Goal: Communication & Community: Answer question/provide support

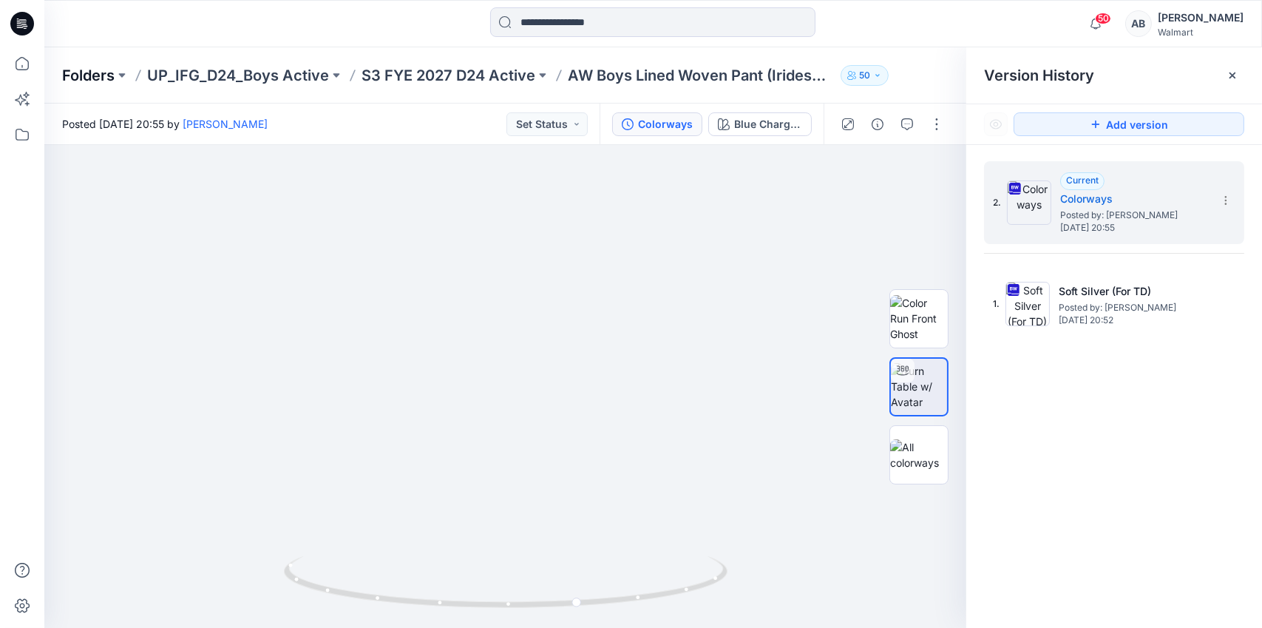
click at [98, 70] on p "Folders" at bounding box center [88, 75] width 52 height 21
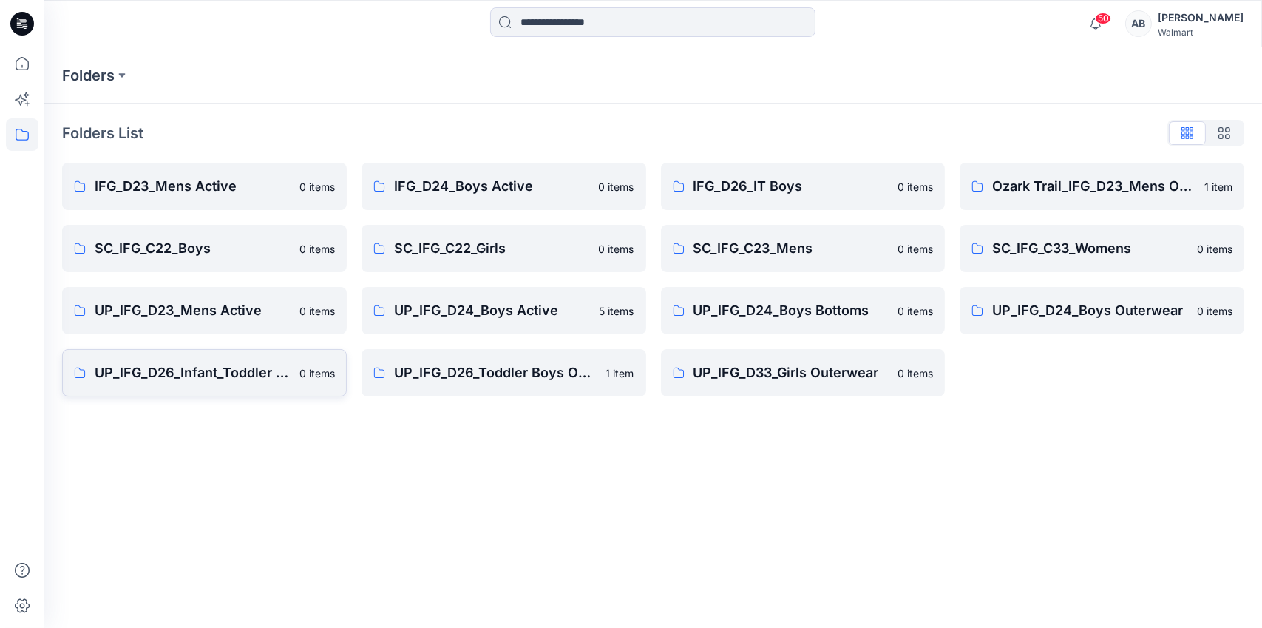
click at [184, 366] on p "UP_IFG_D26_Infant_Toddler Boy" at bounding box center [193, 372] width 196 height 21
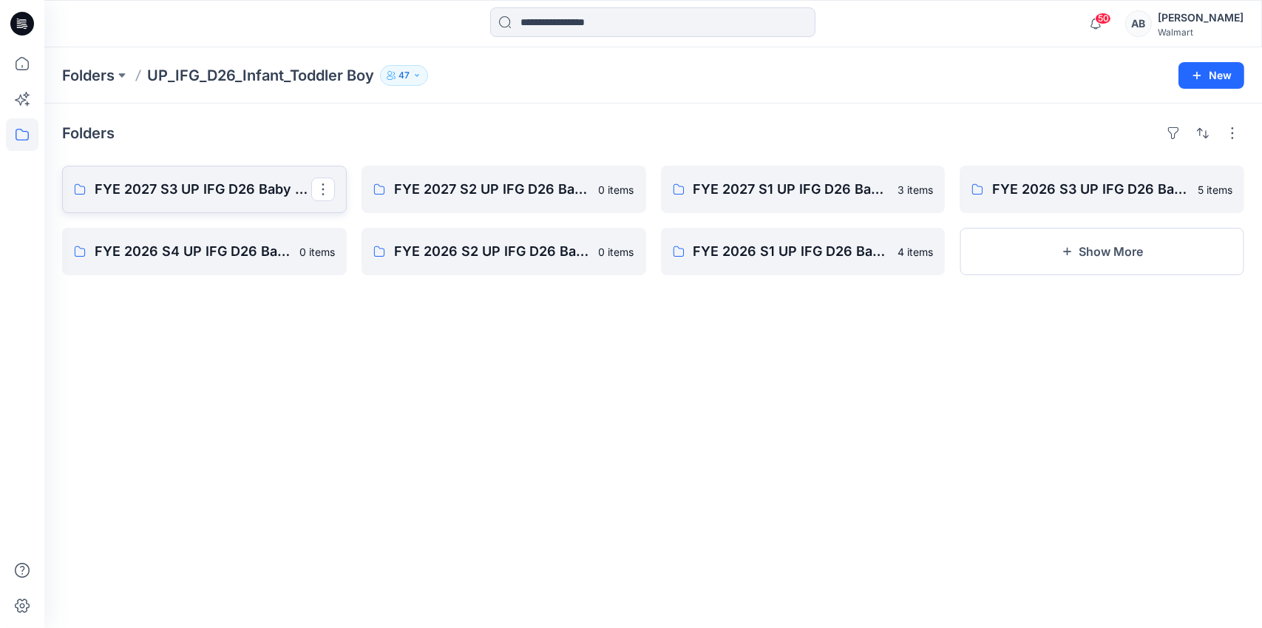
click at [177, 187] on p "FYE 2027 S3 UP IFG D26 Baby & Toddler Boy" at bounding box center [203, 189] width 217 height 21
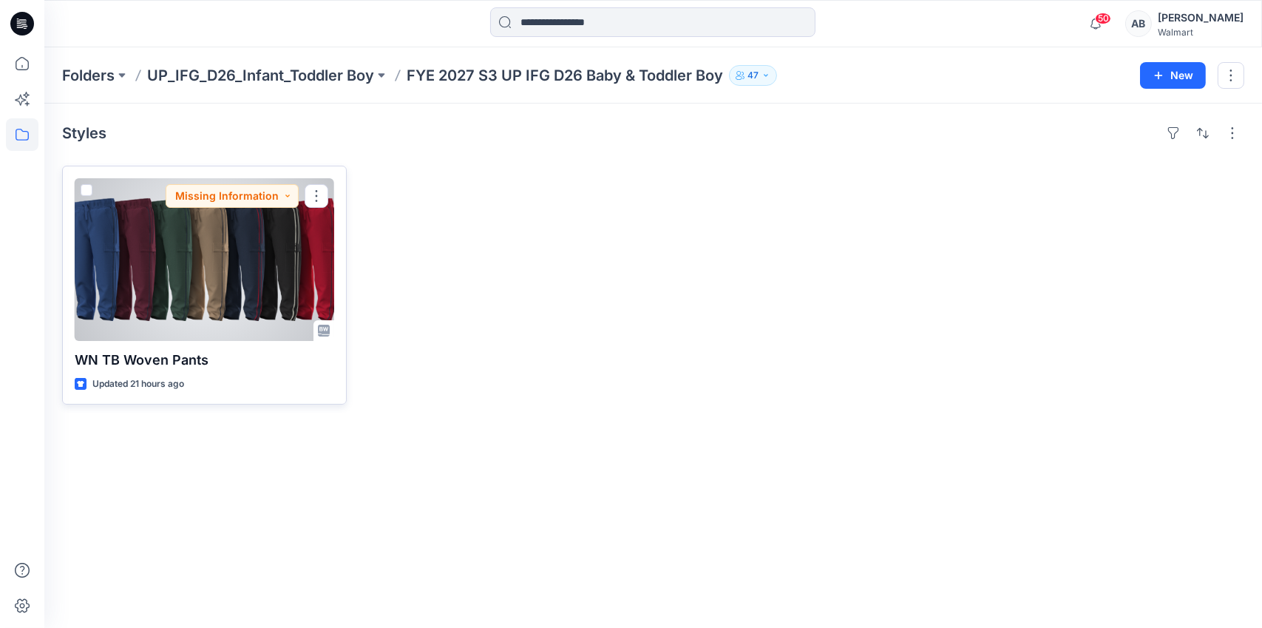
click at [115, 223] on div at bounding box center [205, 259] width 260 height 163
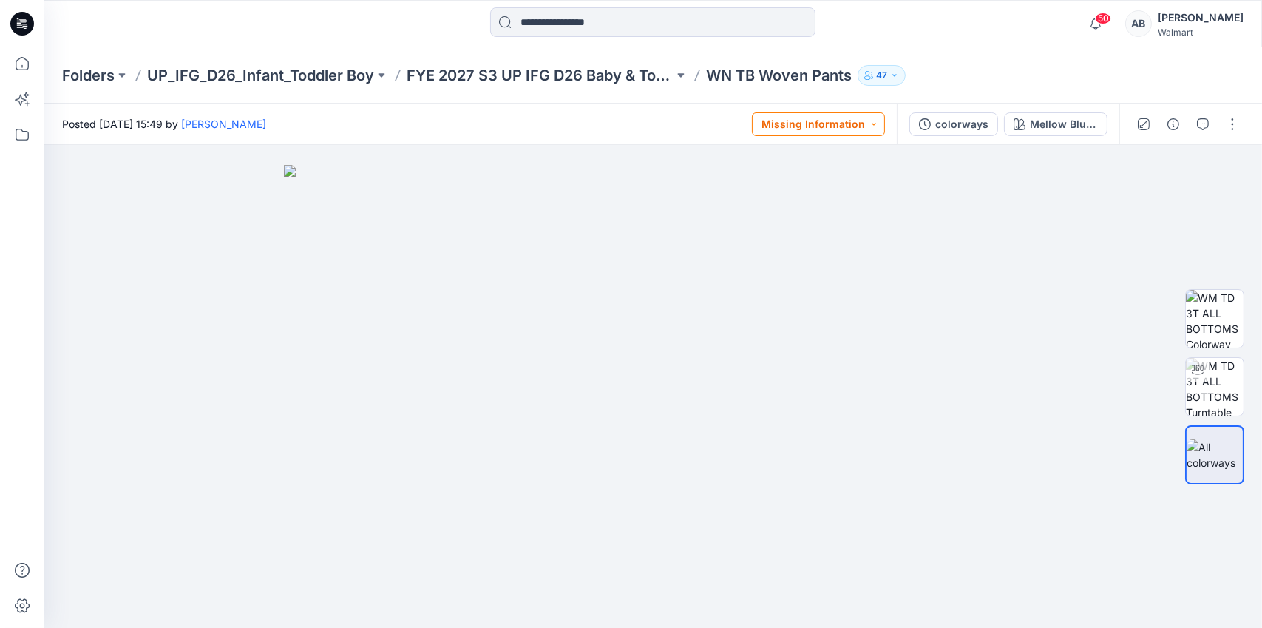
click at [816, 123] on button "Missing Information" at bounding box center [818, 124] width 133 height 24
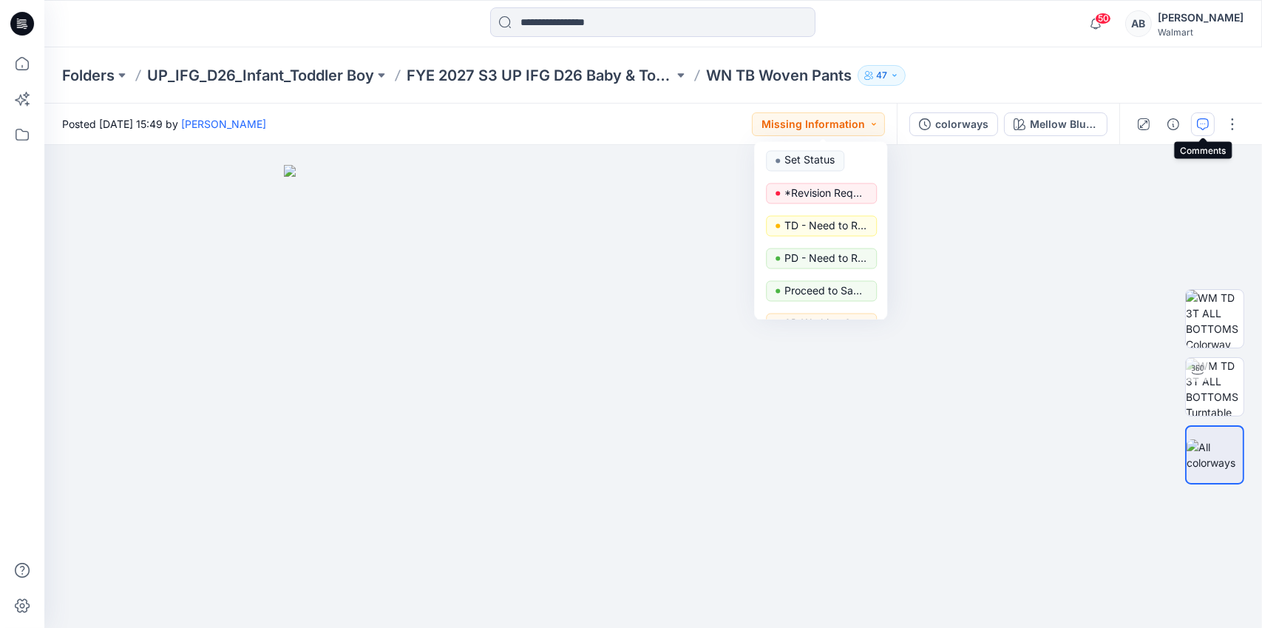
click at [1202, 120] on icon "button" at bounding box center [1203, 124] width 12 height 12
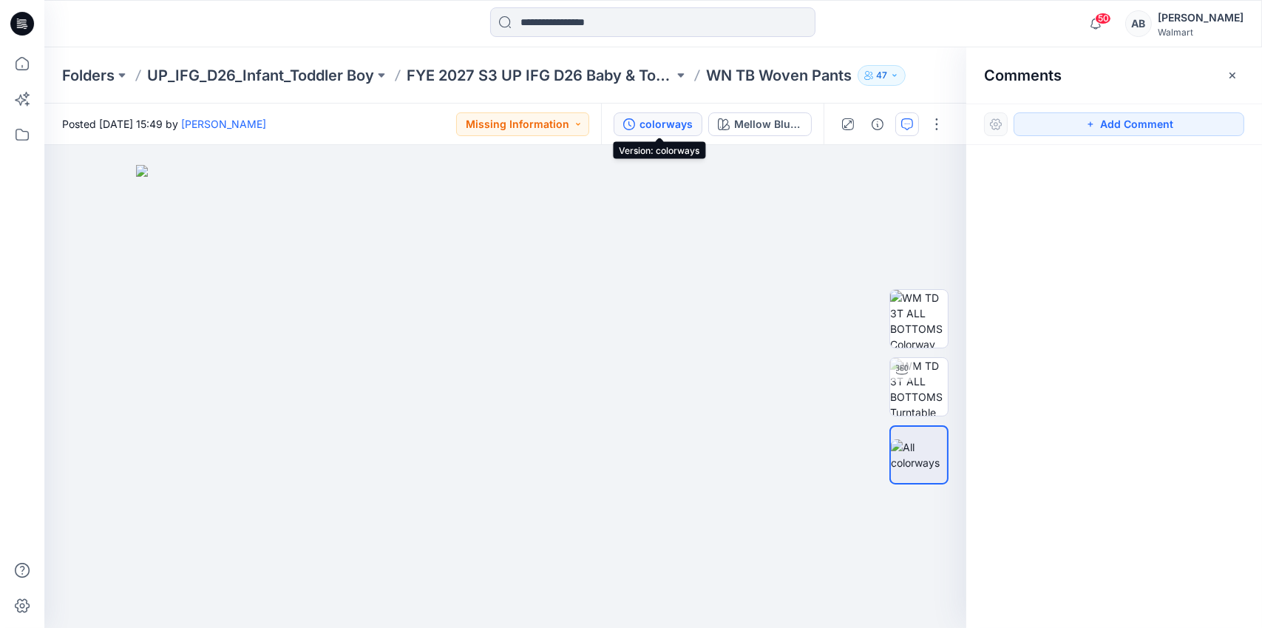
click at [685, 126] on div "colorways" at bounding box center [666, 124] width 53 height 16
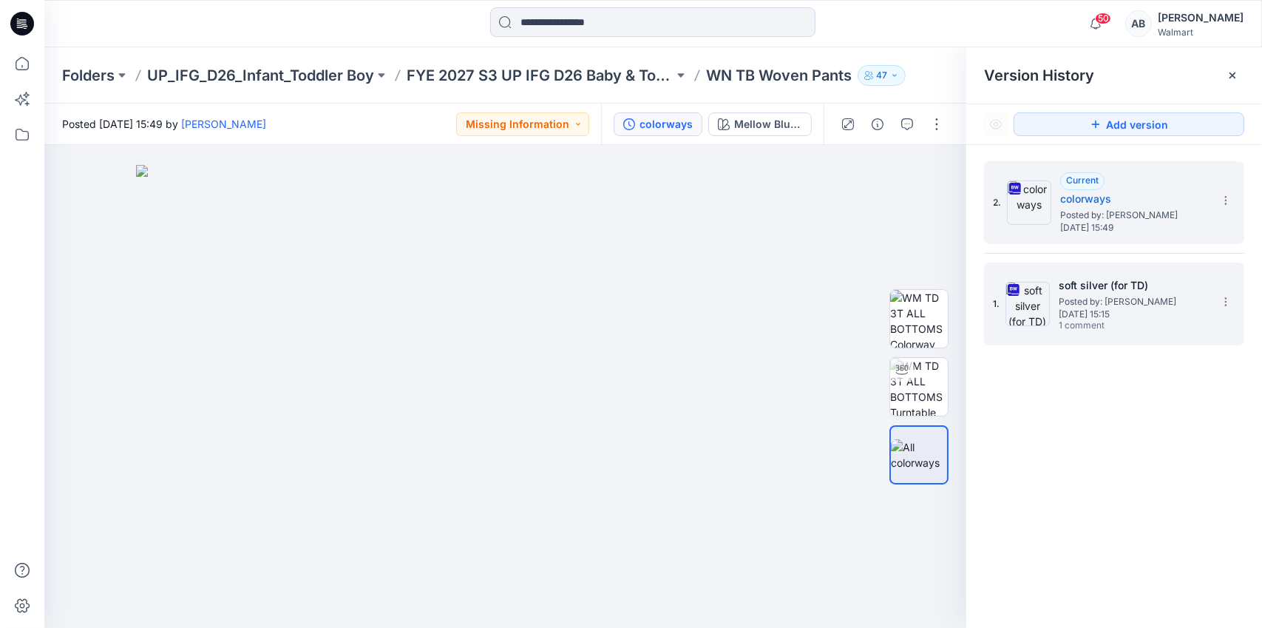
click at [1168, 310] on span "[DATE] 15:15" at bounding box center [1133, 314] width 148 height 10
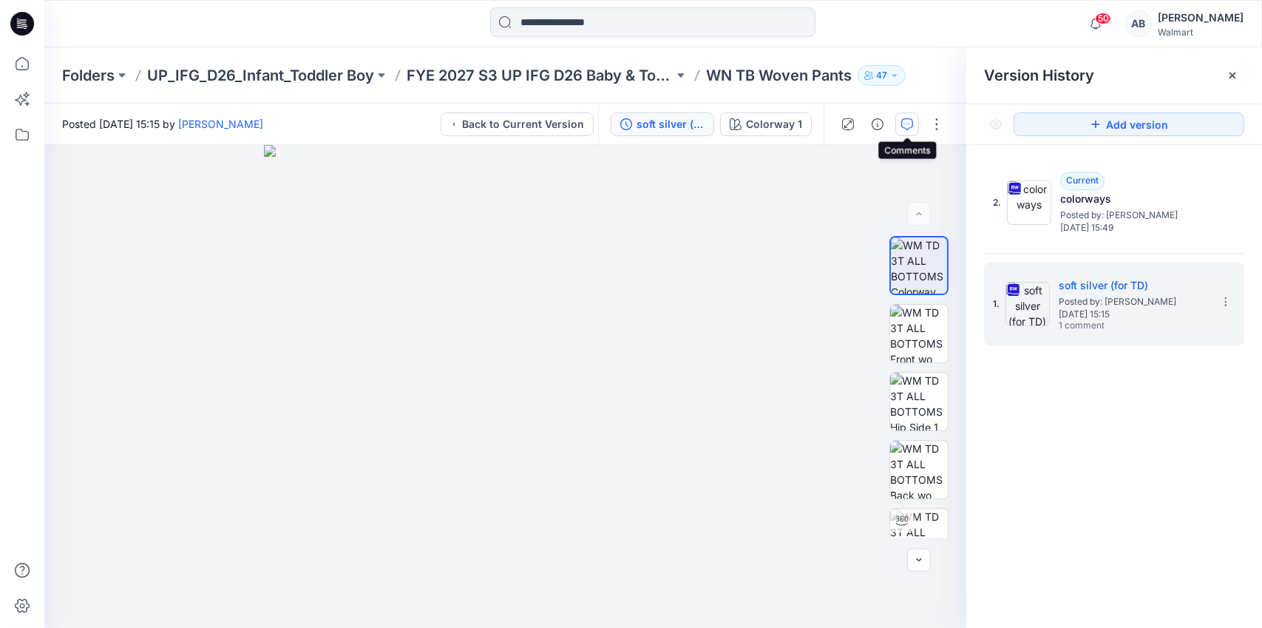
click at [899, 121] on button "button" at bounding box center [907, 124] width 24 height 24
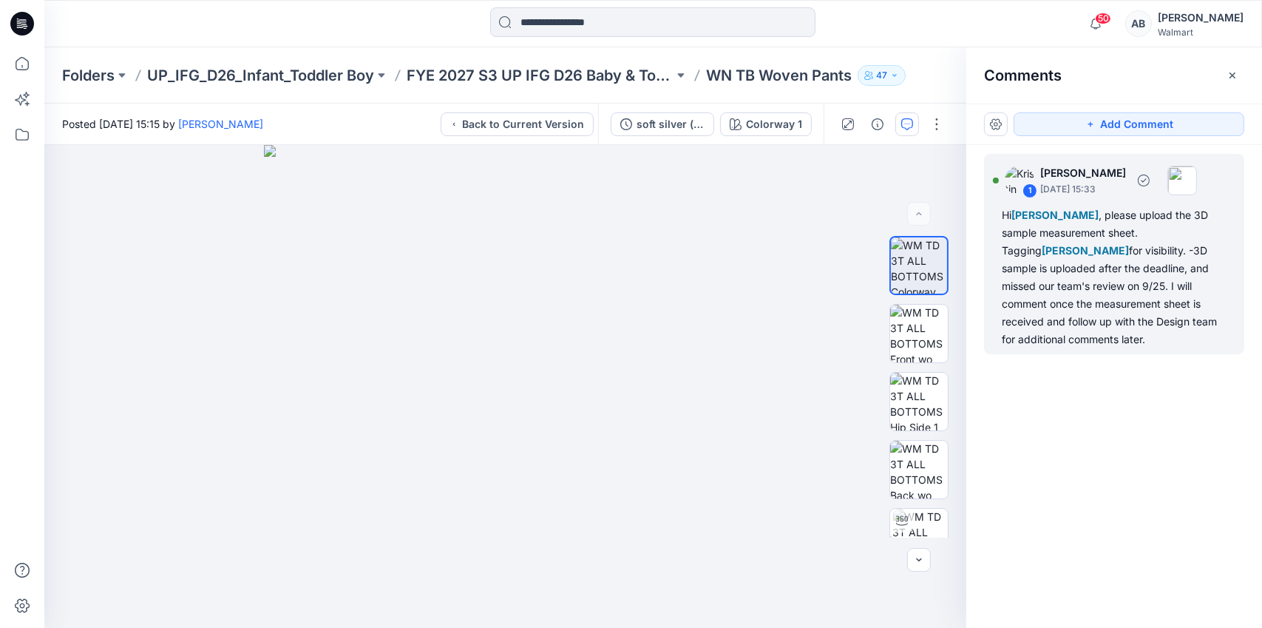
click at [1060, 259] on div "Hi [PERSON_NAME] , please upload the 3D sample measurement sheet. Tagging [PERS…" at bounding box center [1114, 277] width 225 height 142
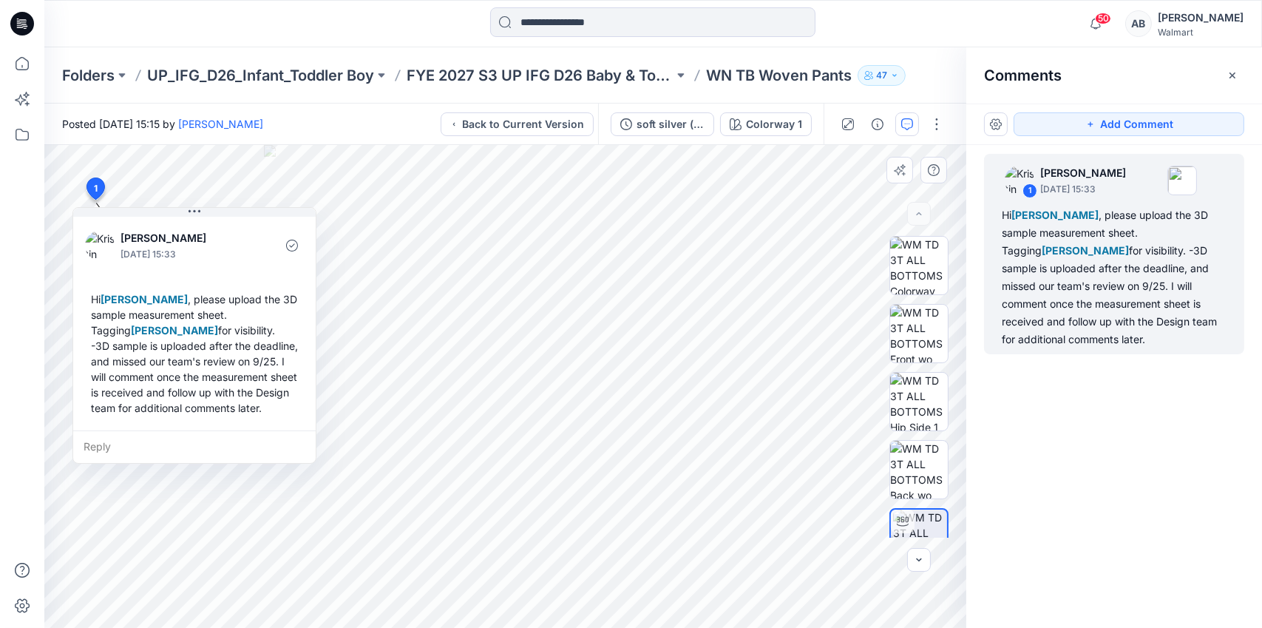
scroll to position [10, 0]
click at [1225, 71] on button "button" at bounding box center [1233, 76] width 24 height 24
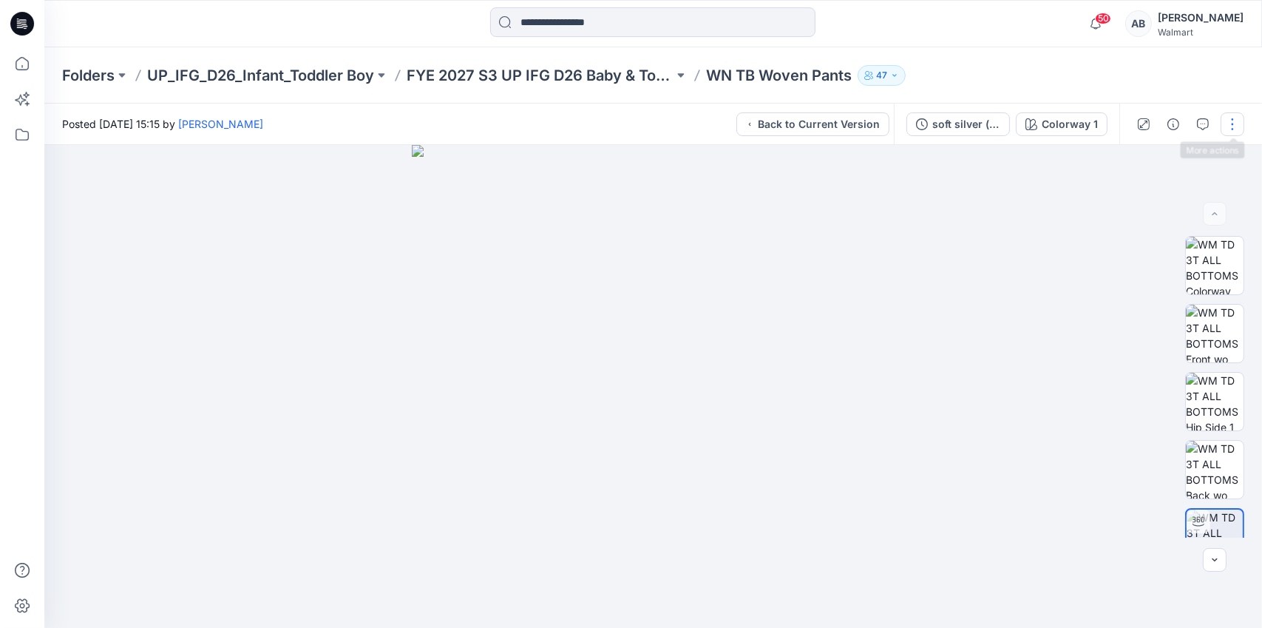
click at [1233, 124] on button "button" at bounding box center [1233, 124] width 24 height 24
click at [785, 78] on p "WN TB Woven Pants" at bounding box center [779, 75] width 146 height 21
click at [793, 78] on p "WN TB Woven Pants" at bounding box center [779, 75] width 146 height 21
click at [1234, 122] on button "button" at bounding box center [1233, 124] width 24 height 24
click at [1099, 399] on div at bounding box center [653, 386] width 1218 height 483
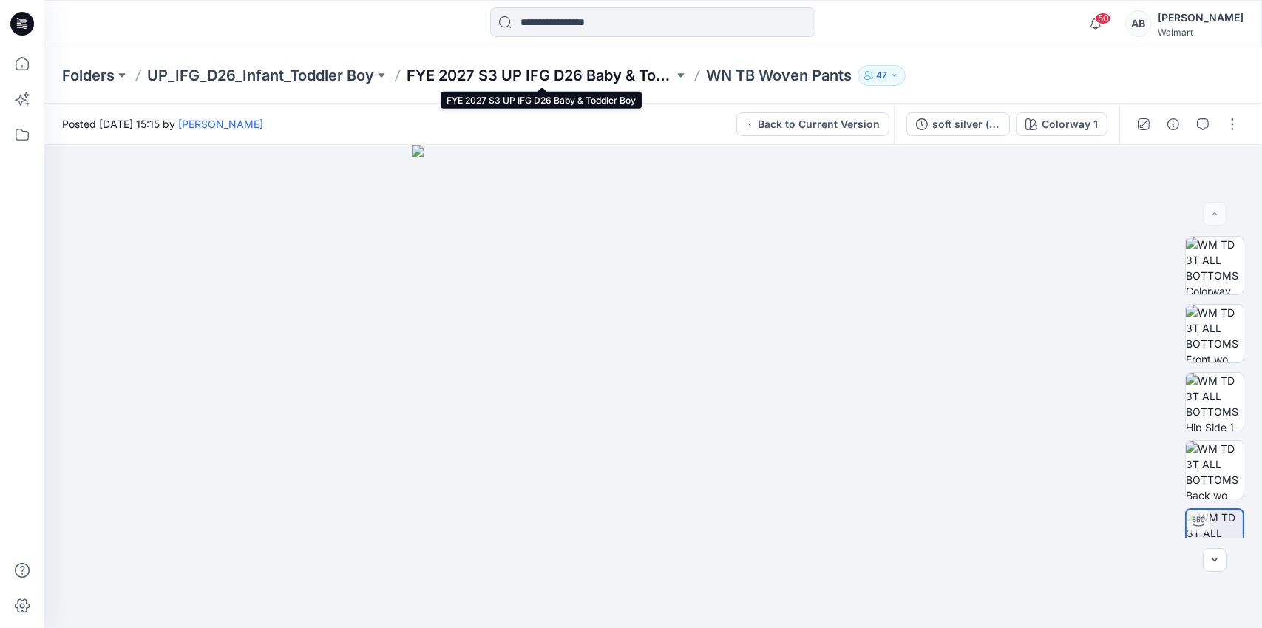
click at [435, 77] on p "FYE 2027 S3 UP IFG D26 Baby & Toddler Boy" at bounding box center [540, 75] width 267 height 21
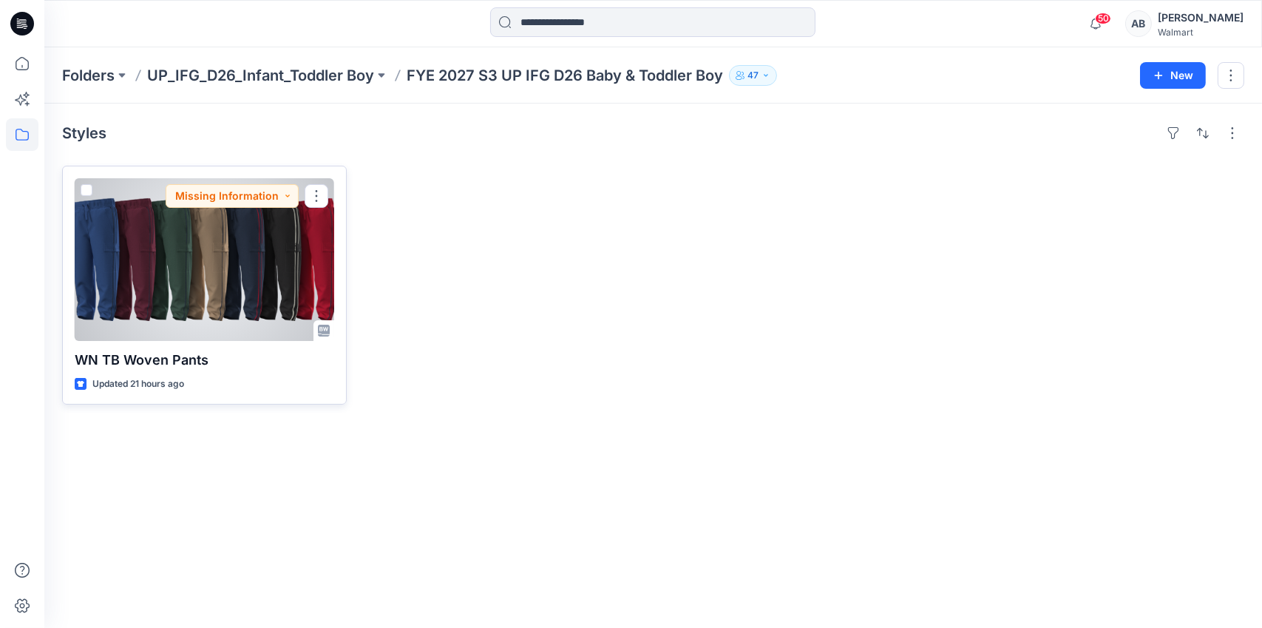
click at [181, 272] on div at bounding box center [205, 259] width 260 height 163
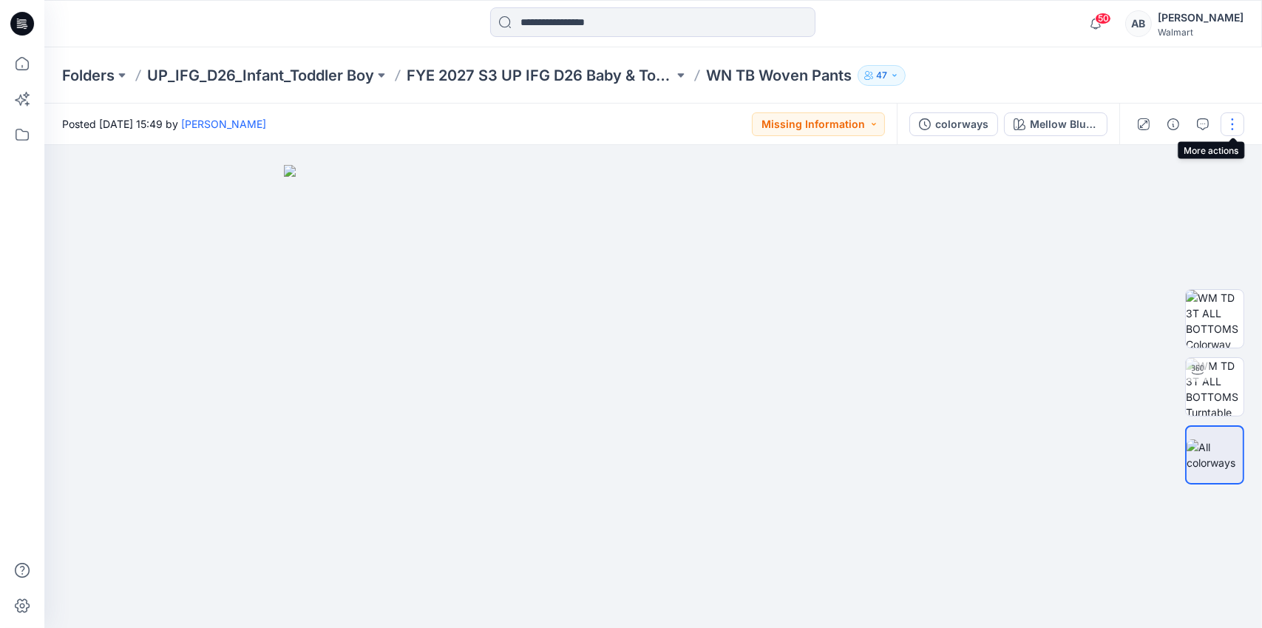
click at [1229, 127] on button "button" at bounding box center [1233, 124] width 24 height 24
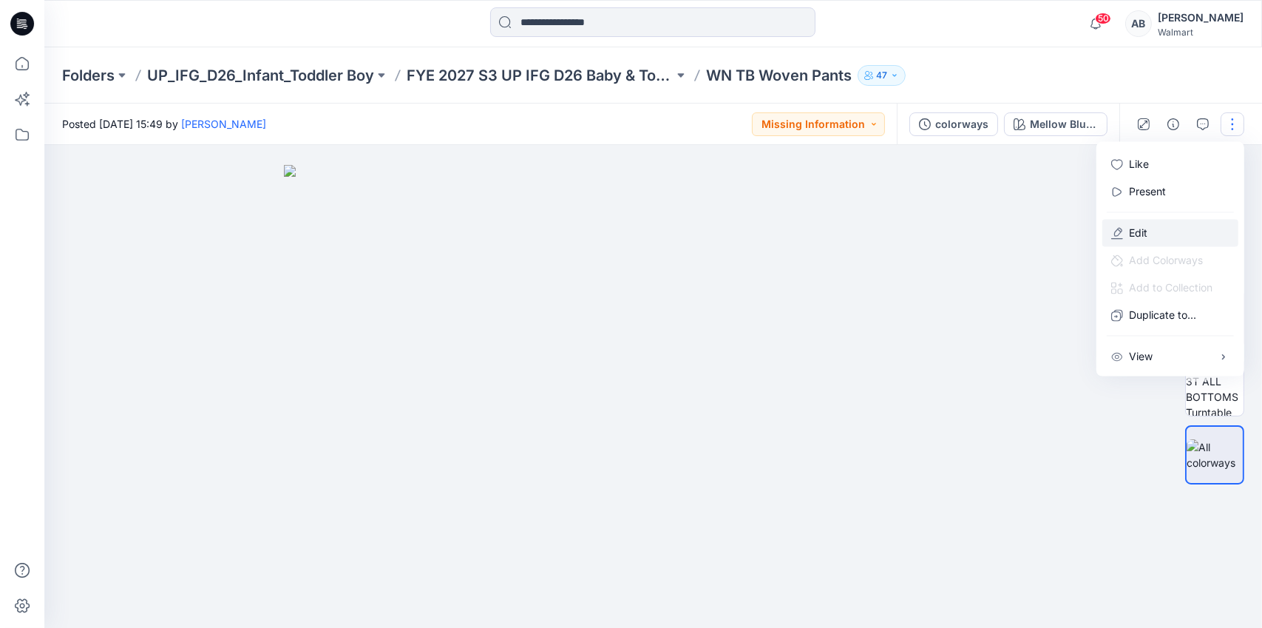
click at [1145, 234] on p "Edit" at bounding box center [1138, 234] width 18 height 16
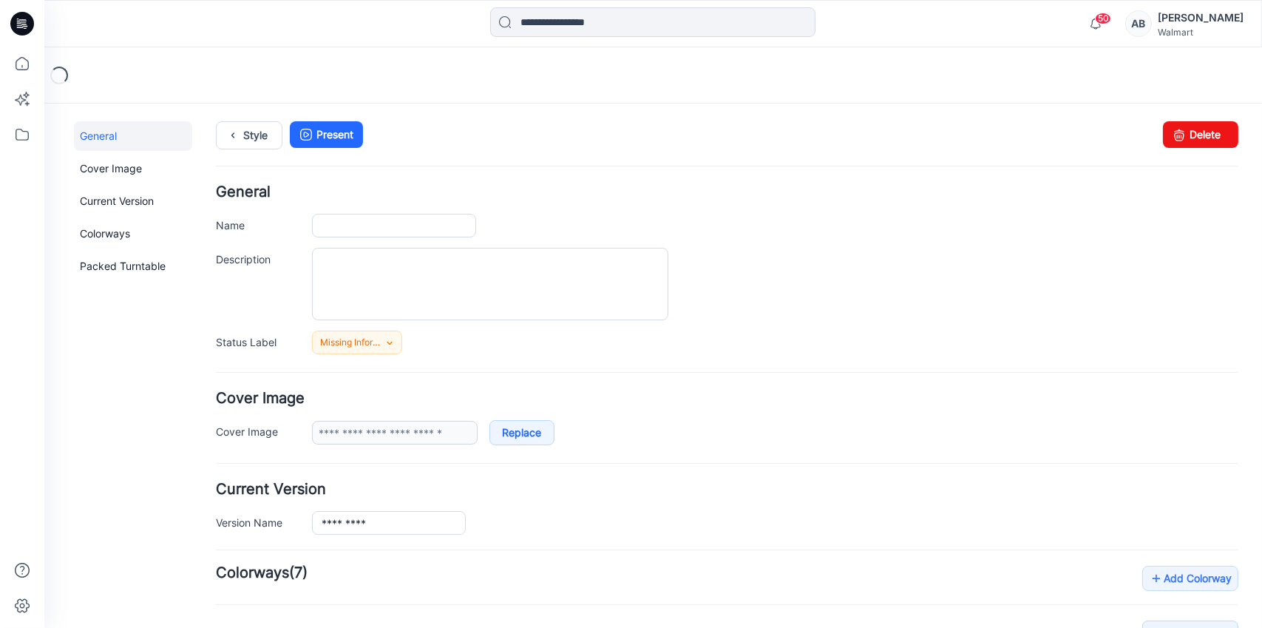
type input "**********"
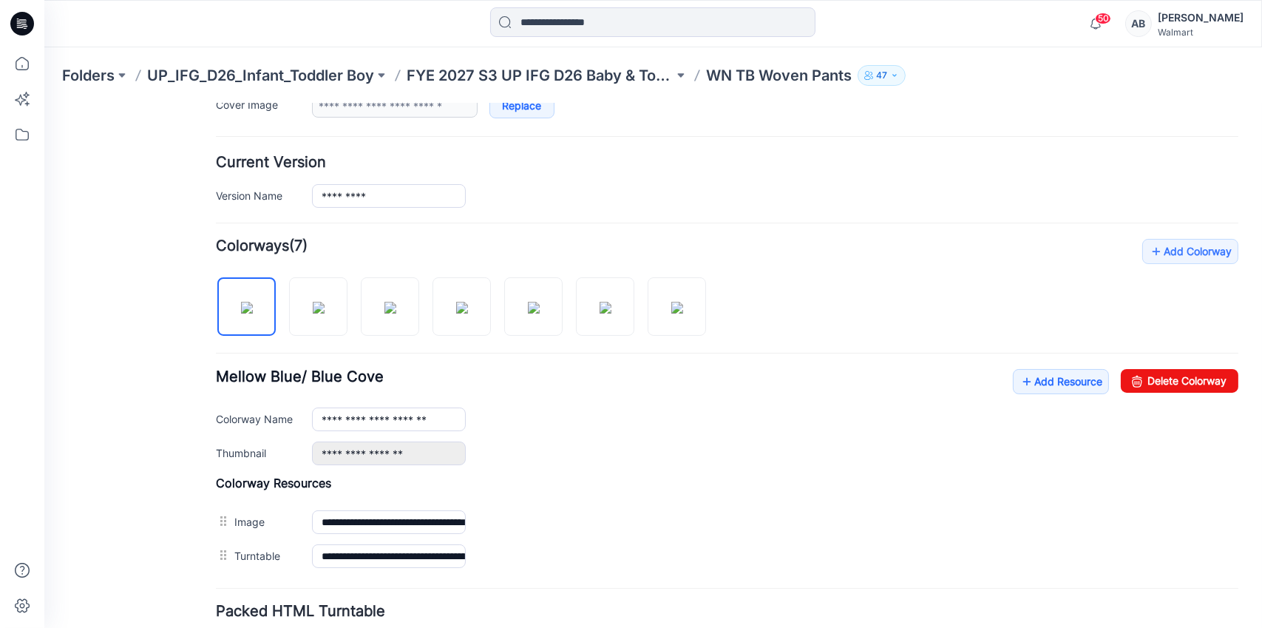
scroll to position [440, 0]
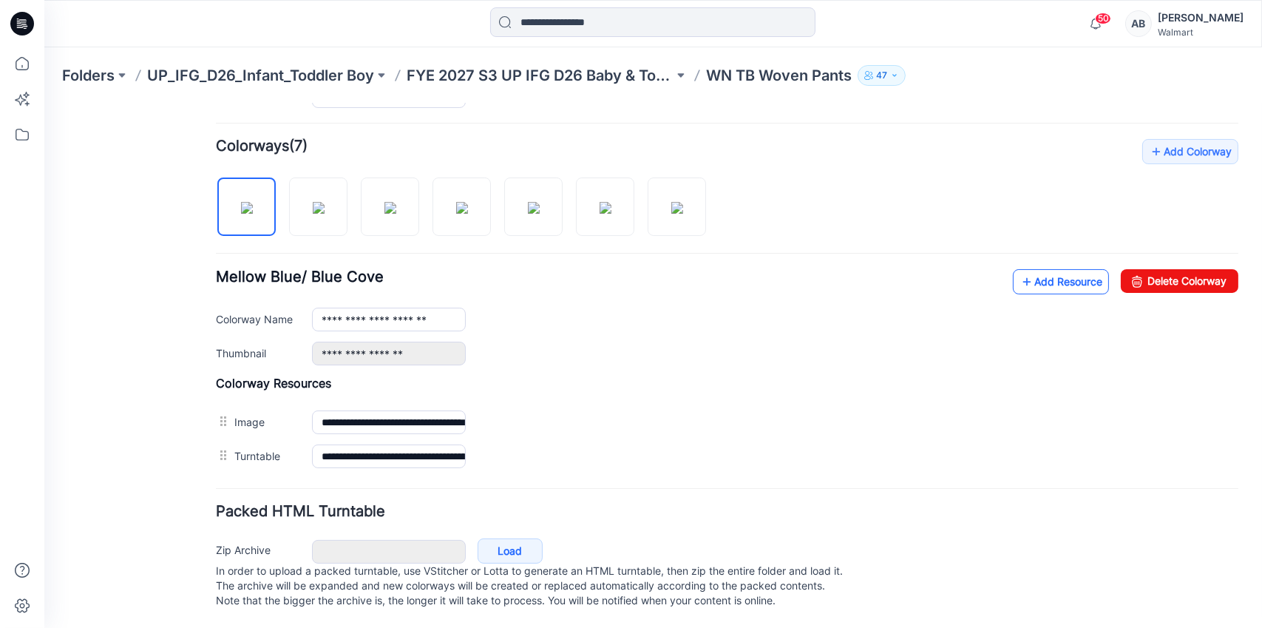
click at [1061, 271] on link "Add Resource" at bounding box center [1061, 280] width 96 height 25
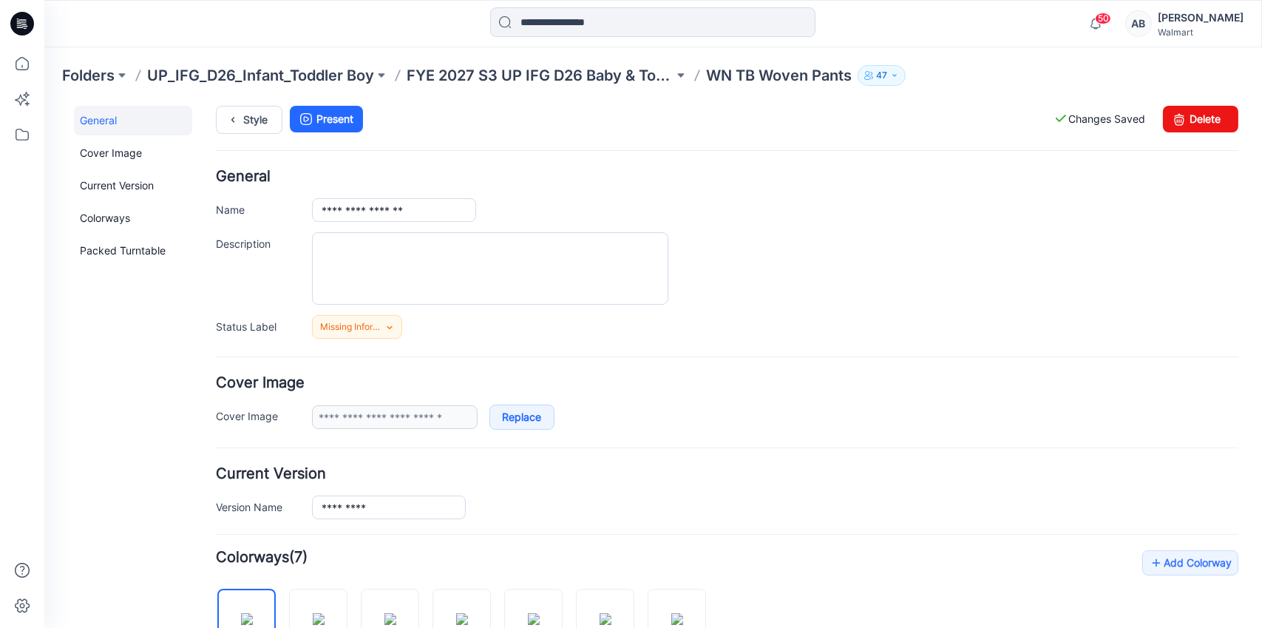
scroll to position [0, 0]
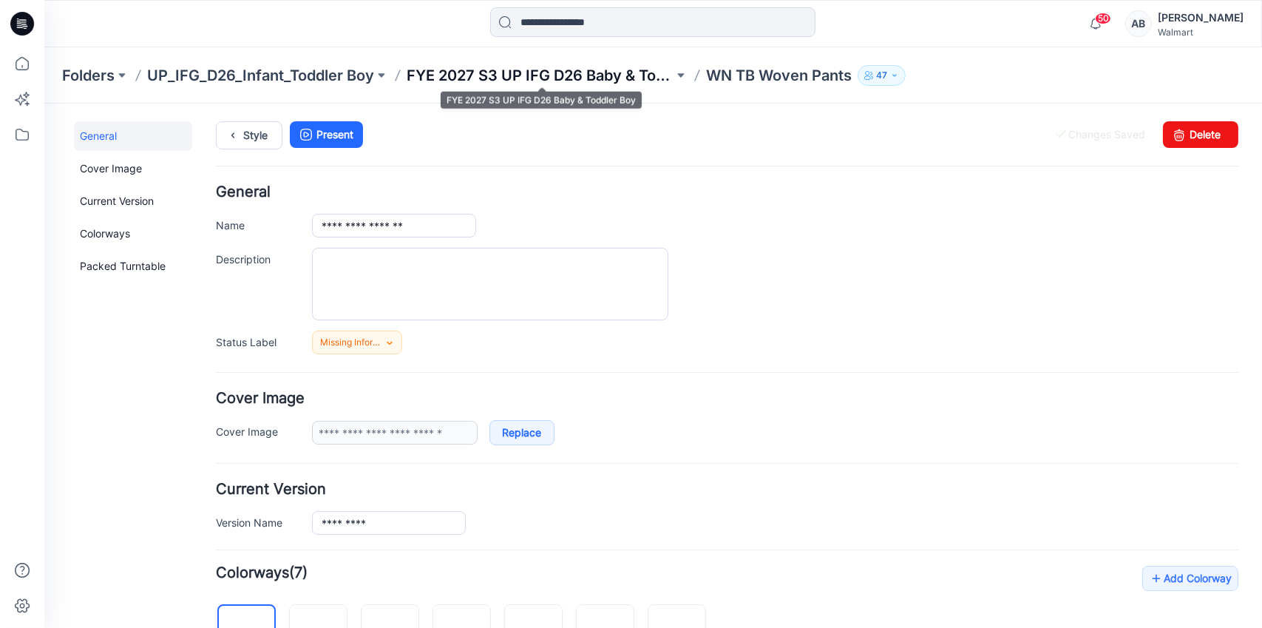
click at [597, 73] on p "FYE 2027 S3 UP IFG D26 Baby & Toddler Boy" at bounding box center [540, 75] width 267 height 21
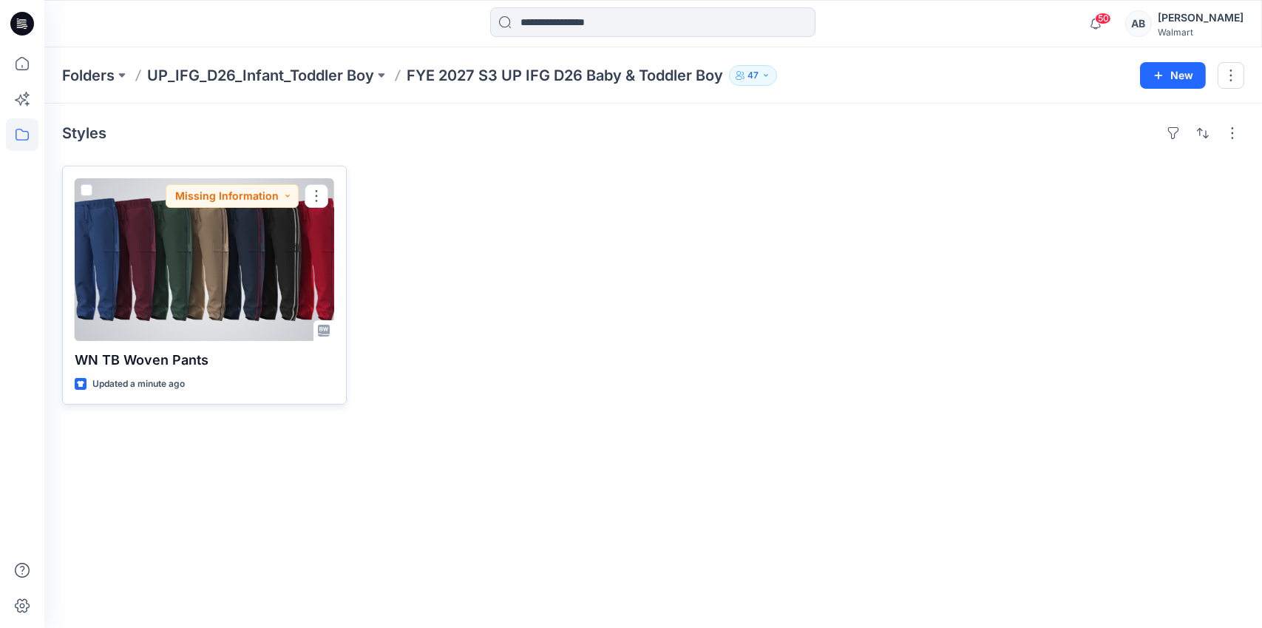
click at [260, 236] on div at bounding box center [205, 259] width 260 height 163
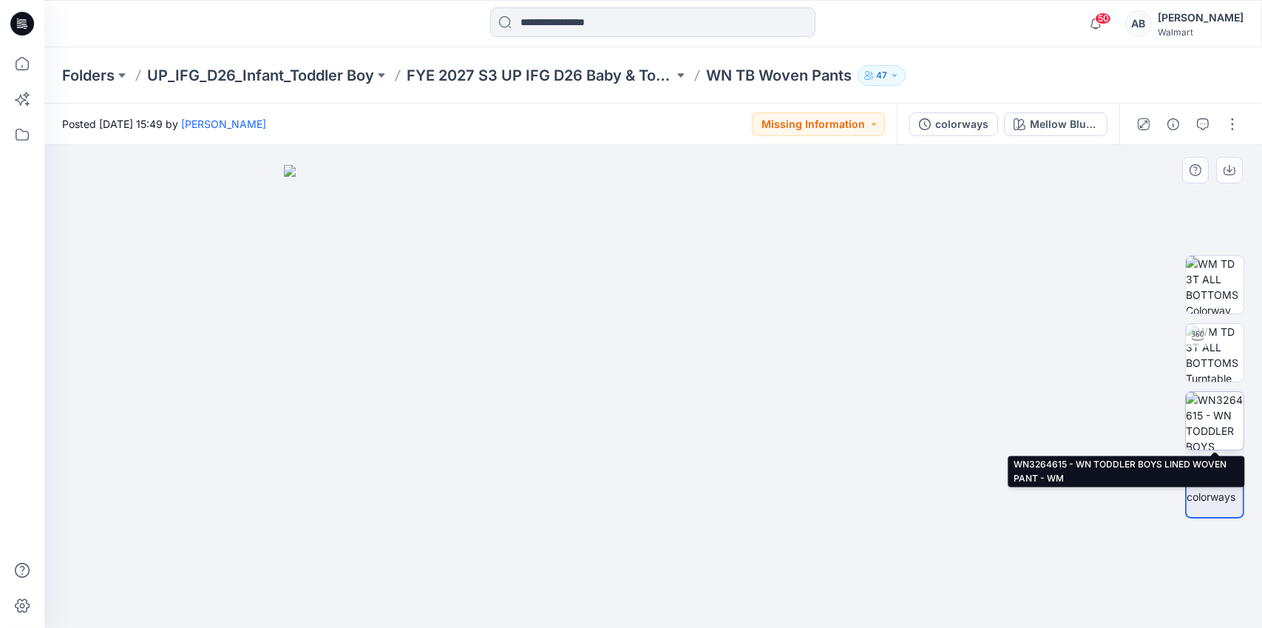
click at [1207, 407] on img at bounding box center [1215, 421] width 58 height 58
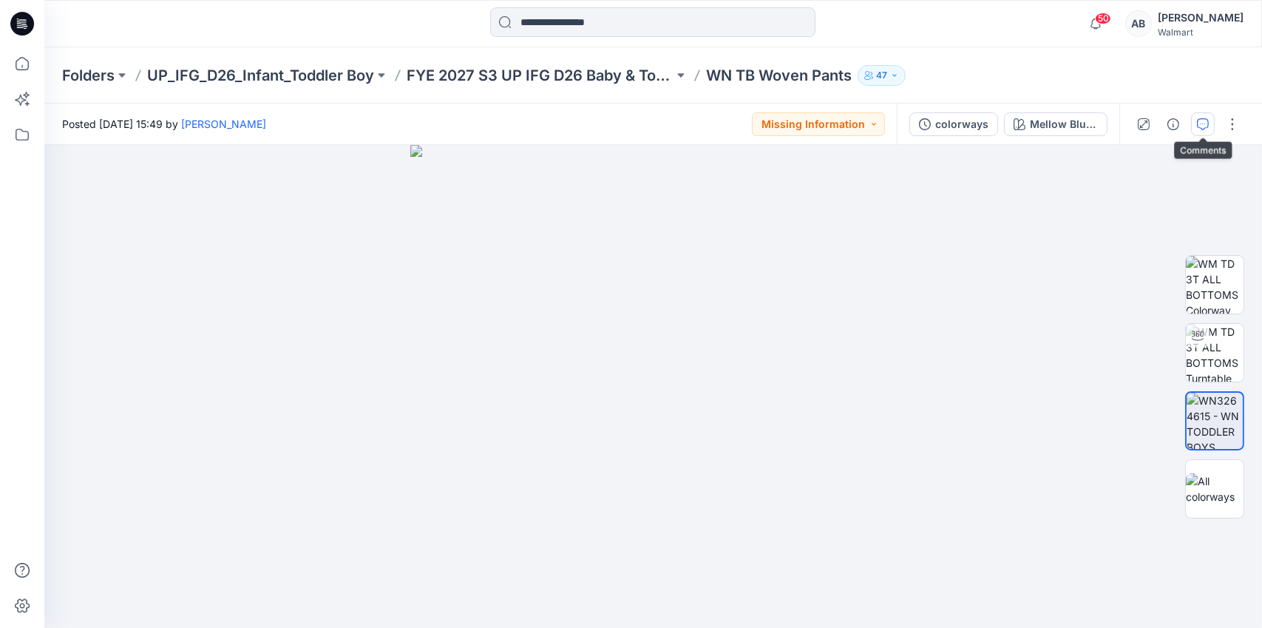
click at [1199, 126] on icon "button" at bounding box center [1203, 124] width 12 height 12
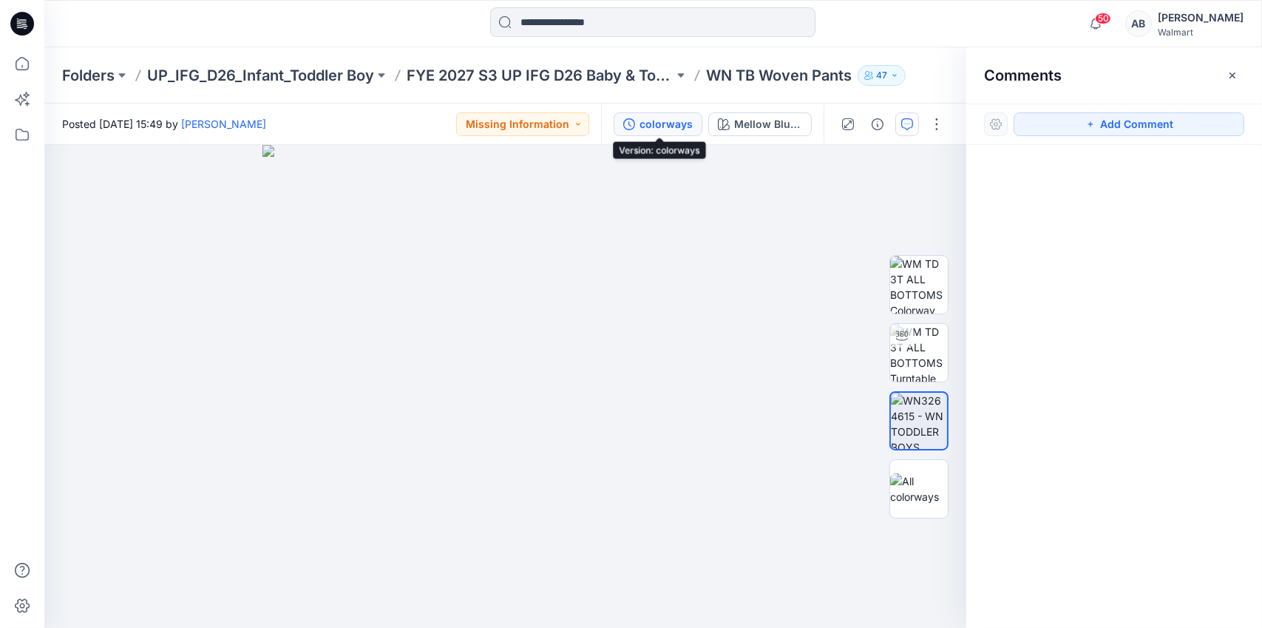
click at [664, 130] on div "colorways" at bounding box center [666, 124] width 53 height 16
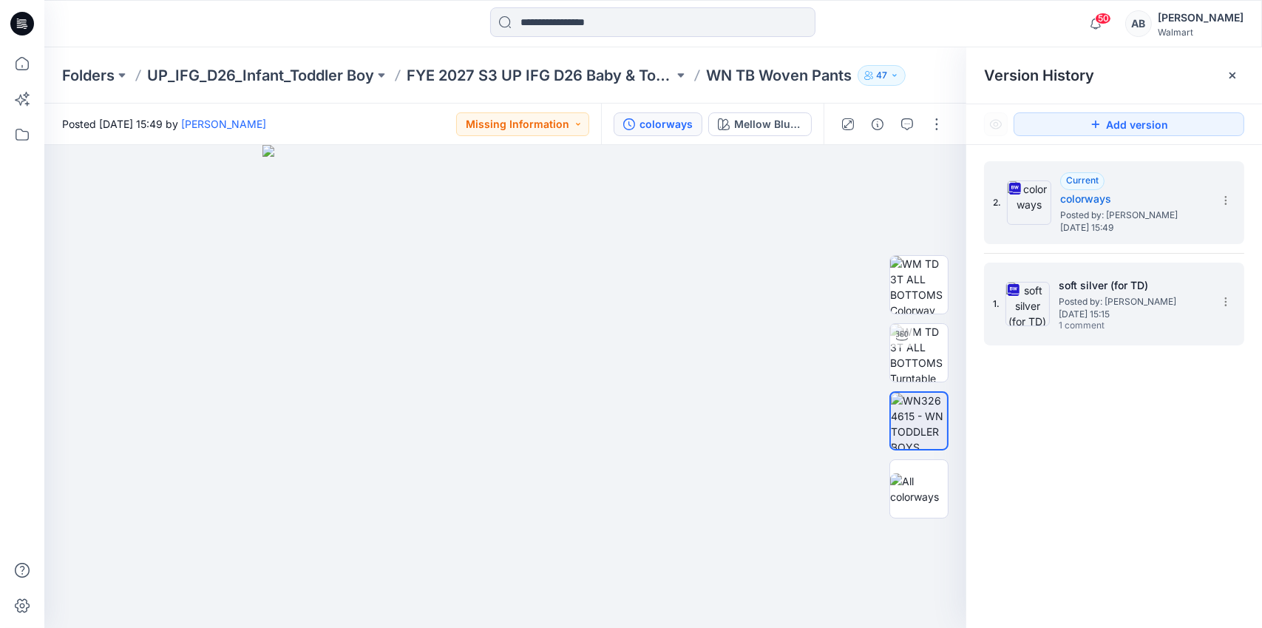
click at [1080, 294] on span "Posted by: [PERSON_NAME]" at bounding box center [1133, 301] width 148 height 15
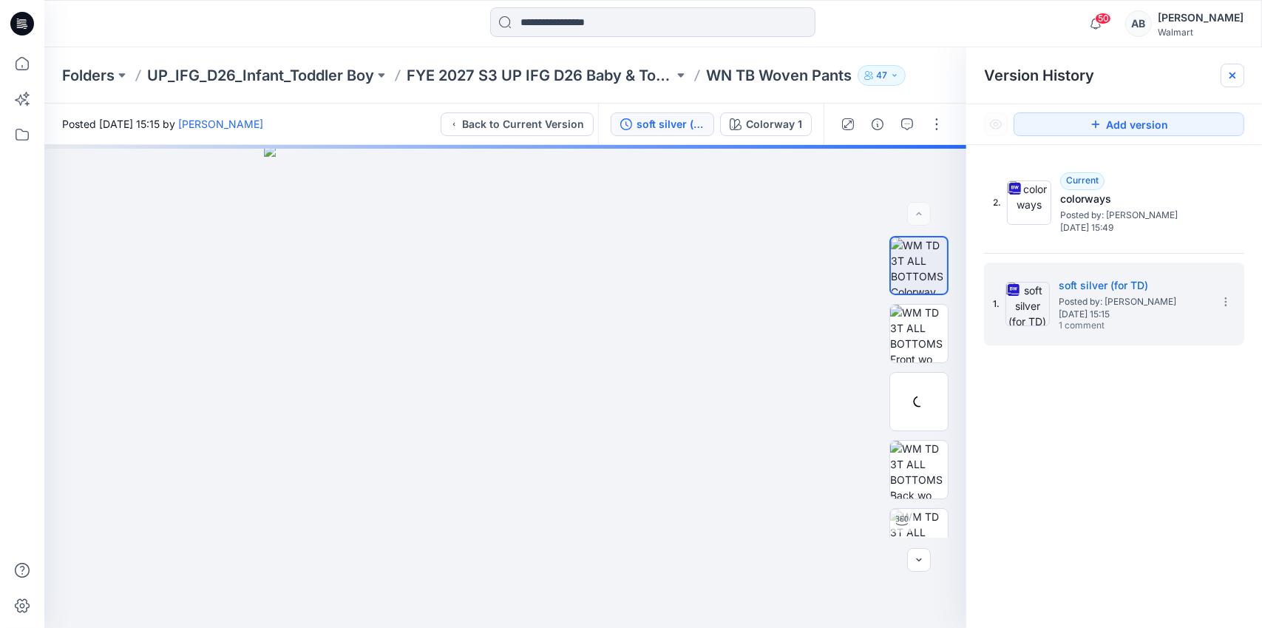
click at [1228, 75] on icon at bounding box center [1233, 76] width 12 height 12
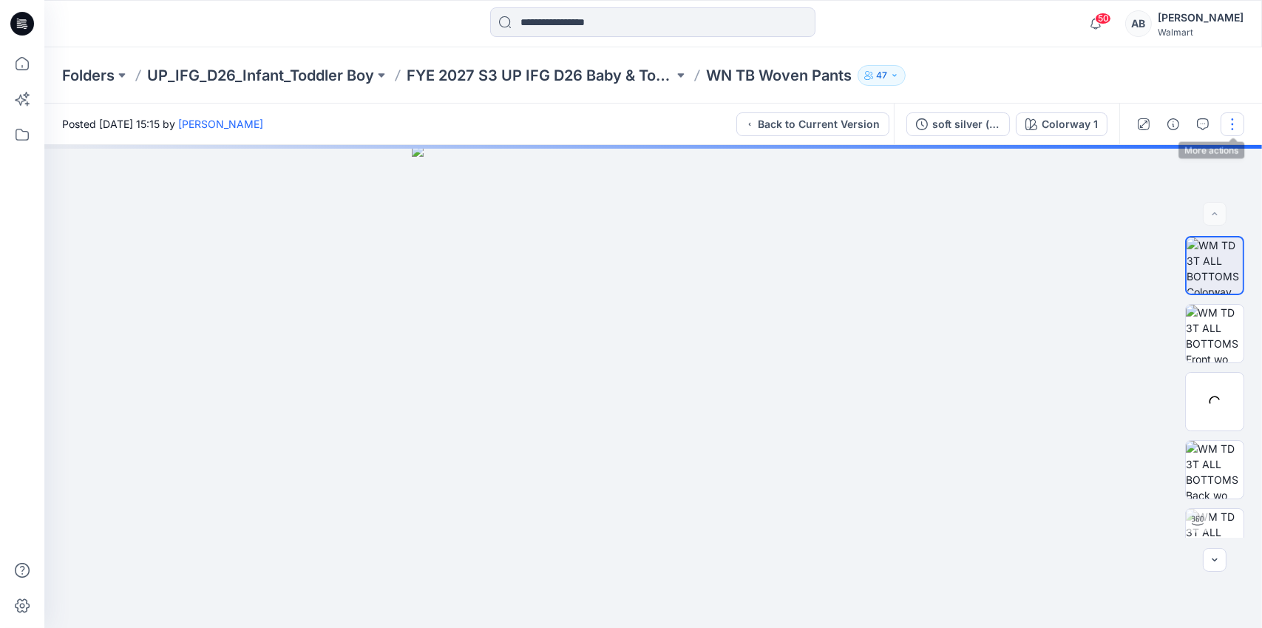
click at [1239, 123] on button "button" at bounding box center [1233, 124] width 24 height 24
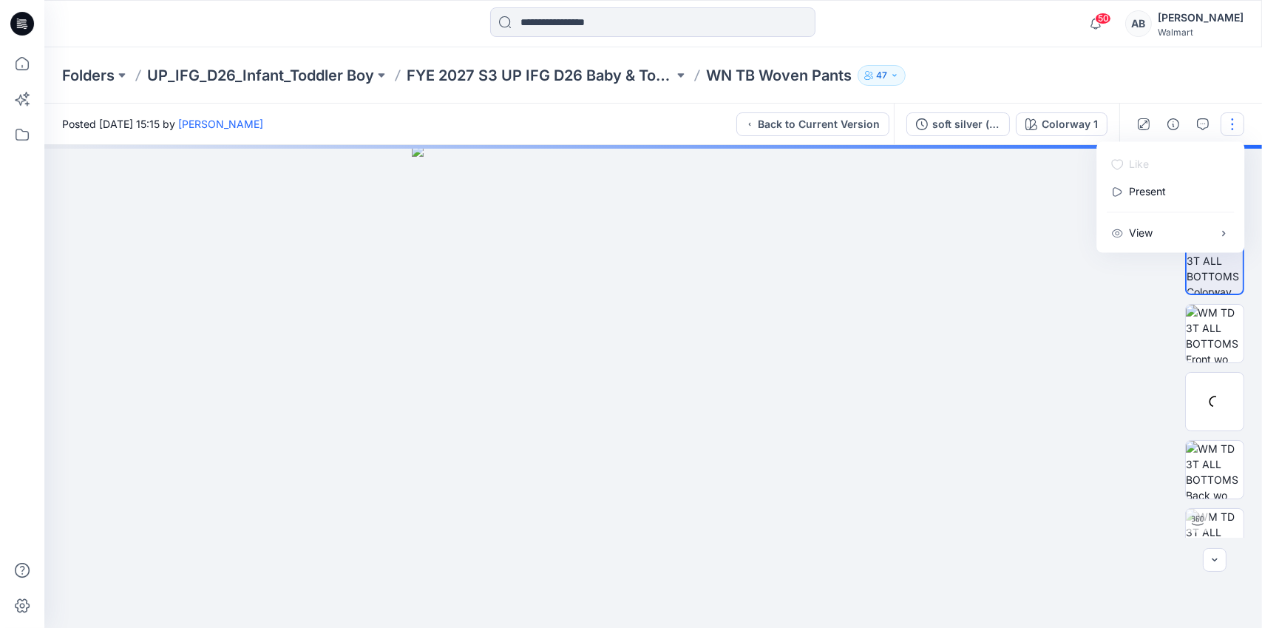
click at [827, 326] on img at bounding box center [653, 386] width 483 height 483
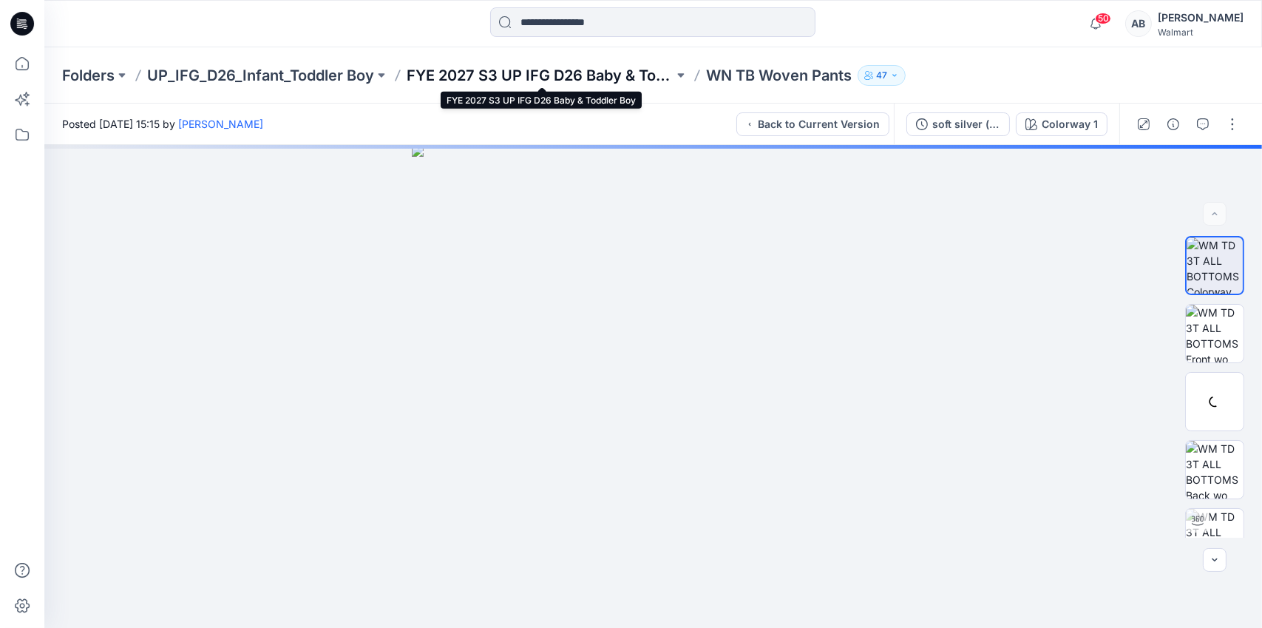
click at [636, 78] on p "FYE 2027 S3 UP IFG D26 Baby & Toddler Boy" at bounding box center [540, 75] width 267 height 21
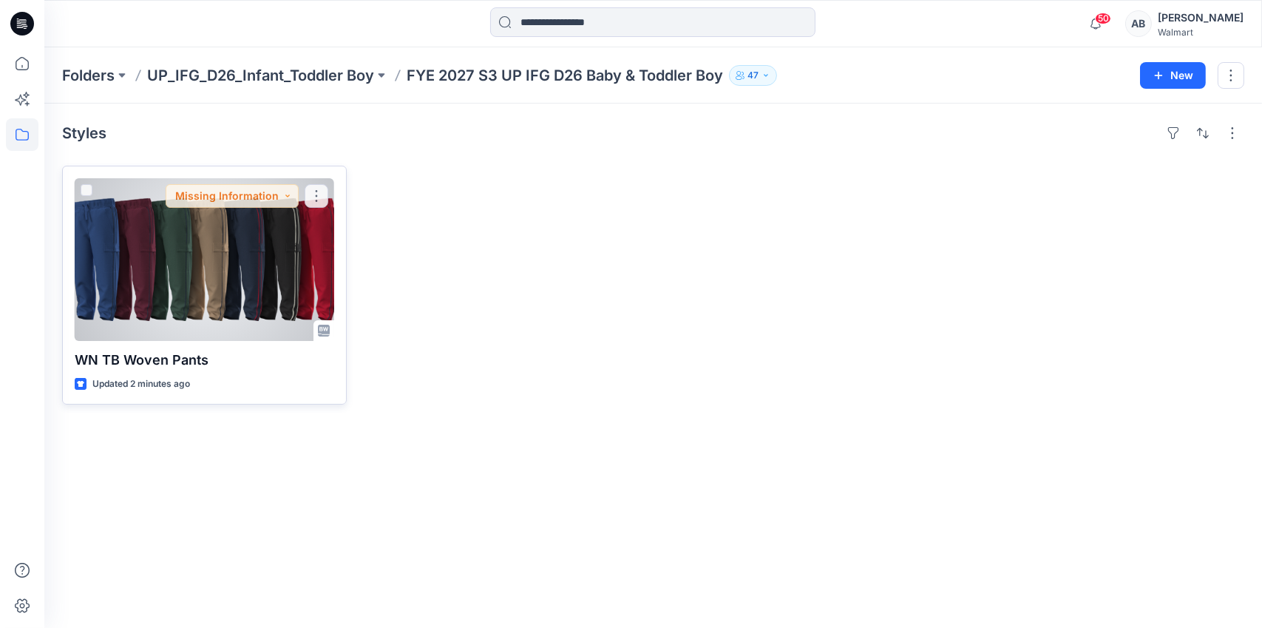
click at [173, 287] on div at bounding box center [205, 259] width 260 height 163
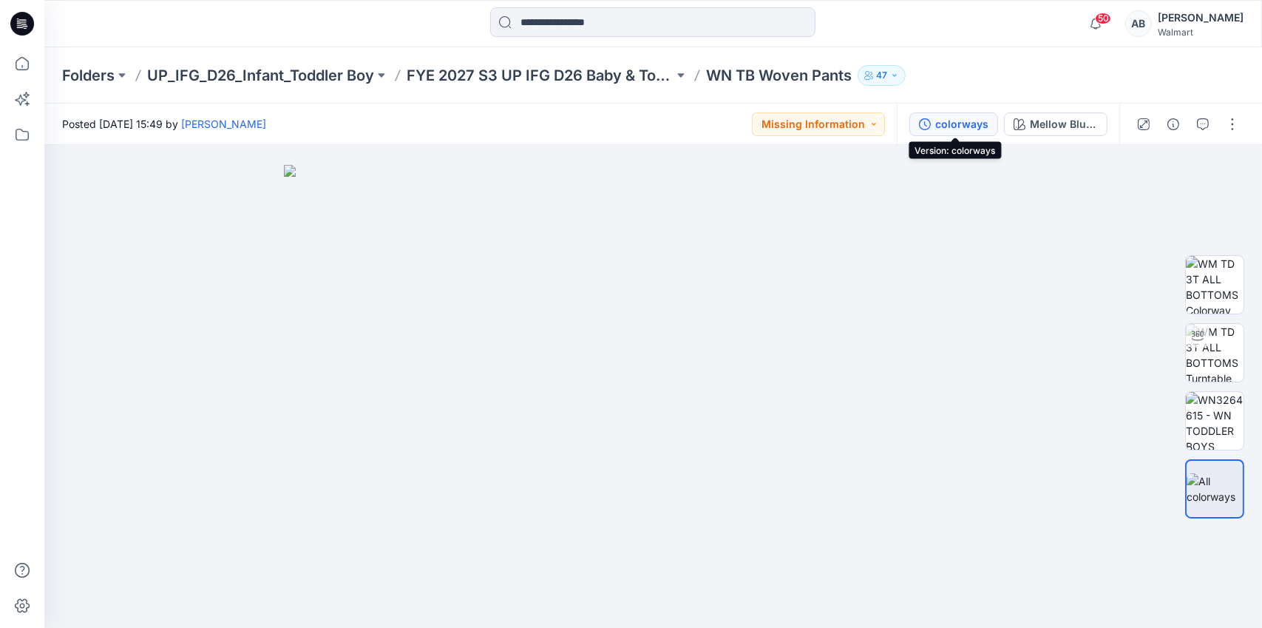
click at [972, 119] on div "colorways" at bounding box center [961, 124] width 53 height 16
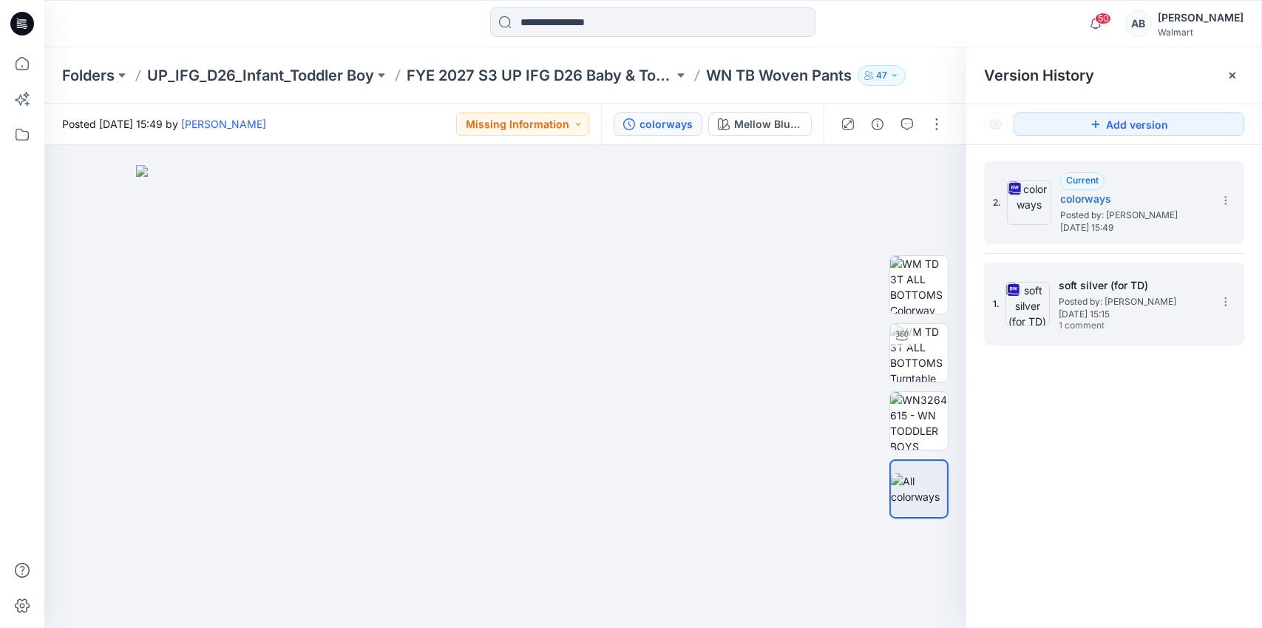
click at [1076, 303] on span "Posted by: [PERSON_NAME]" at bounding box center [1133, 301] width 148 height 15
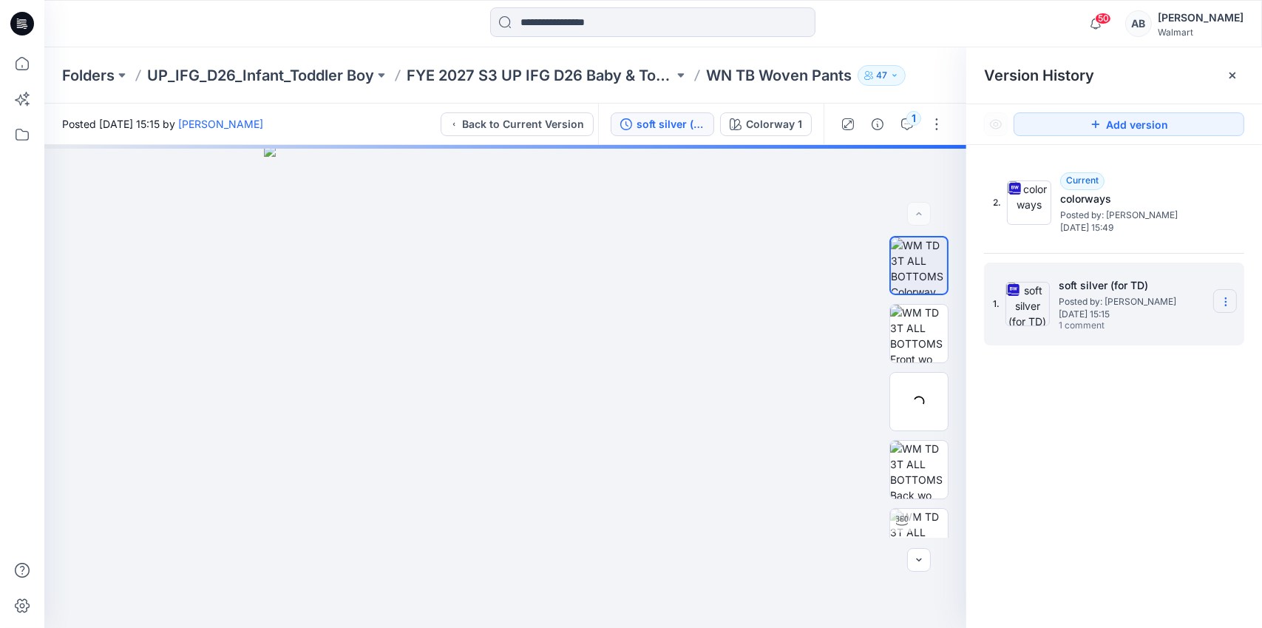
click at [1224, 305] on icon at bounding box center [1226, 302] width 12 height 12
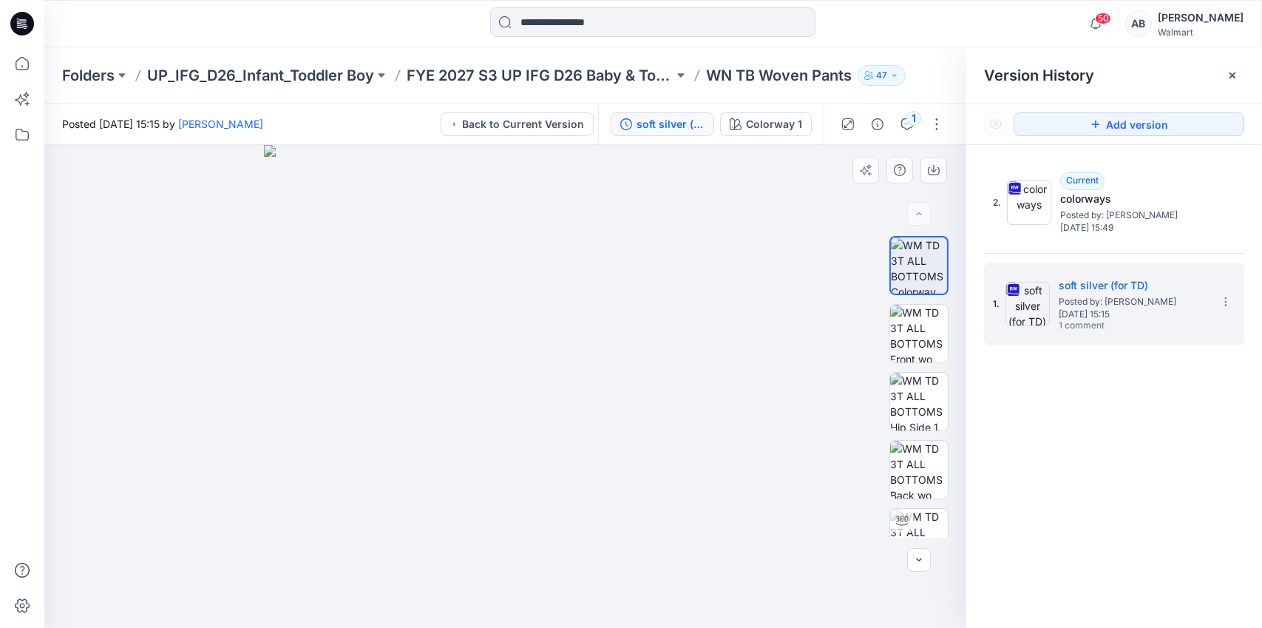
click at [801, 435] on div at bounding box center [505, 386] width 922 height 483
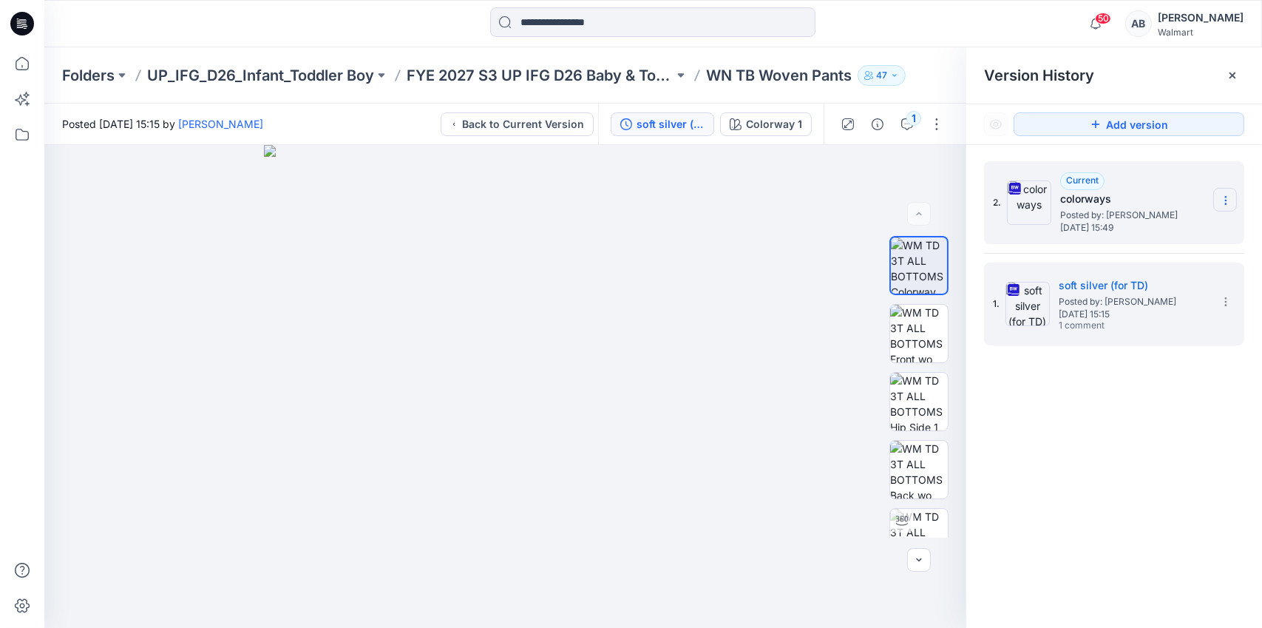
click at [1232, 201] on section at bounding box center [1225, 200] width 24 height 24
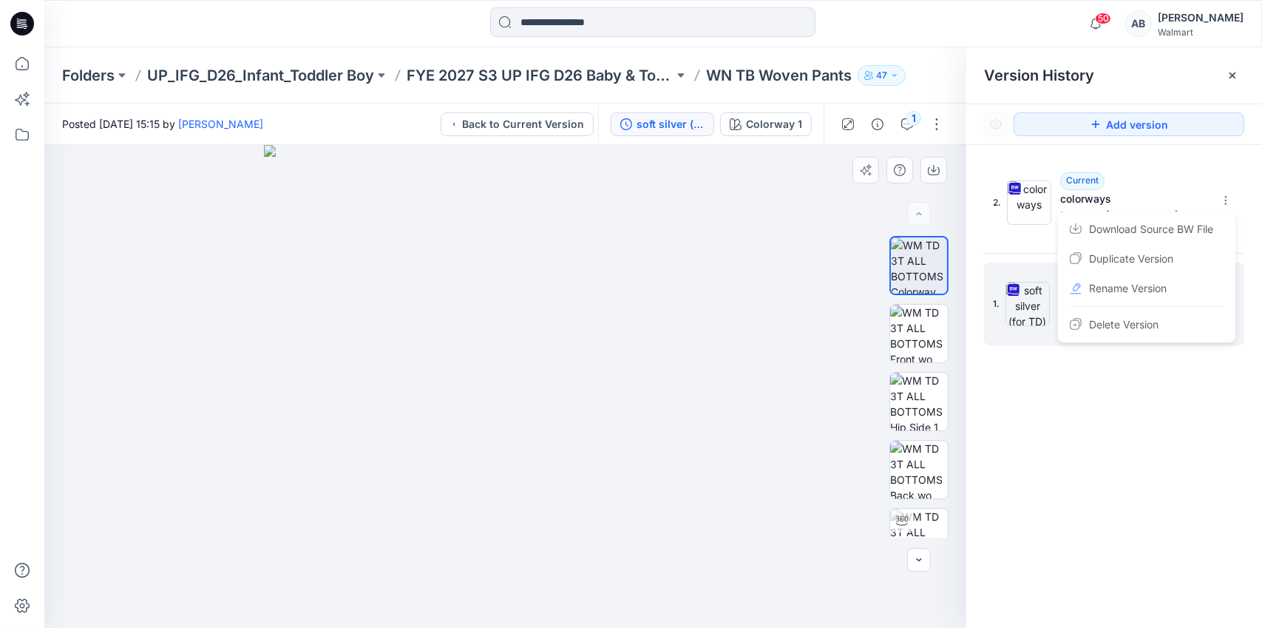
click at [703, 207] on img at bounding box center [505, 386] width 483 height 483
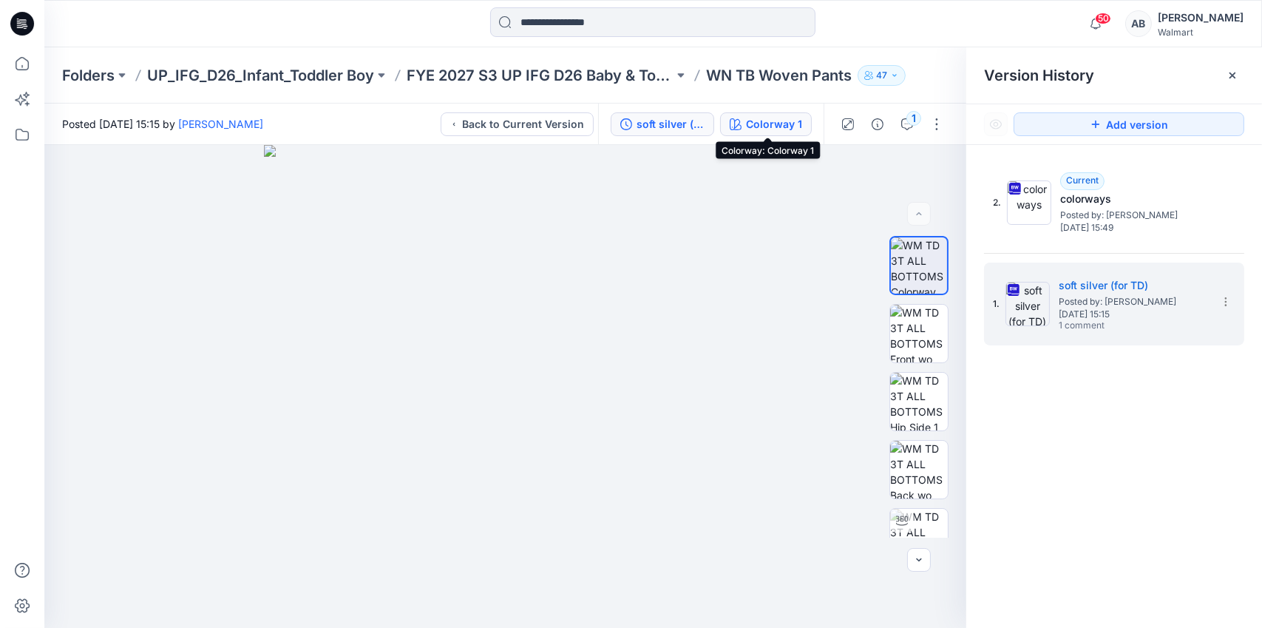
click at [759, 126] on div "Colorway 1" at bounding box center [774, 124] width 56 height 16
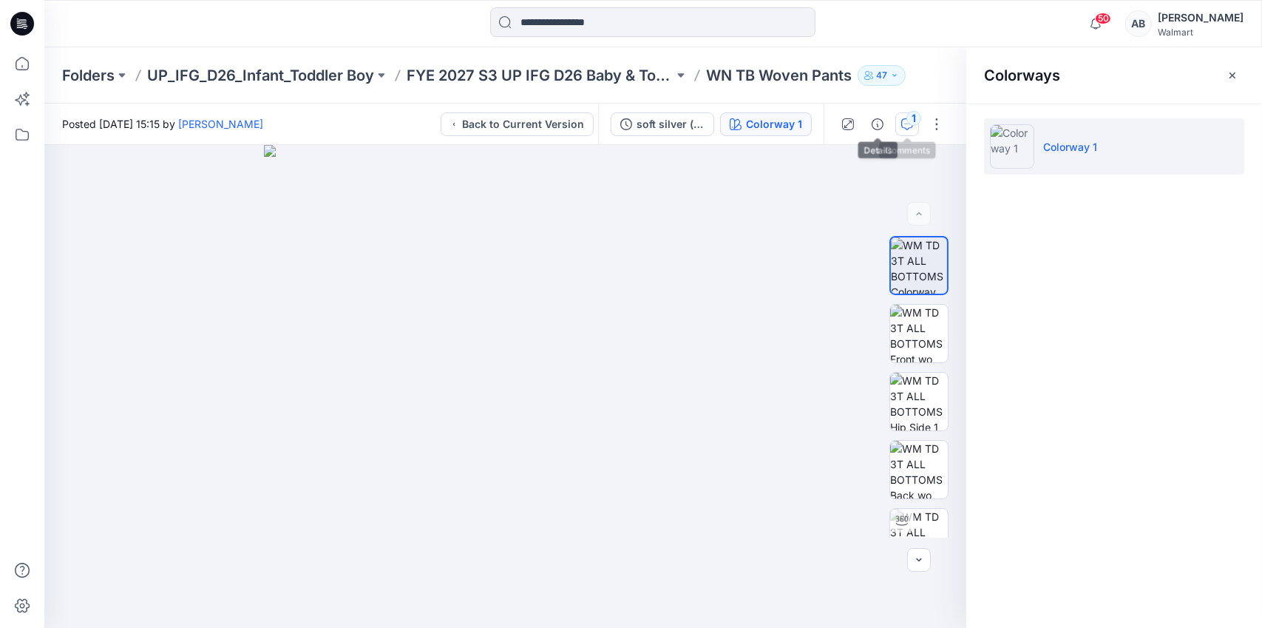
click at [907, 115] on div "1" at bounding box center [914, 118] width 15 height 15
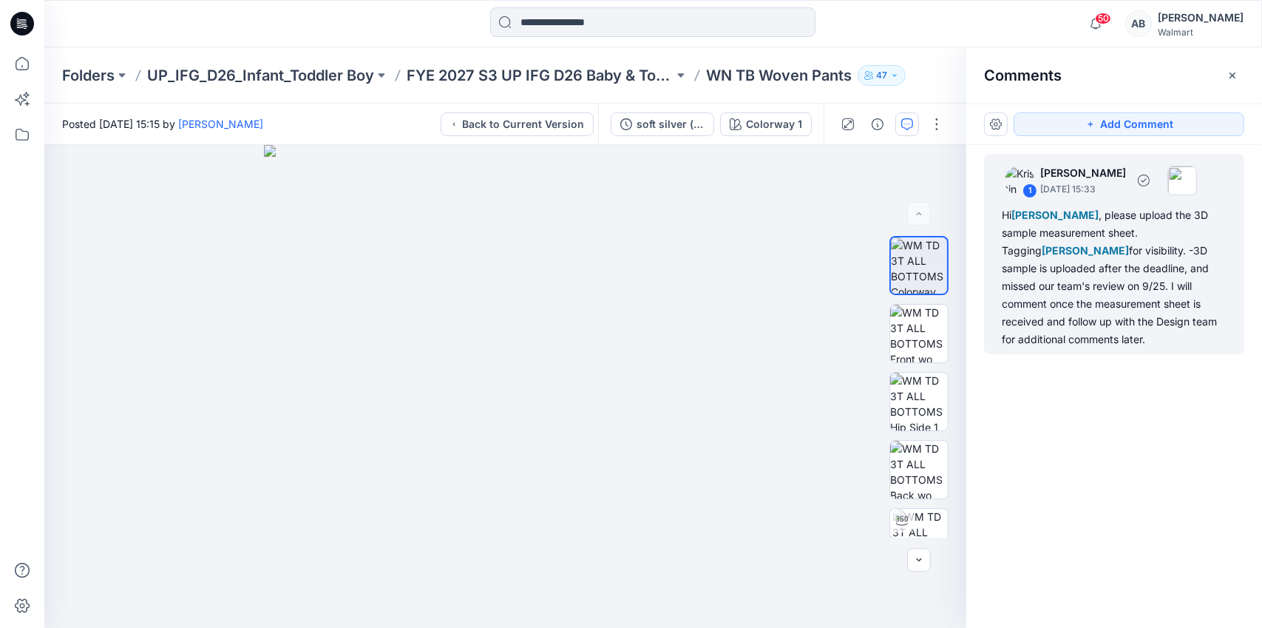
click at [1099, 283] on div "Hi [PERSON_NAME] , please upload the 3D sample measurement sheet. Tagging [PERS…" at bounding box center [1114, 277] width 225 height 142
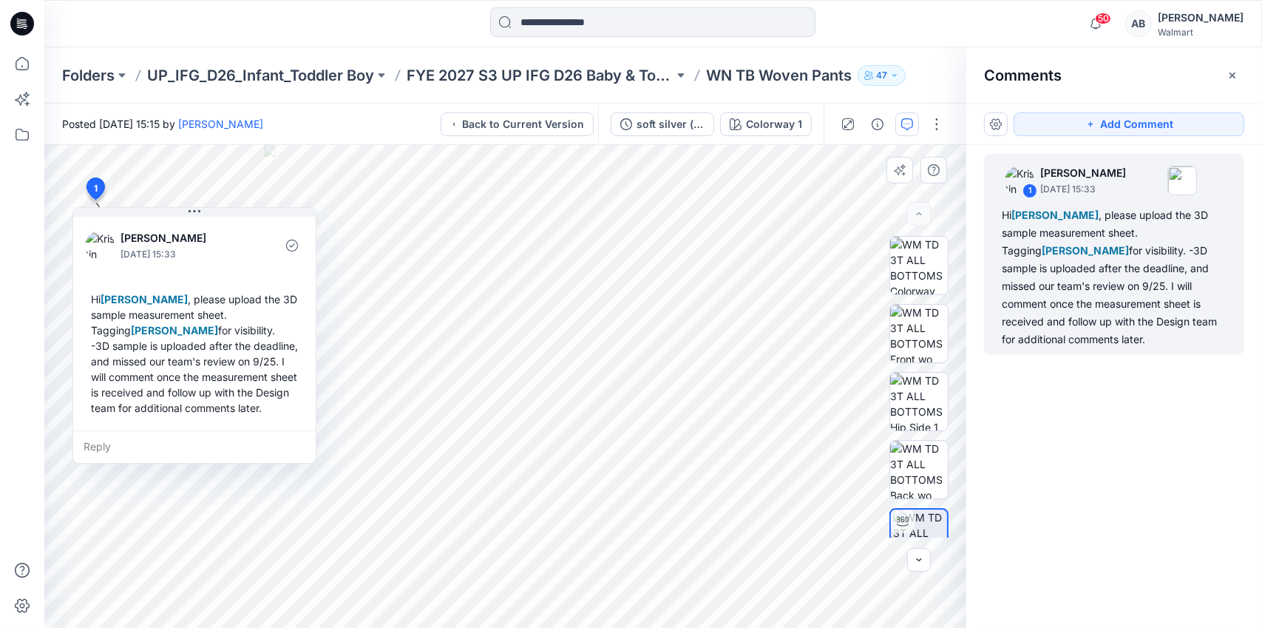
click at [94, 450] on div "Reply" at bounding box center [194, 446] width 243 height 33
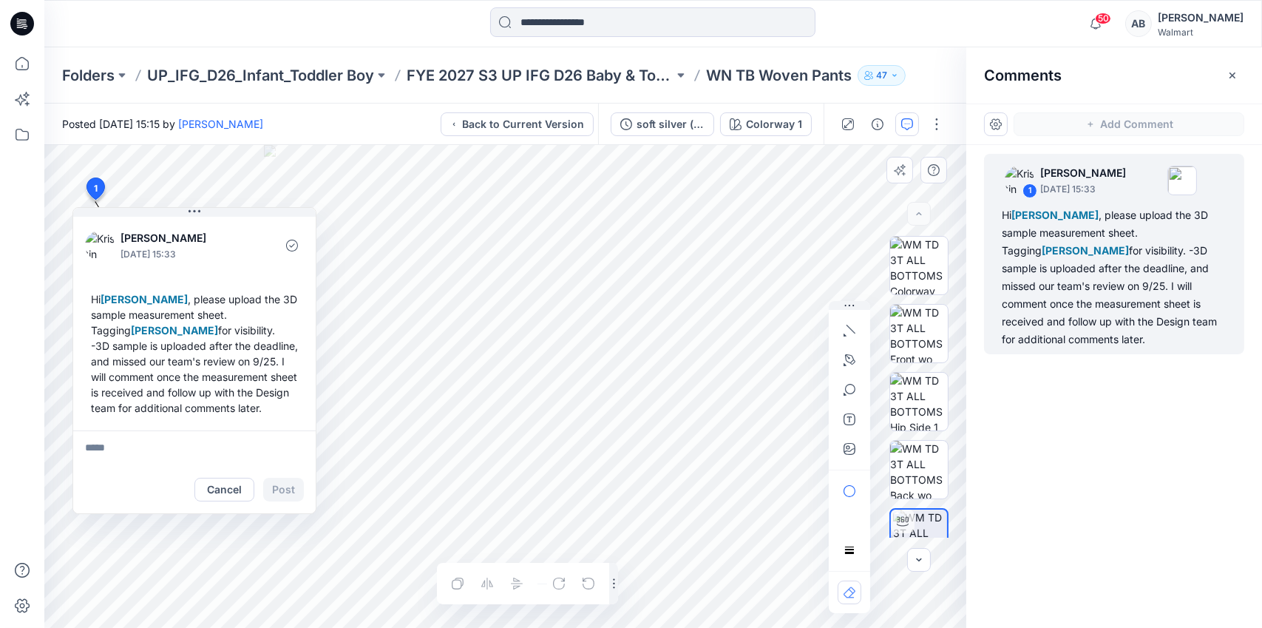
click at [201, 466] on textarea at bounding box center [194, 447] width 243 height 35
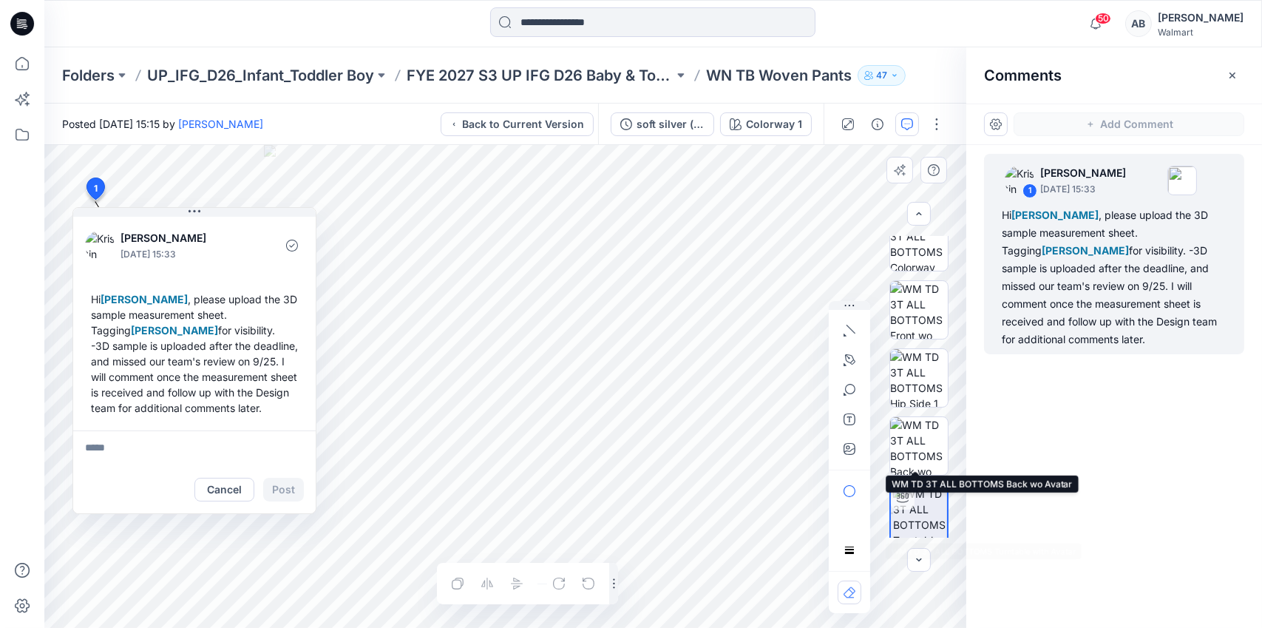
scroll to position [29, 0]
click at [940, 129] on button "button" at bounding box center [937, 124] width 24 height 24
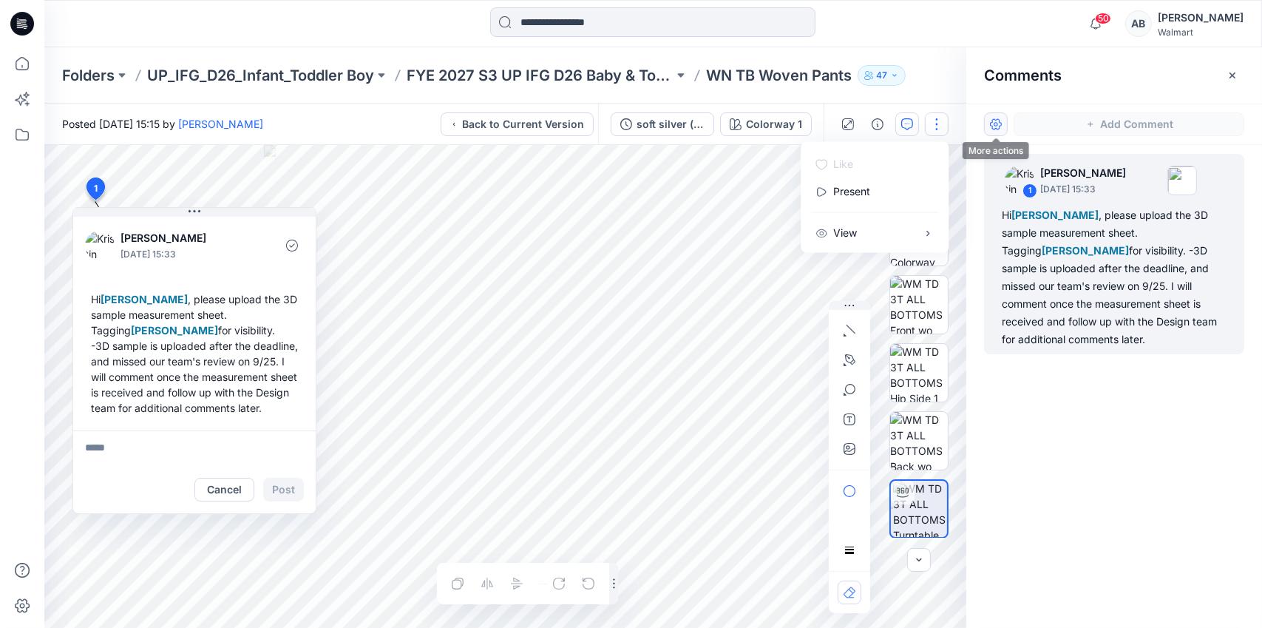
click at [993, 120] on button "button" at bounding box center [996, 124] width 24 height 24
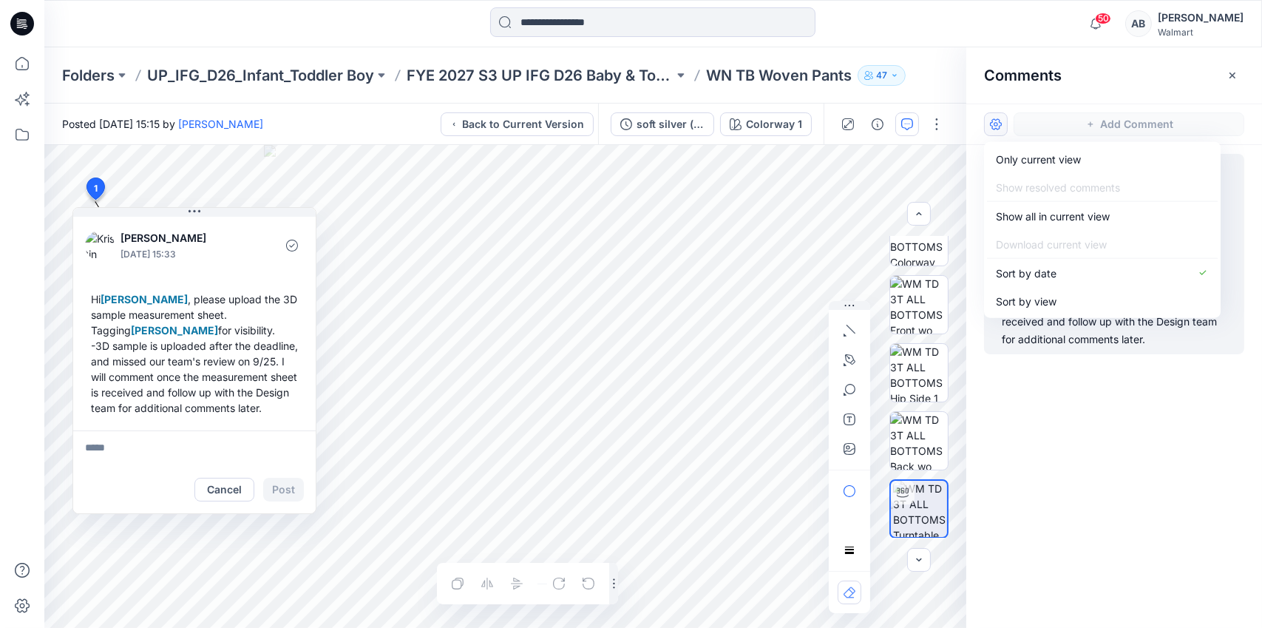
click at [1061, 394] on div "1 Kristin Veit October 02, 2025 15:33 Hi Kei Yip , please upload the 3D sample …" at bounding box center [1114, 359] width 296 height 428
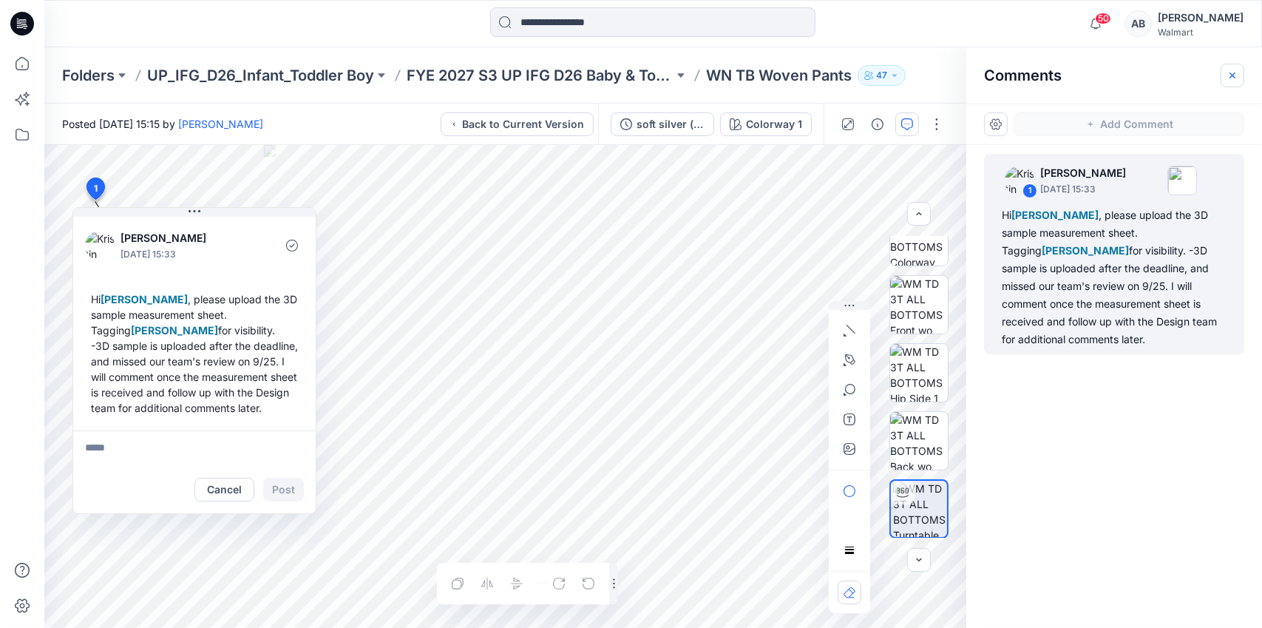
click at [1230, 70] on icon "button" at bounding box center [1233, 76] width 12 height 12
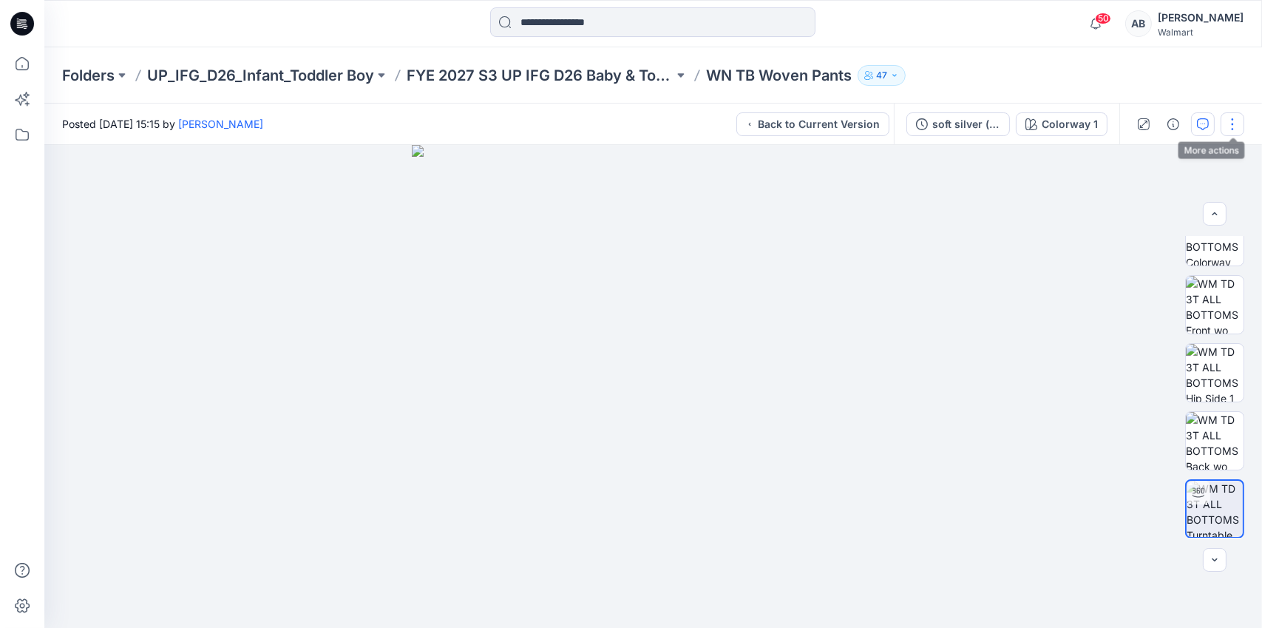
click at [1230, 130] on button "button" at bounding box center [1233, 124] width 24 height 24
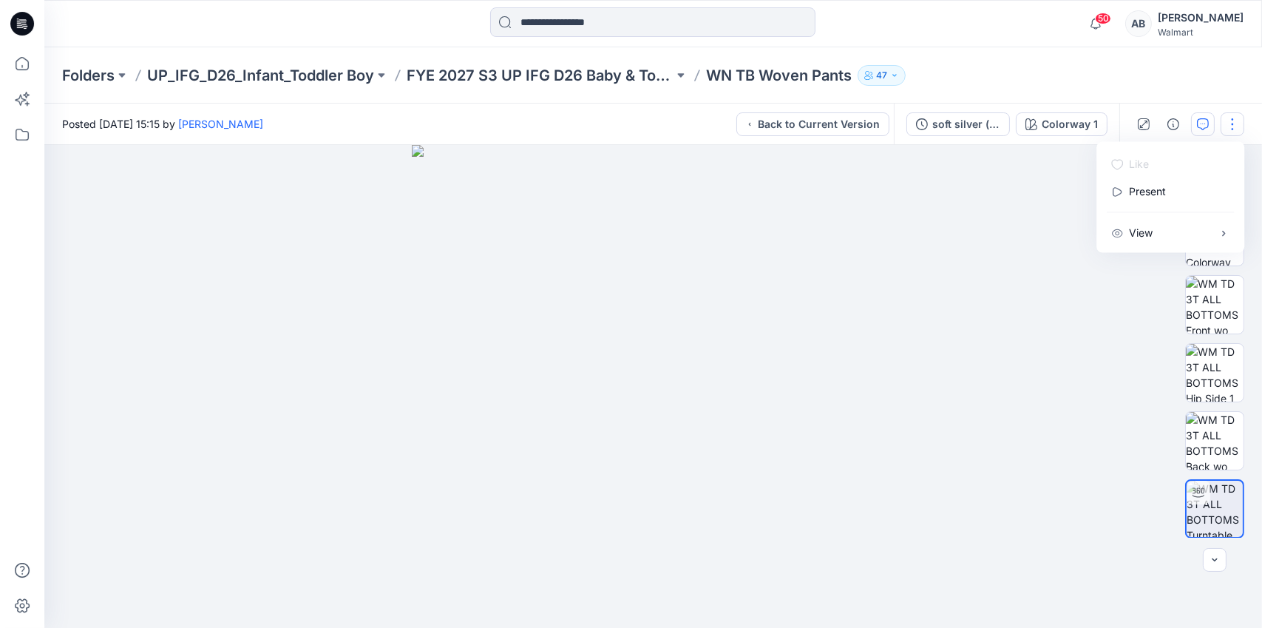
click at [1228, 122] on button "button" at bounding box center [1233, 124] width 24 height 24
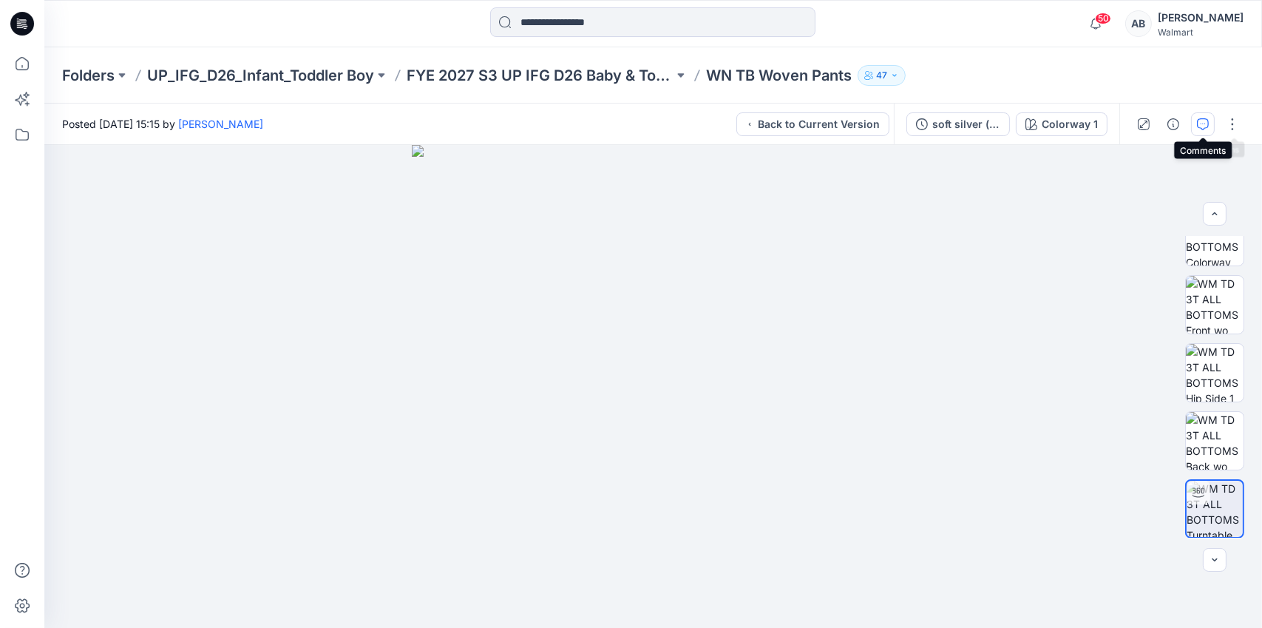
click at [1205, 126] on icon "button" at bounding box center [1203, 124] width 12 height 12
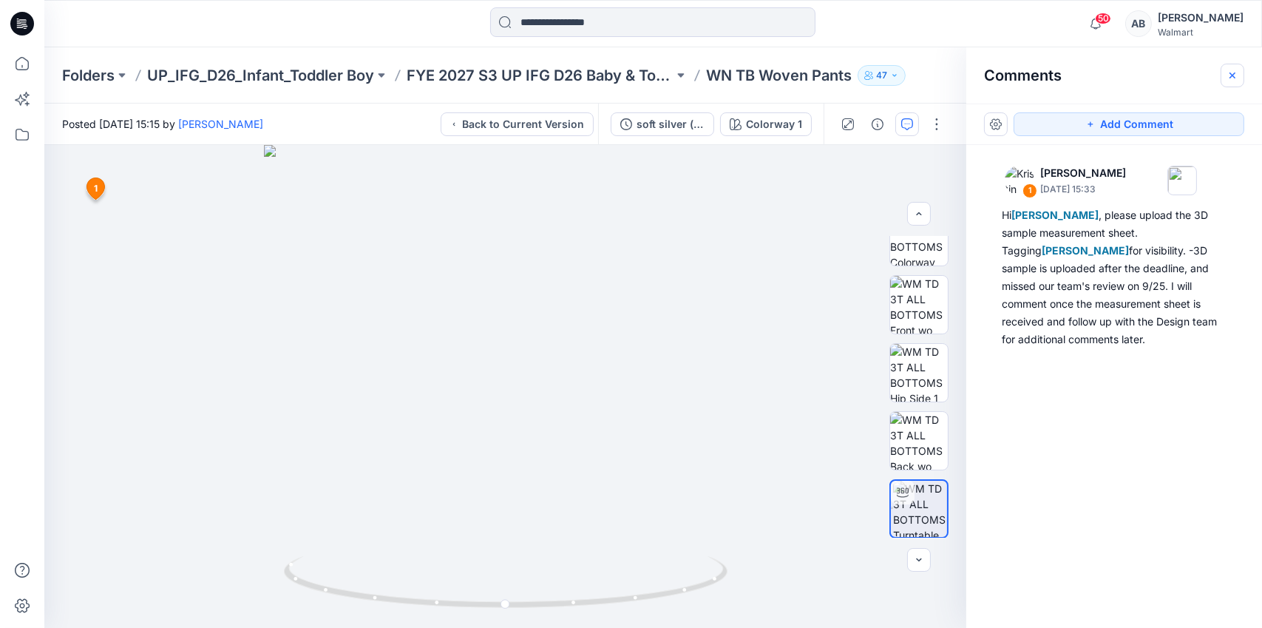
click at [1233, 79] on icon "button" at bounding box center [1233, 76] width 12 height 12
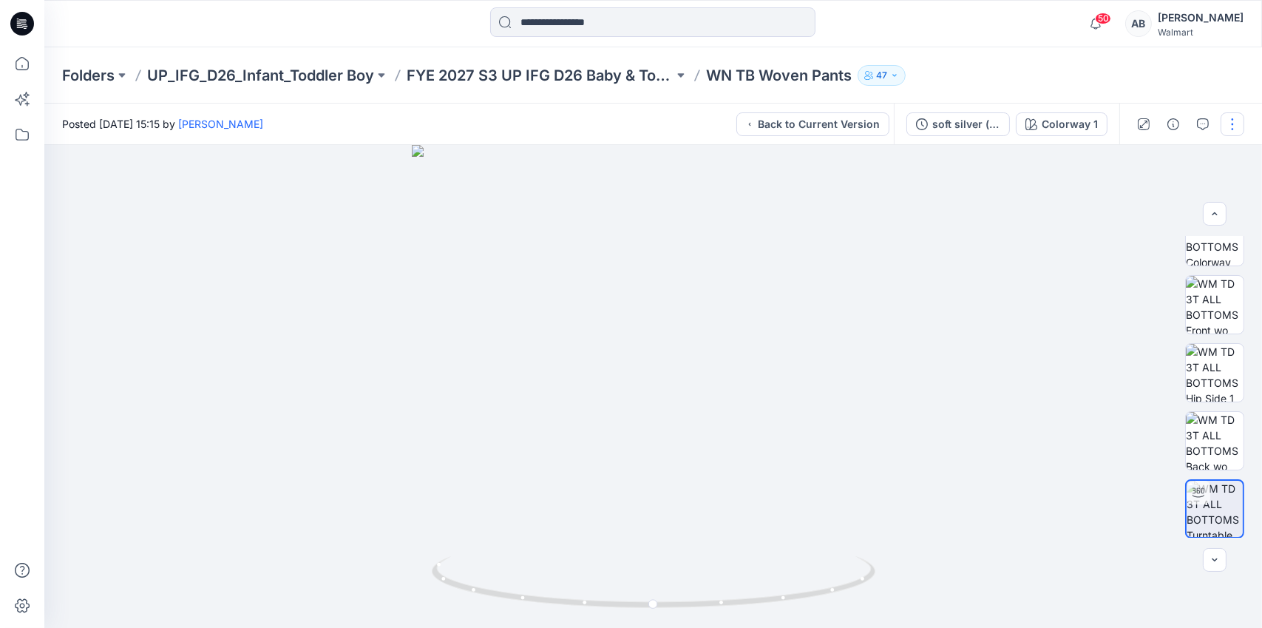
click at [1236, 127] on button "button" at bounding box center [1233, 124] width 24 height 24
click at [1172, 239] on button "View" at bounding box center [1170, 233] width 136 height 27
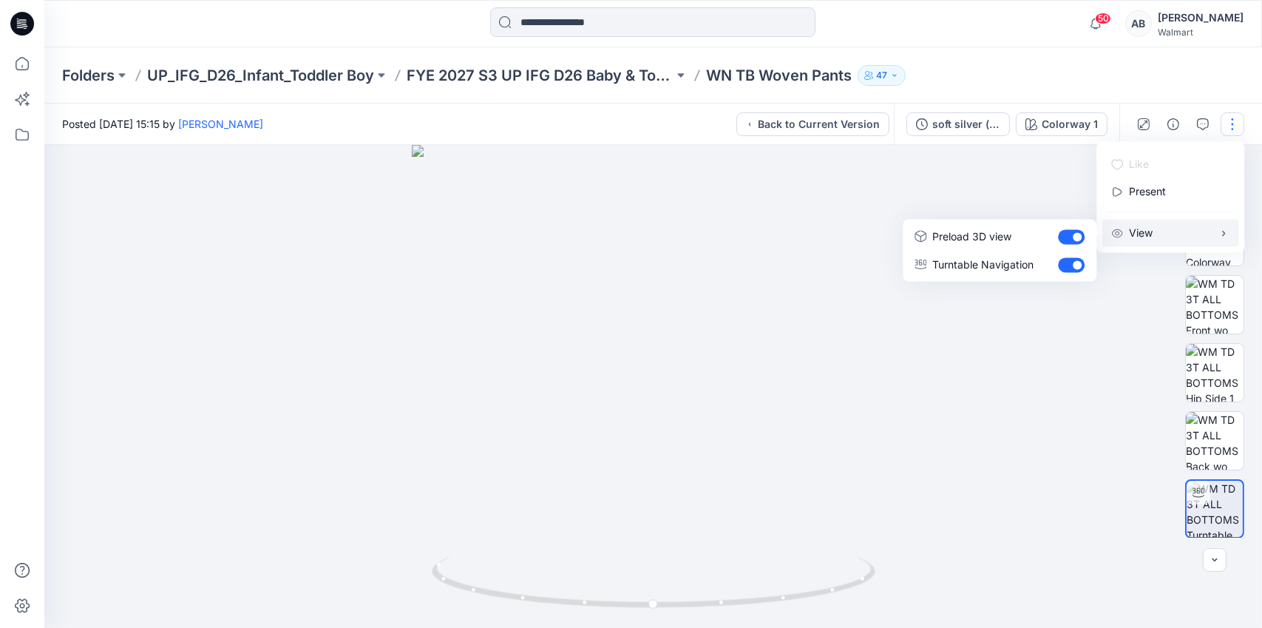
click at [1081, 336] on div at bounding box center [653, 386] width 1218 height 483
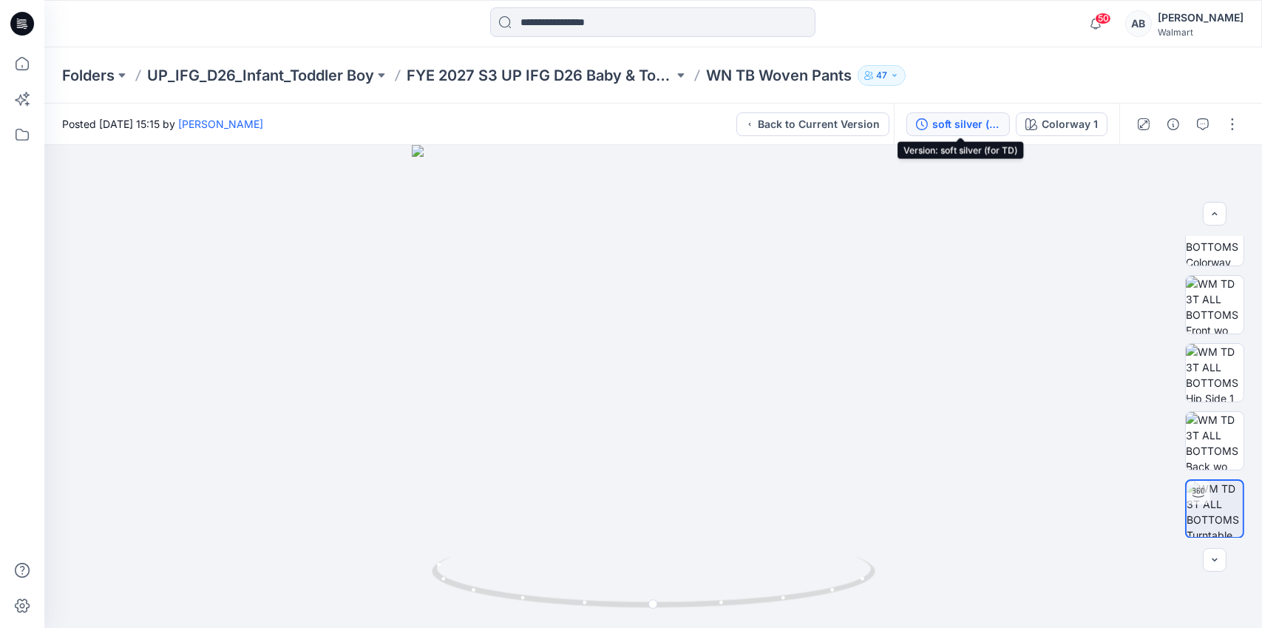
click at [963, 123] on div "soft silver (for TD)" at bounding box center [966, 124] width 68 height 16
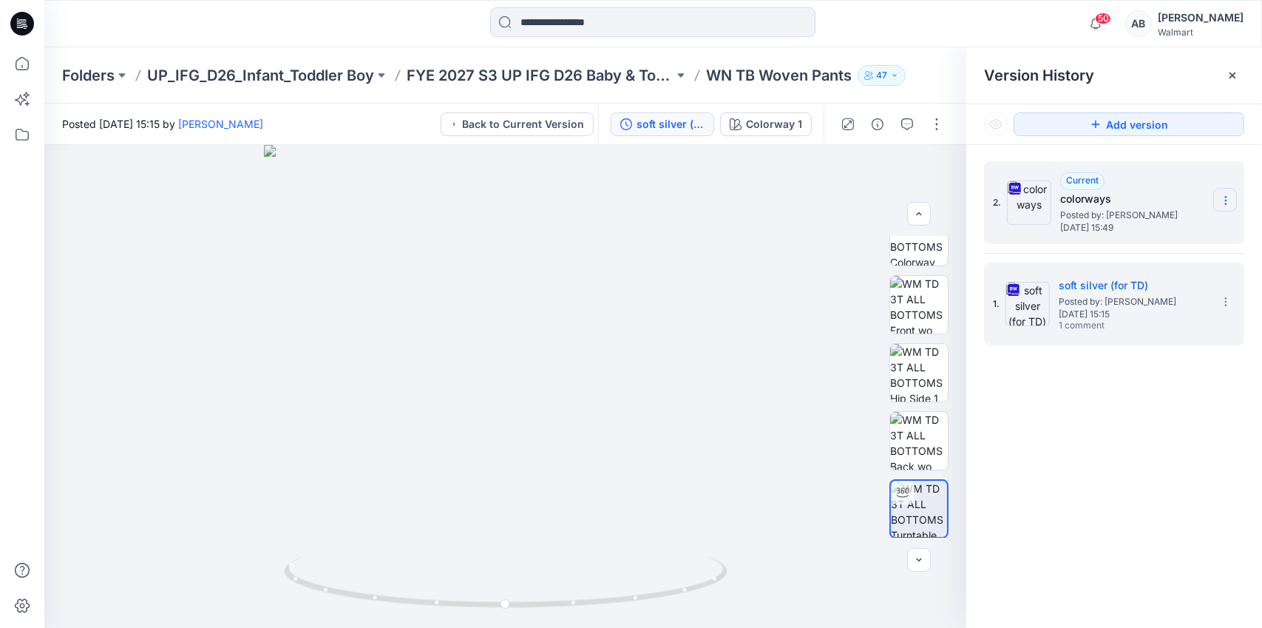
click at [1226, 197] on icon at bounding box center [1225, 197] width 1 height 1
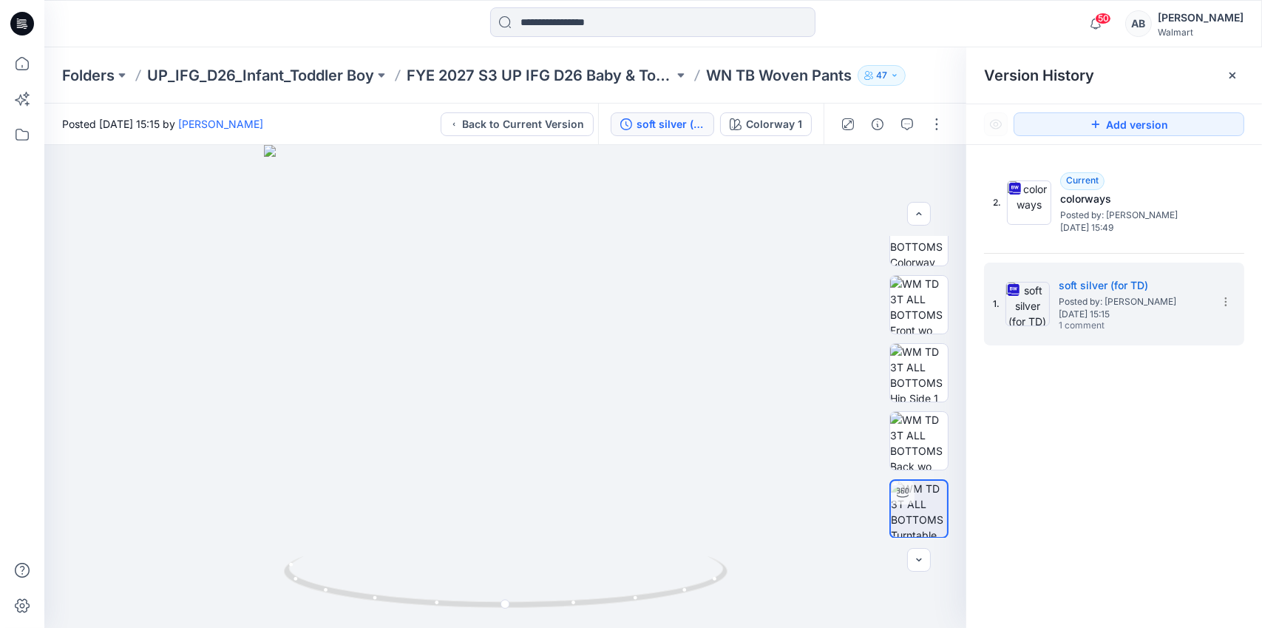
click at [1154, 427] on div "2. Current colorways Posted by: Kei Yip Monday, September 29, 2025 15:49 1. sof…" at bounding box center [1114, 397] width 296 height 504
click at [1228, 71] on icon at bounding box center [1233, 76] width 12 height 12
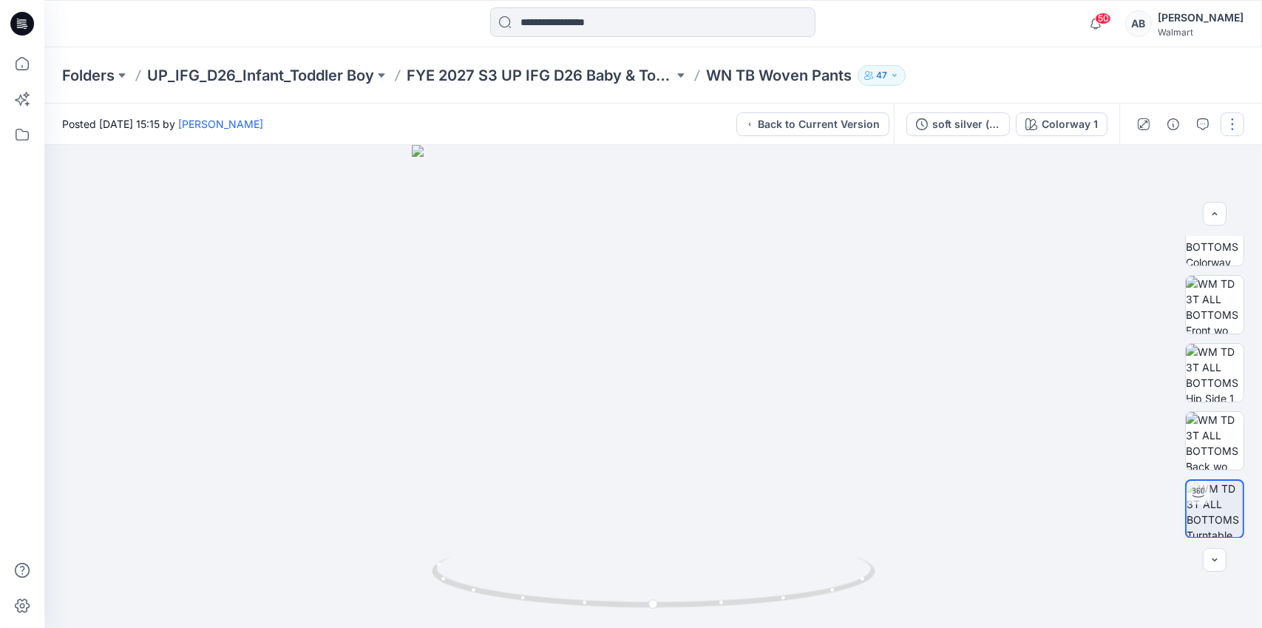
click at [1230, 118] on button "button" at bounding box center [1233, 124] width 24 height 24
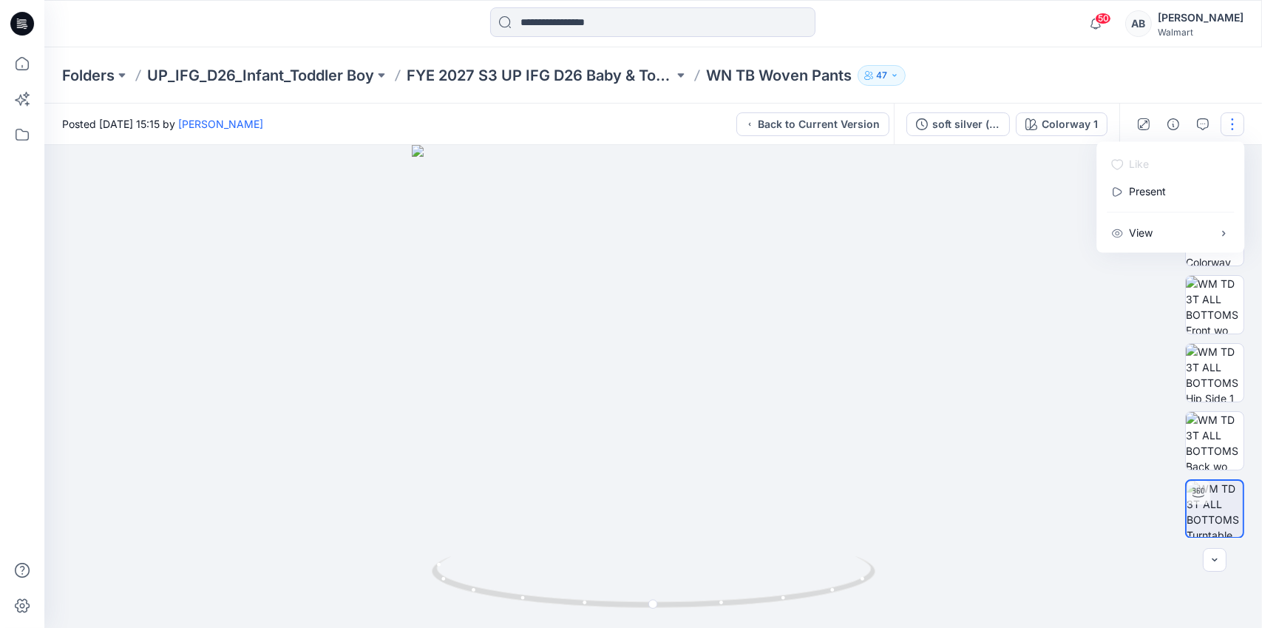
click at [1046, 400] on div at bounding box center [653, 386] width 1218 height 483
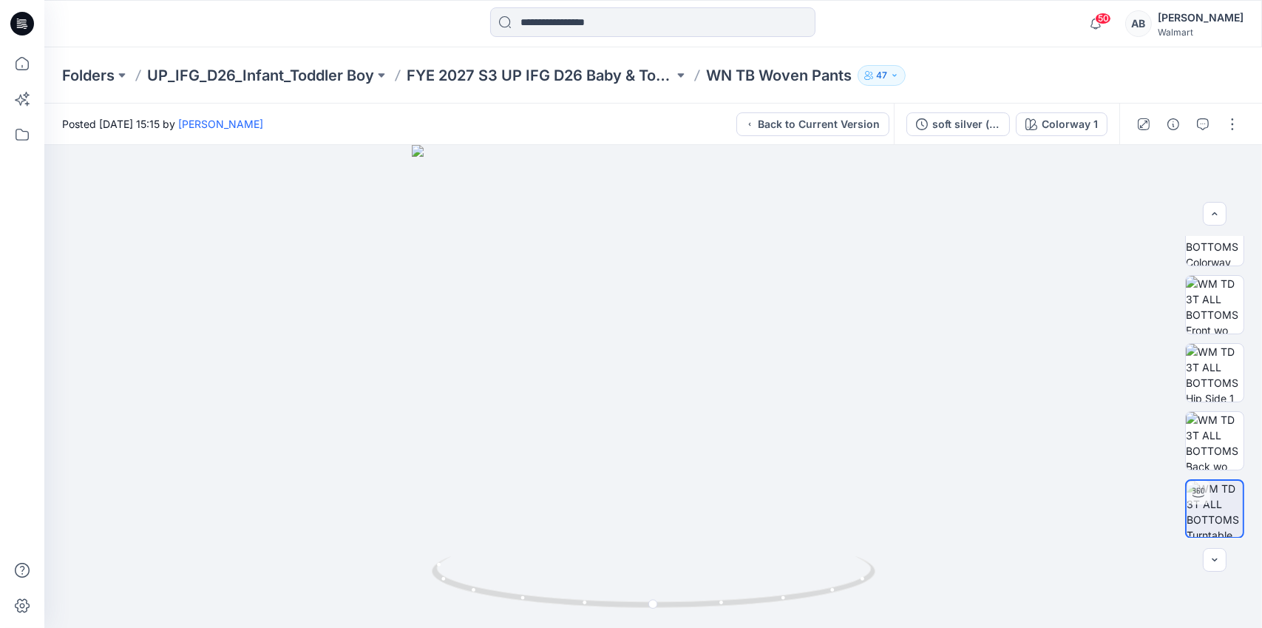
click at [775, 71] on p "WN TB Woven Pants" at bounding box center [779, 75] width 146 height 21
click at [787, 130] on button "Back to Current Version" at bounding box center [812, 124] width 153 height 24
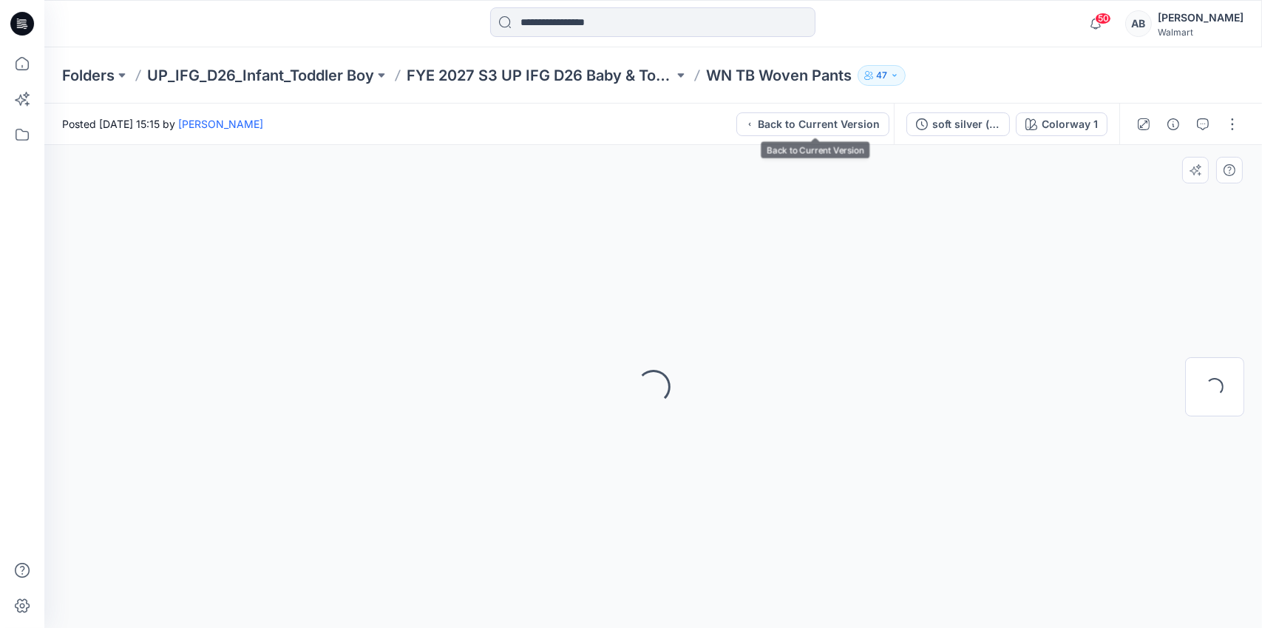
scroll to position [0, 0]
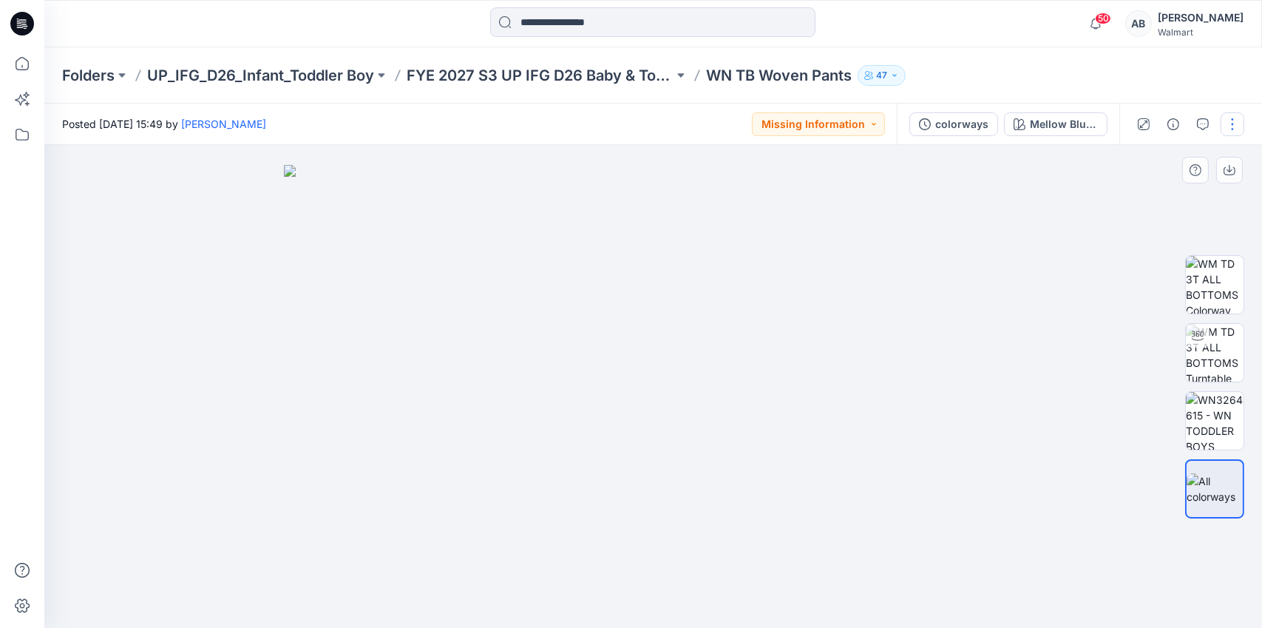
click at [1233, 122] on button "button" at bounding box center [1233, 124] width 24 height 24
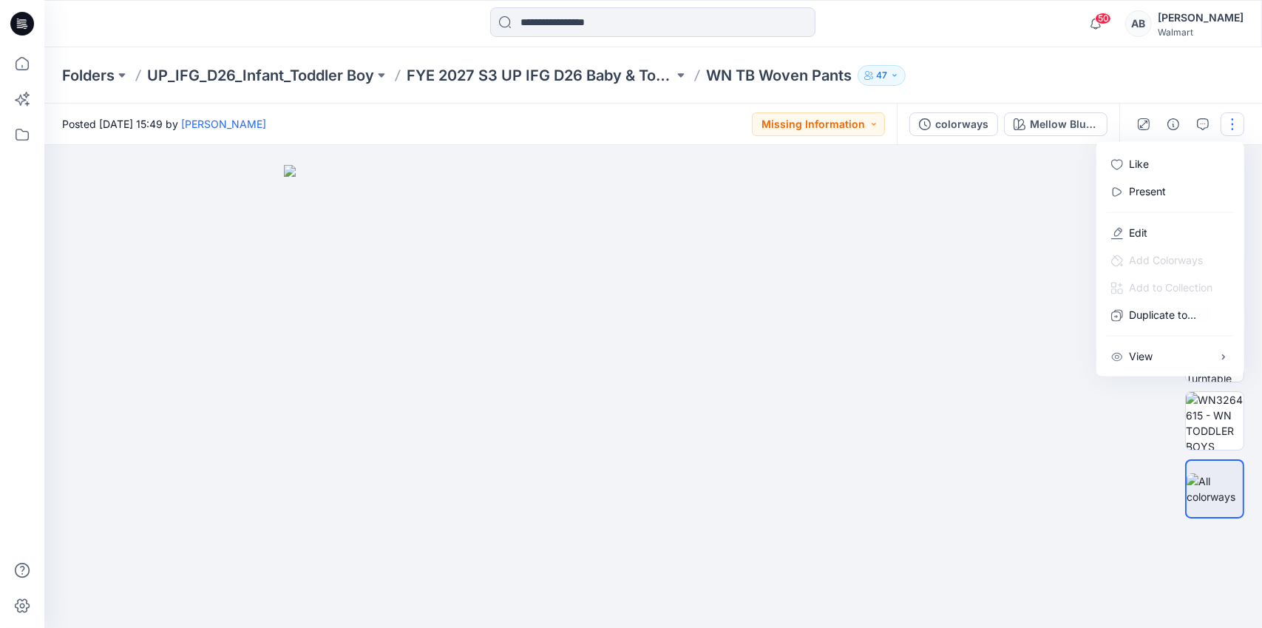
click at [1117, 493] on div at bounding box center [653, 386] width 1218 height 483
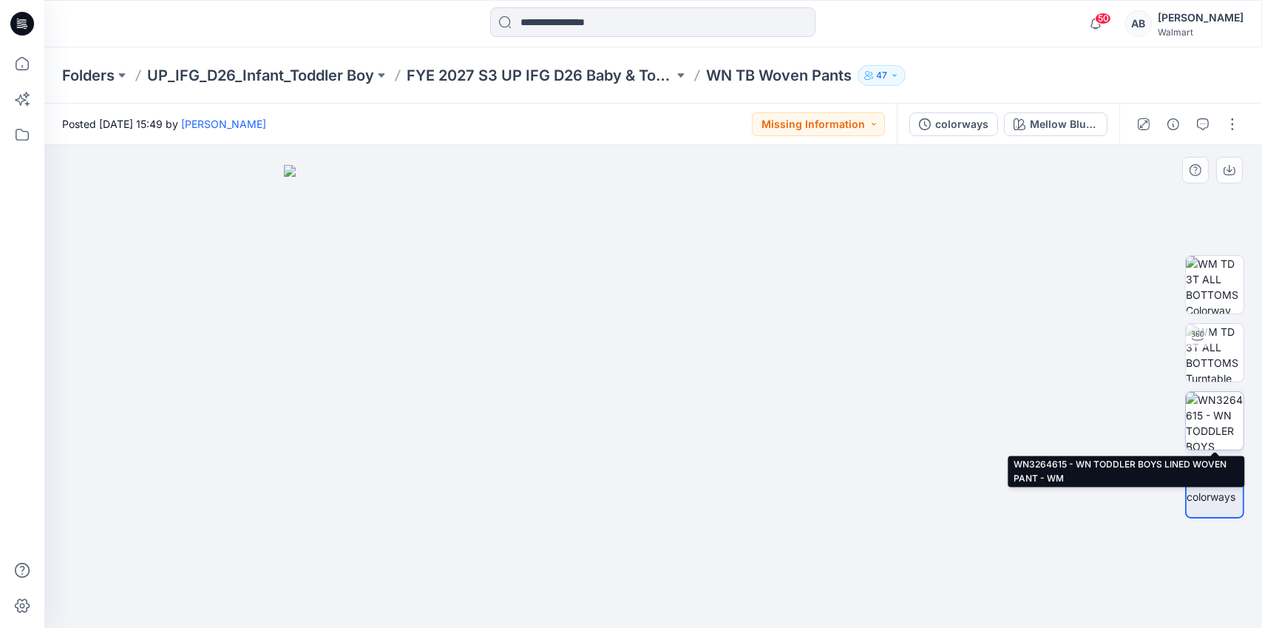
click at [1206, 412] on img at bounding box center [1215, 421] width 58 height 58
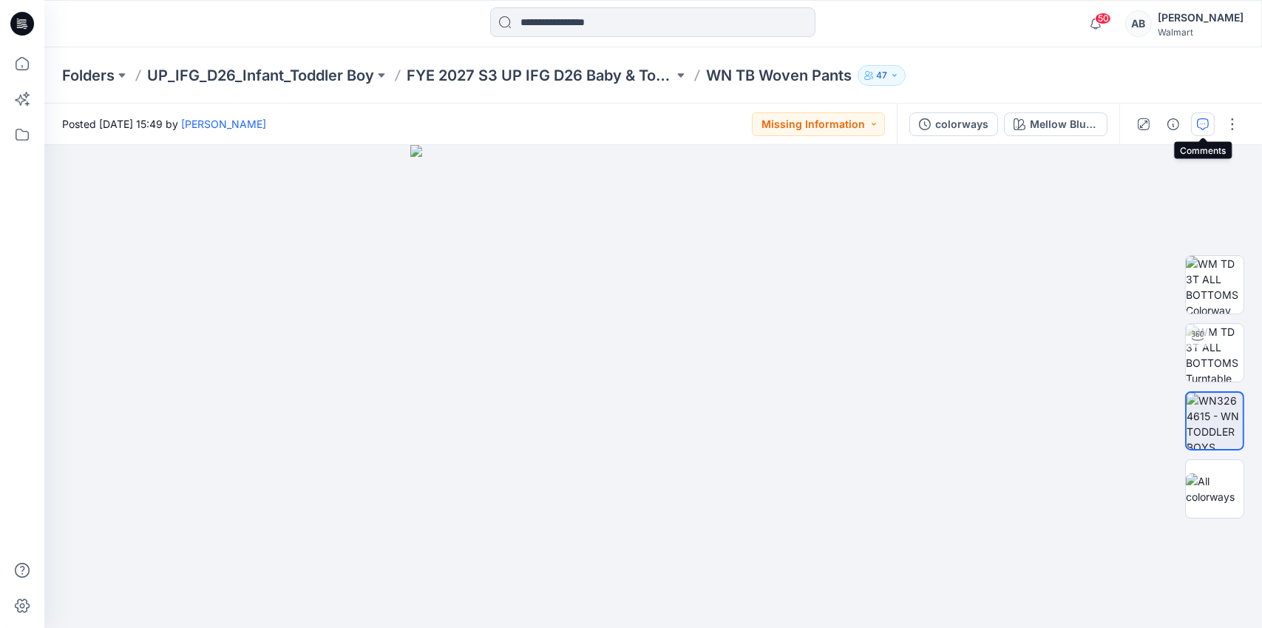
click at [1208, 118] on button "button" at bounding box center [1203, 124] width 24 height 24
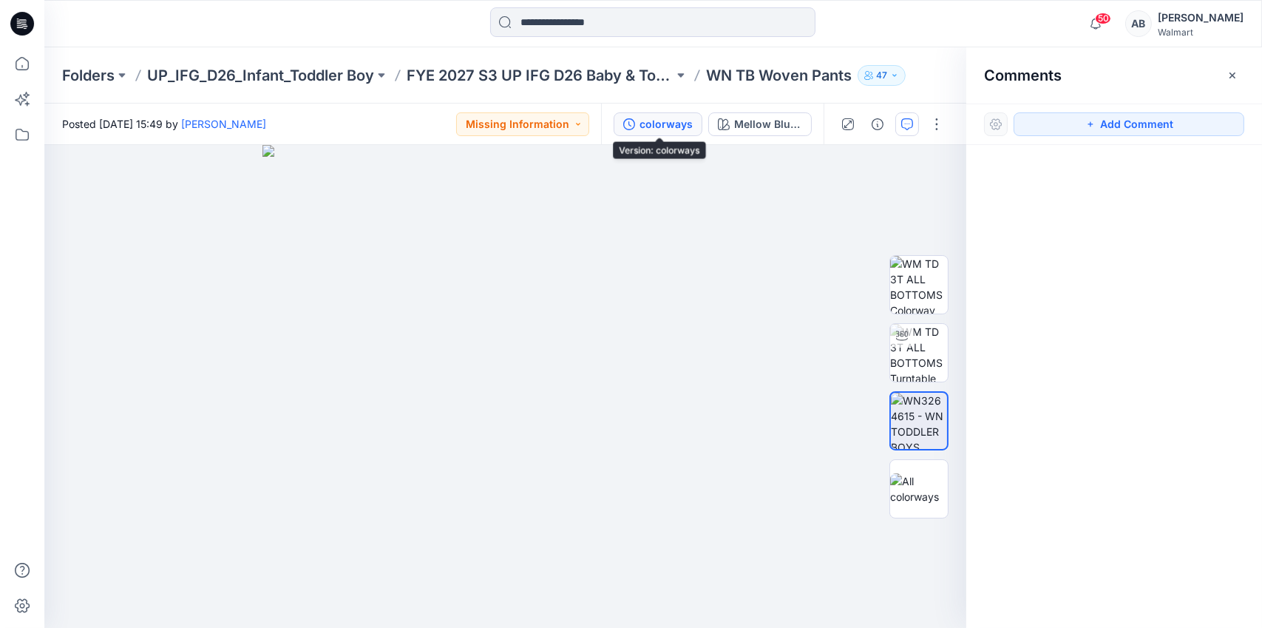
click at [670, 118] on div "colorways" at bounding box center [666, 124] width 53 height 16
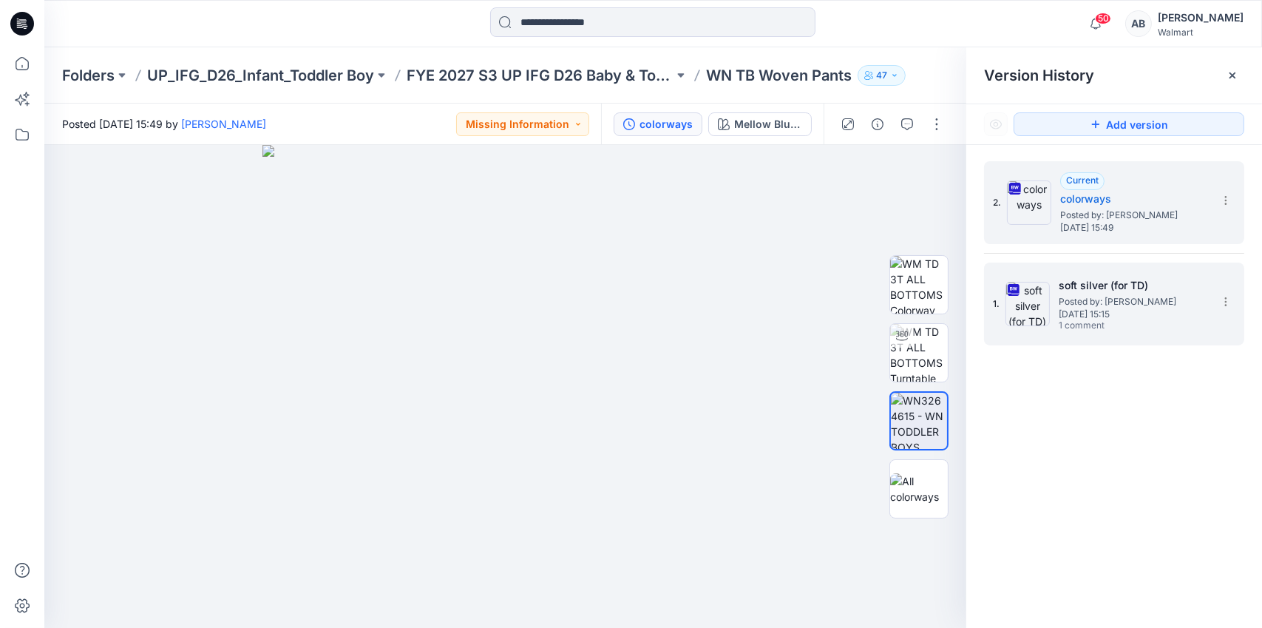
click at [1076, 284] on h5 "soft silver (for TD)" at bounding box center [1133, 286] width 148 height 18
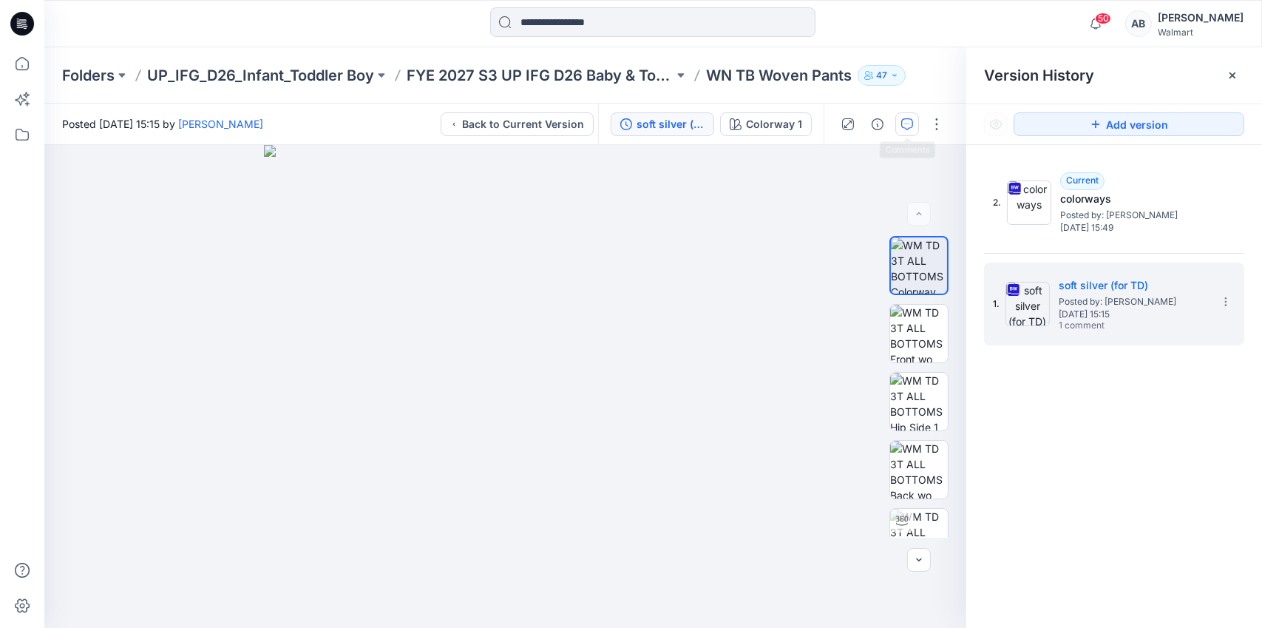
click at [906, 123] on icon "button" at bounding box center [907, 124] width 12 height 12
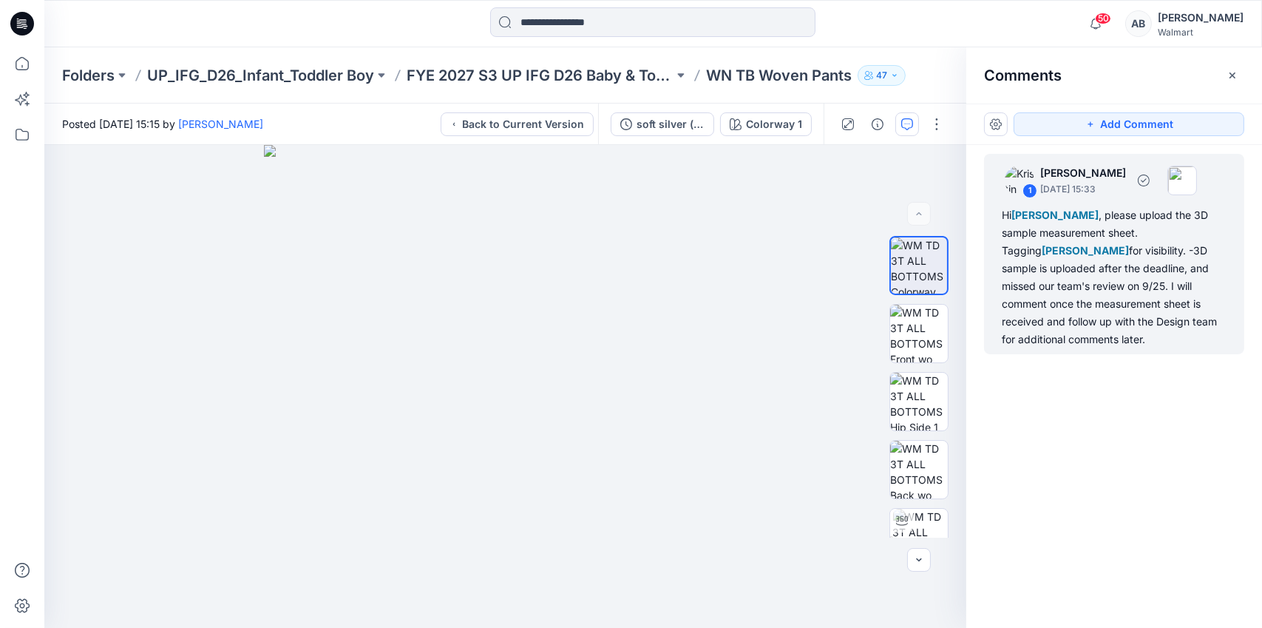
click at [1097, 250] on div "Hi [PERSON_NAME] , please upload the 3D sample measurement sheet. Tagging [PERS…" at bounding box center [1114, 277] width 225 height 142
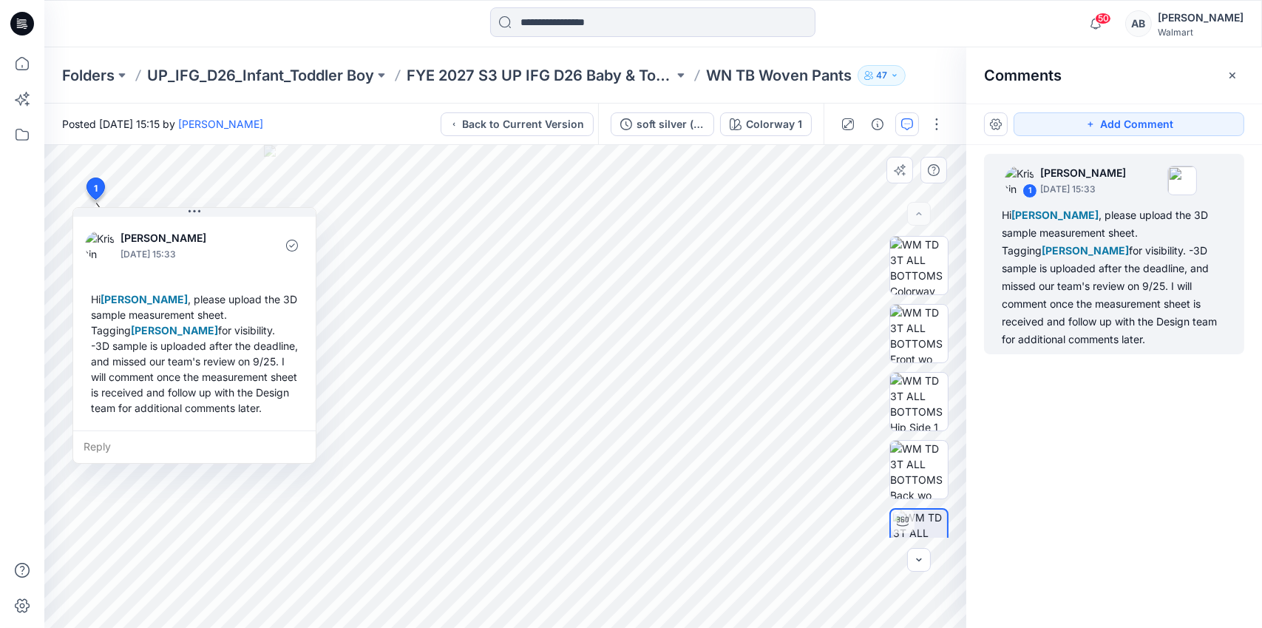
click at [98, 447] on div "Reply" at bounding box center [194, 446] width 243 height 33
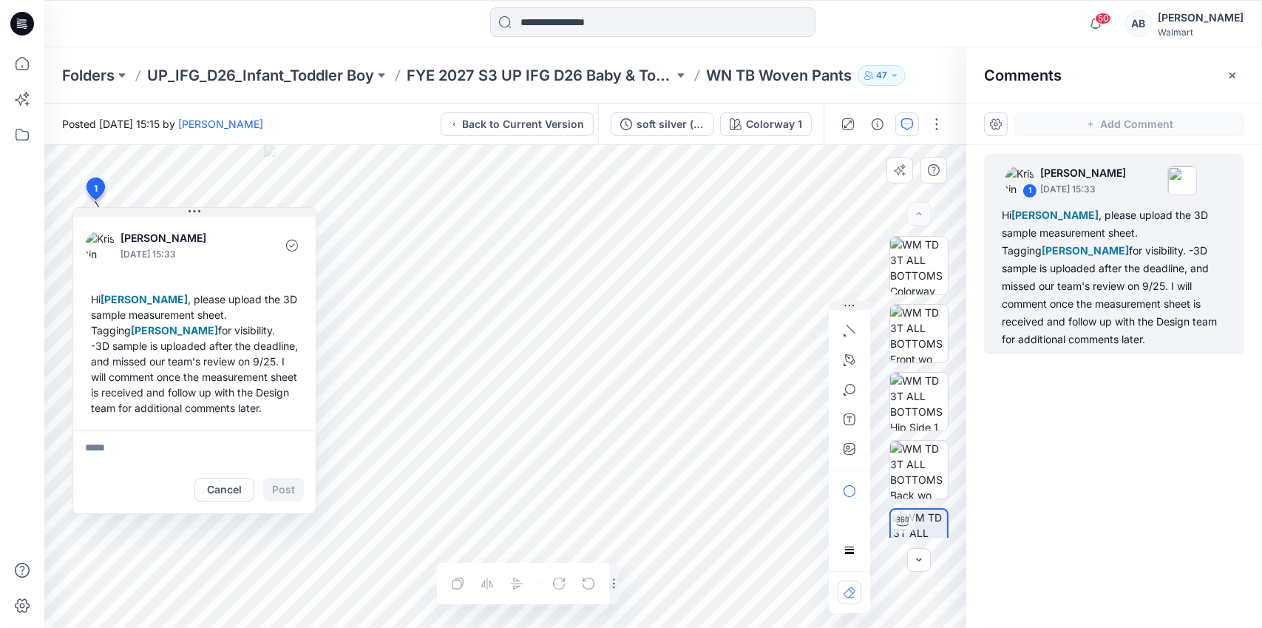
click at [123, 453] on textarea at bounding box center [194, 447] width 243 height 35
click at [120, 458] on textarea at bounding box center [194, 447] width 243 height 35
click at [115, 455] on textarea at bounding box center [194, 447] width 243 height 35
type textarea "*"
click at [160, 540] on p "[PERSON_NAME]" at bounding box center [181, 535] width 111 height 18
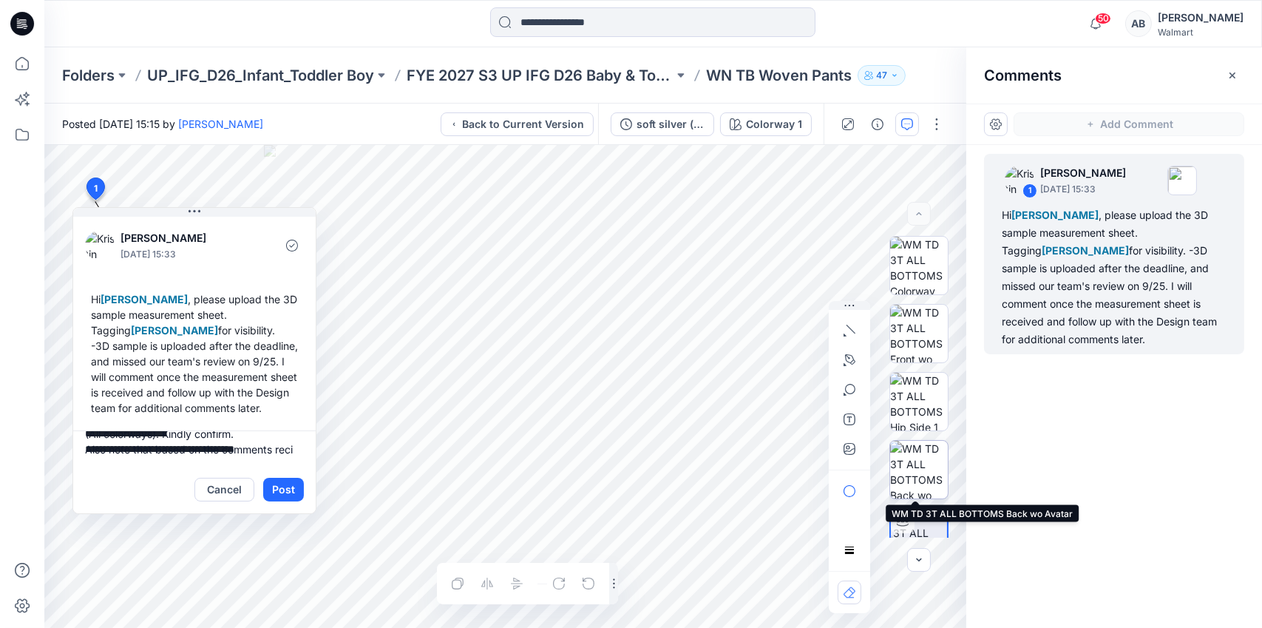
scroll to position [65, 0]
click at [115, 449] on textarea "**********" at bounding box center [194, 447] width 243 height 35
click at [172, 461] on textarea "**********" at bounding box center [194, 447] width 243 height 35
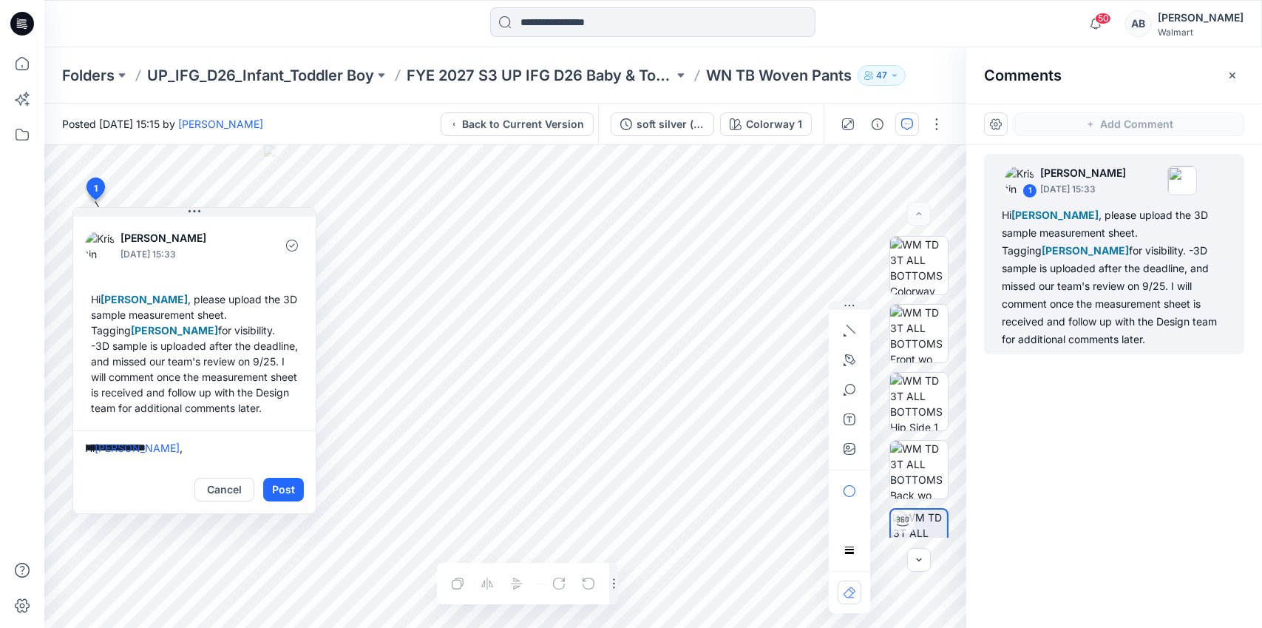
scroll to position [74, 0]
click at [178, 457] on textarea "**********" at bounding box center [194, 447] width 243 height 35
type textarea "**********"
click at [281, 492] on button "Post" at bounding box center [283, 490] width 41 height 24
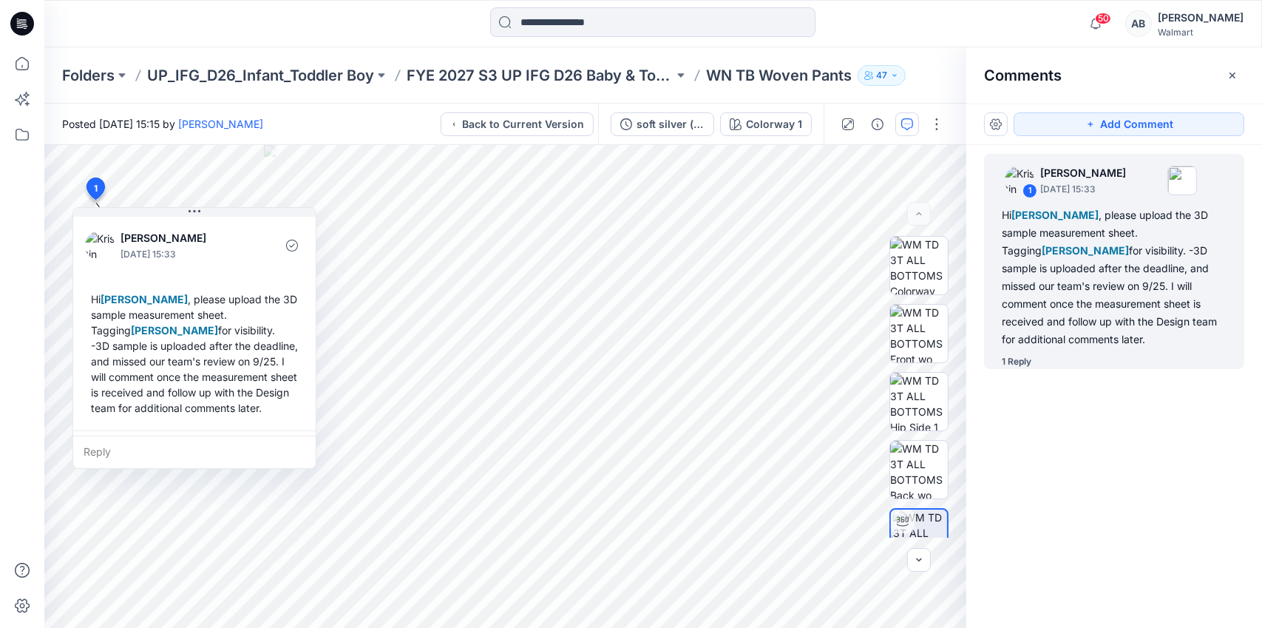
click at [1131, 374] on div "1 Kristin Veit October 02, 2025 15:33 Hi Kei Yip , please upload the 3D sample …" at bounding box center [1114, 359] width 296 height 428
click at [729, 78] on p "WN TB Woven Pants" at bounding box center [779, 75] width 146 height 21
click at [656, 74] on p "FYE 2027 S3 UP IFG D26 Baby & Toddler Boy" at bounding box center [540, 75] width 267 height 21
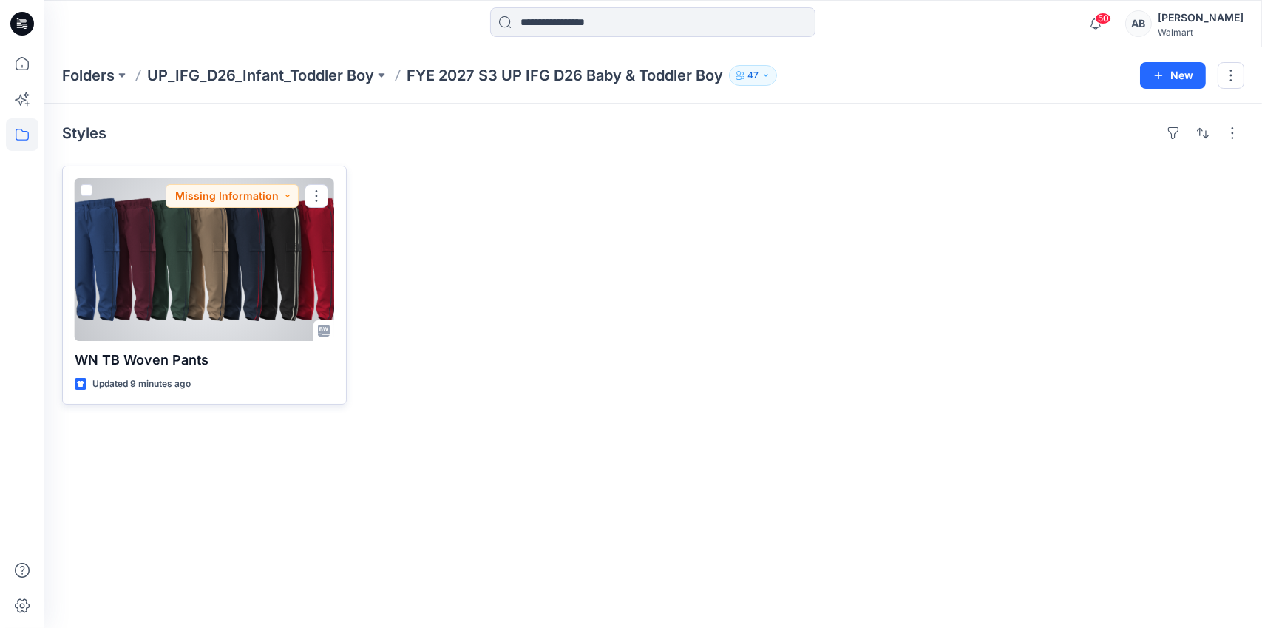
click at [221, 258] on div at bounding box center [205, 259] width 260 height 163
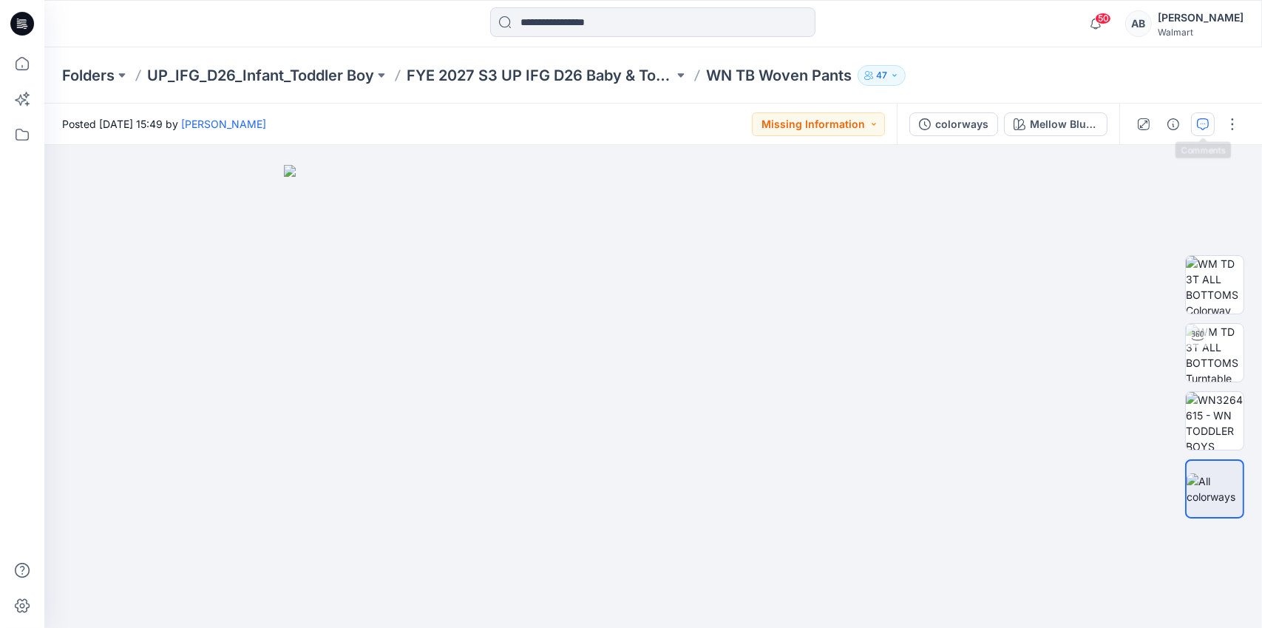
click at [1199, 121] on icon "button" at bounding box center [1203, 124] width 12 height 12
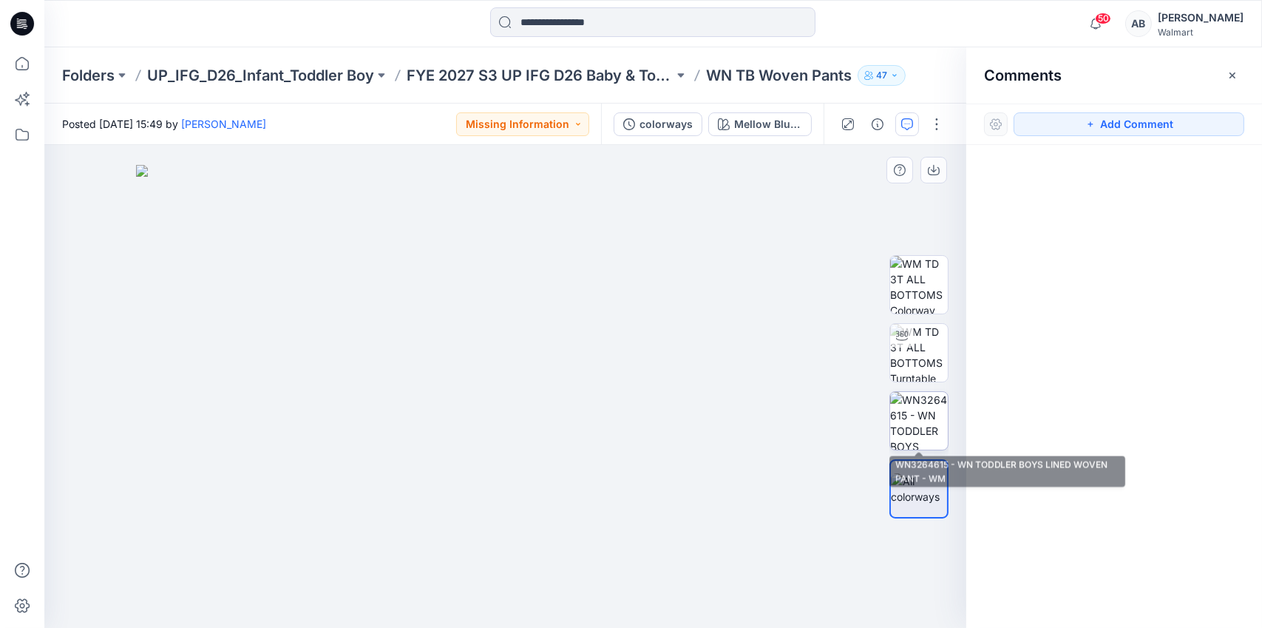
click at [926, 423] on img at bounding box center [919, 421] width 58 height 58
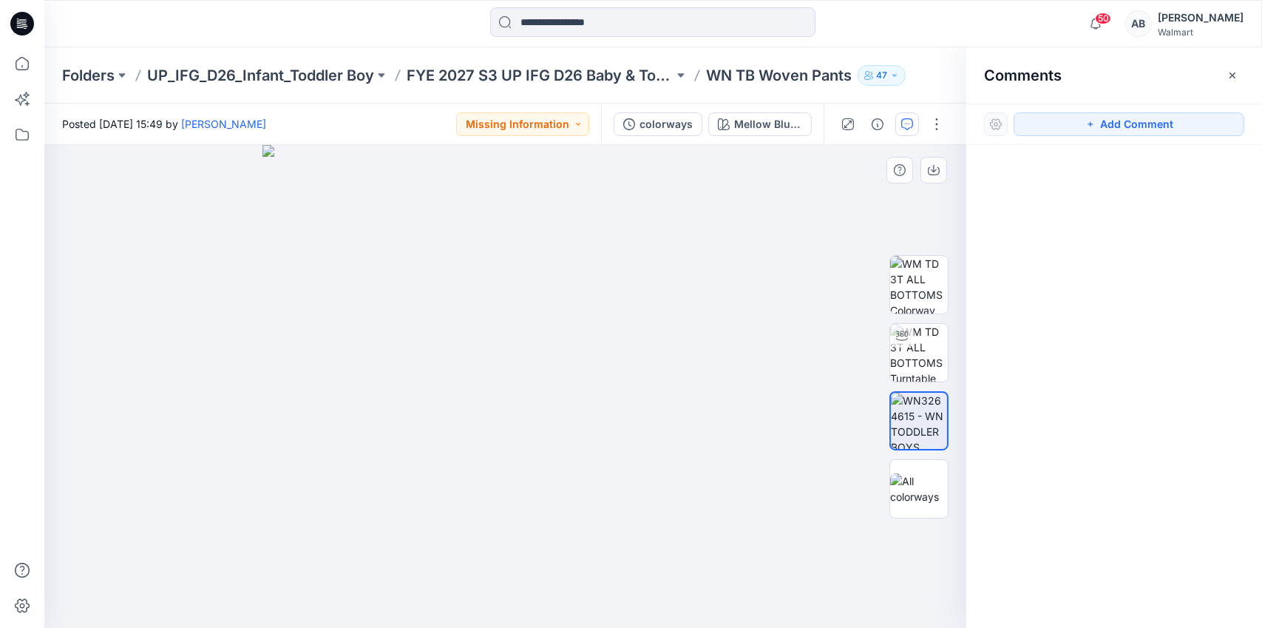
click at [924, 422] on img at bounding box center [919, 421] width 56 height 56
click at [653, 121] on div "colorways" at bounding box center [666, 124] width 53 height 16
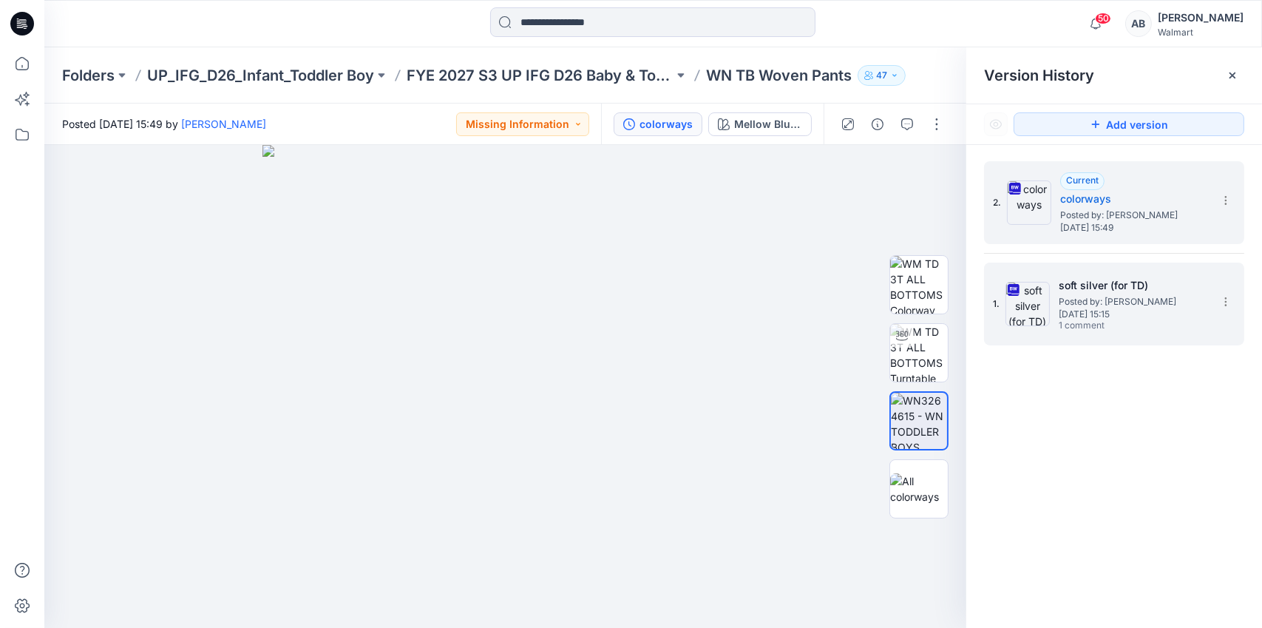
click at [1103, 320] on span "1 comment" at bounding box center [1111, 326] width 104 height 12
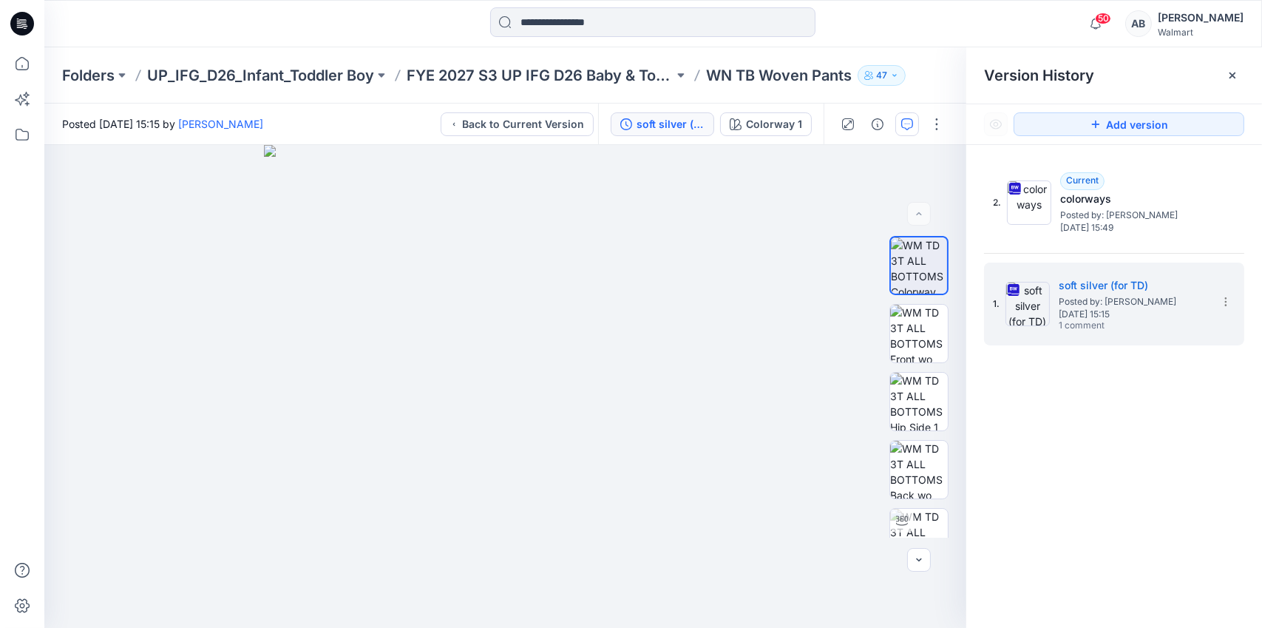
click at [917, 125] on button "button" at bounding box center [907, 124] width 24 height 24
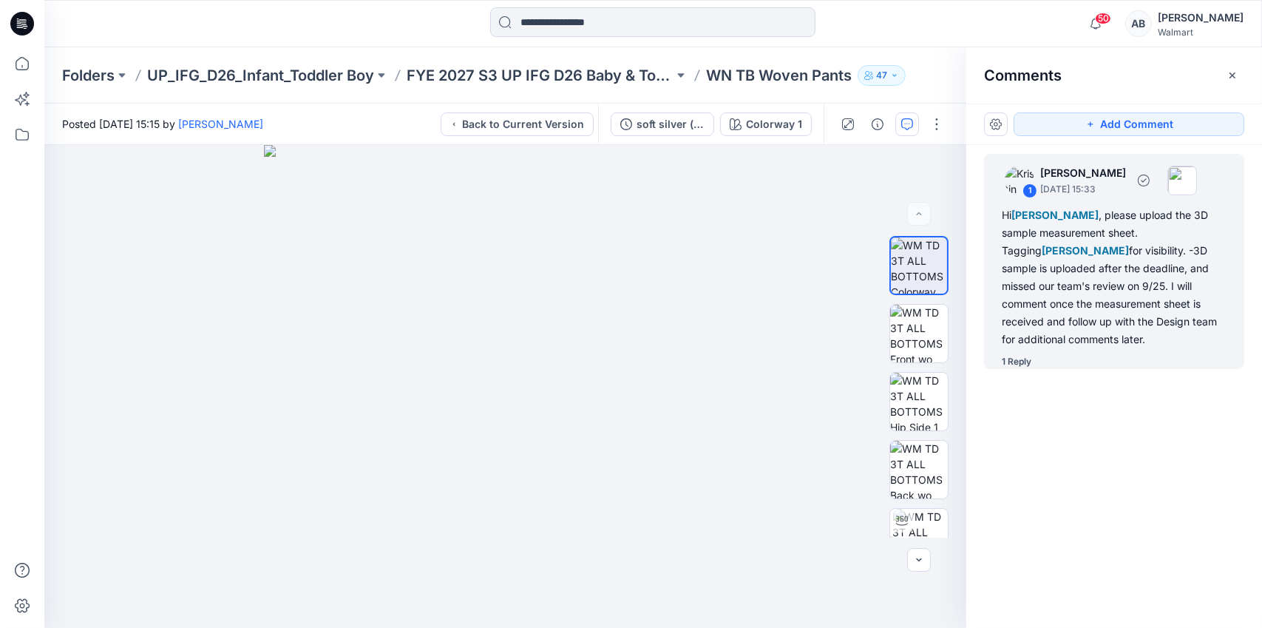
click at [1017, 354] on div "1 Reply" at bounding box center [1017, 361] width 30 height 15
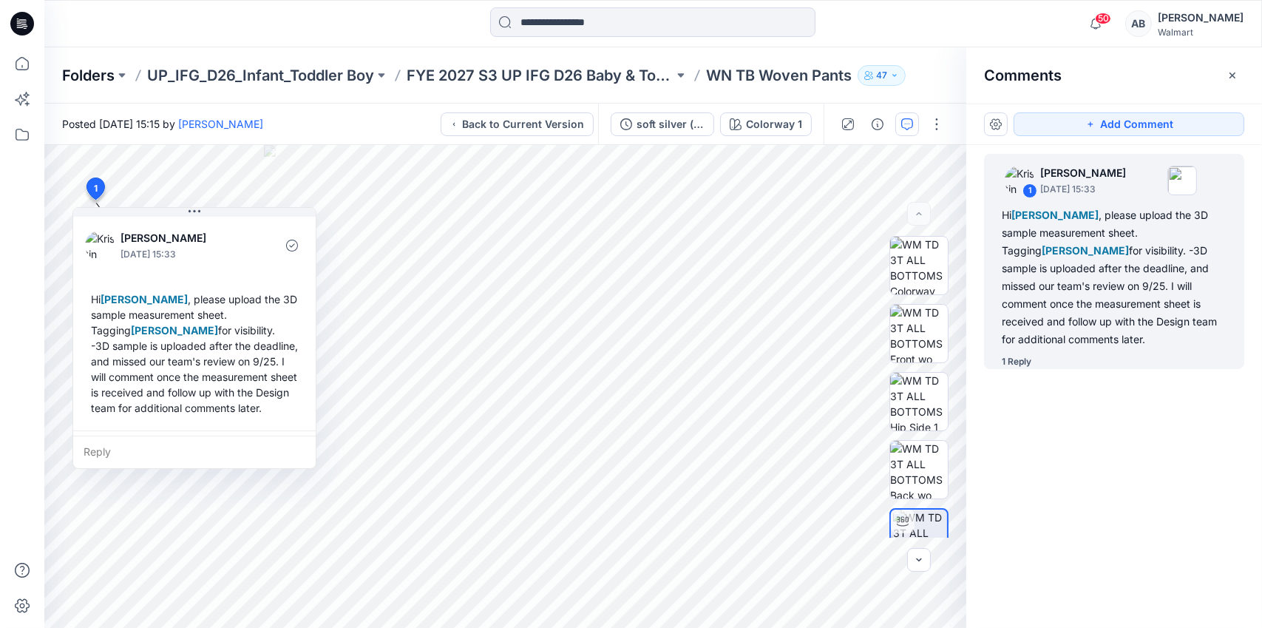
click at [101, 78] on p "Folders" at bounding box center [88, 75] width 52 height 21
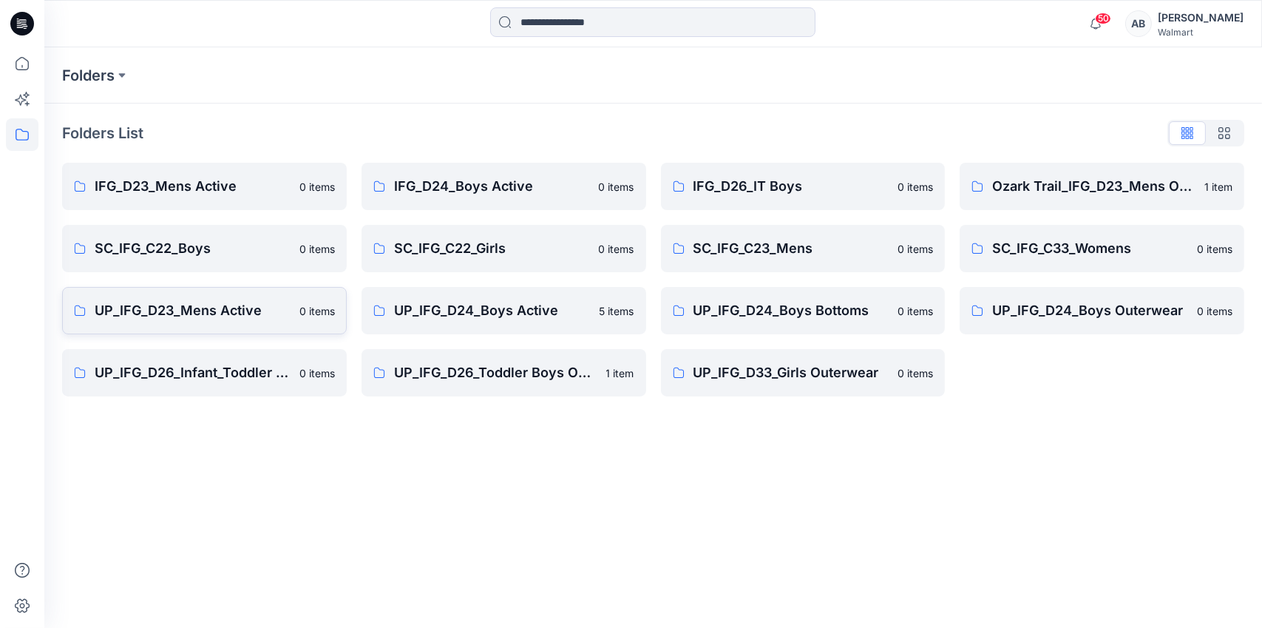
click at [206, 305] on p "UP_IFG_D23_Mens Active" at bounding box center [193, 310] width 196 height 21
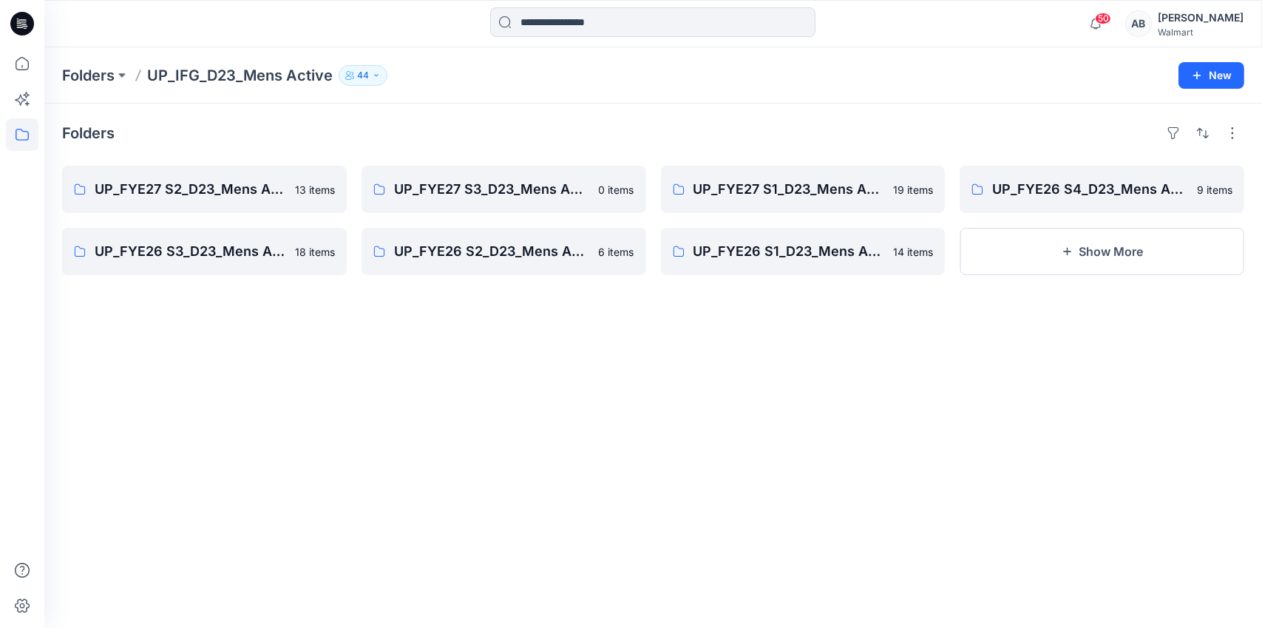
click at [350, 74] on icon "button" at bounding box center [349, 75] width 9 height 9
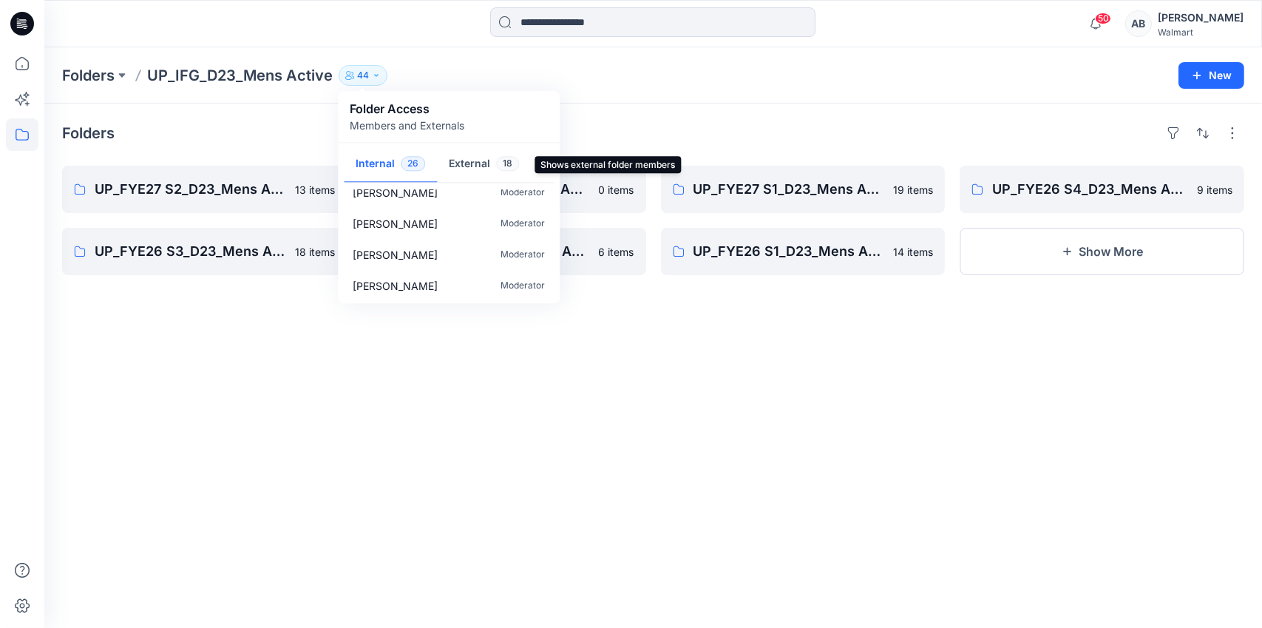
click at [469, 157] on button "External 18" at bounding box center [484, 165] width 94 height 38
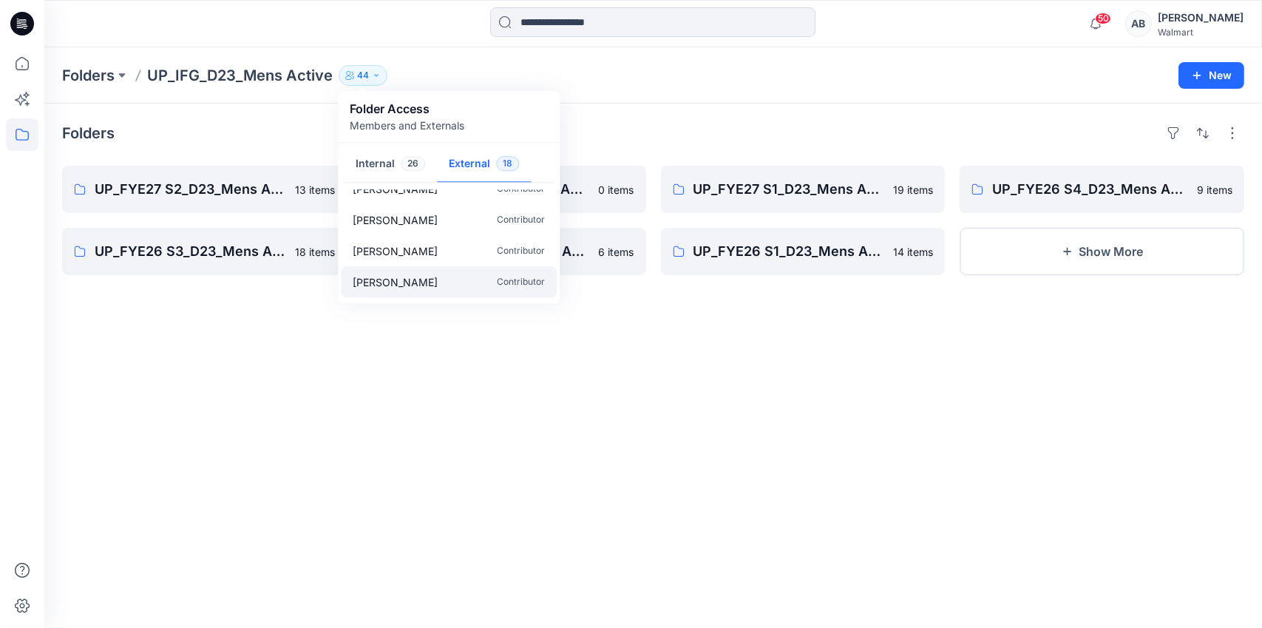
scroll to position [447, 0]
click at [453, 382] on div "Folders UP_FYE27 S2_D23_Mens Active - IFG 13 items UP_FYE26 S3_D23_Mens Active …" at bounding box center [653, 366] width 1218 height 524
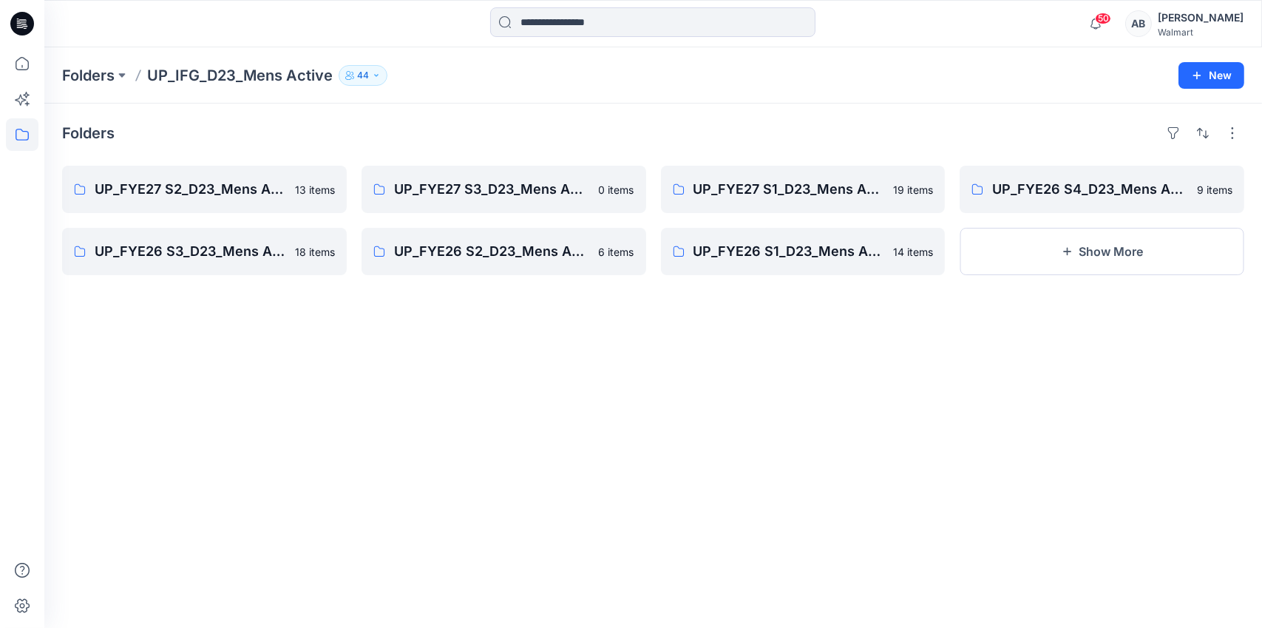
click at [355, 75] on button "44" at bounding box center [363, 75] width 49 height 21
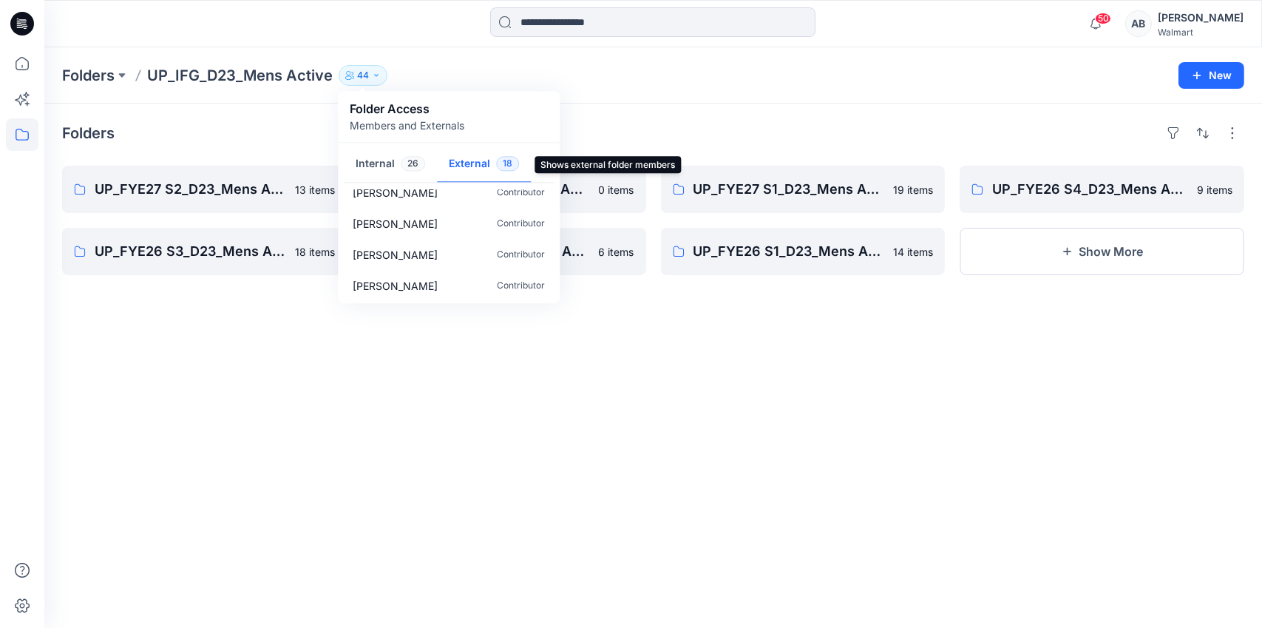
click at [474, 163] on button "External 18" at bounding box center [484, 165] width 94 height 38
click at [465, 163] on button "External 18" at bounding box center [484, 165] width 94 height 38
